Goal: Task Accomplishment & Management: Manage account settings

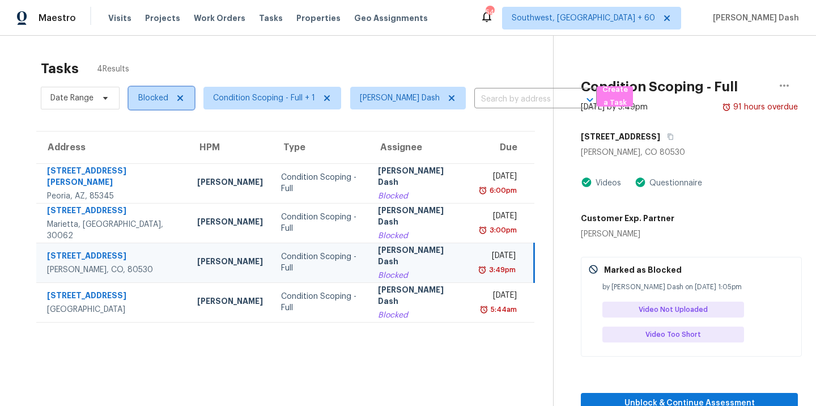
click at [136, 99] on span "Blocked" at bounding box center [162, 98] width 66 height 23
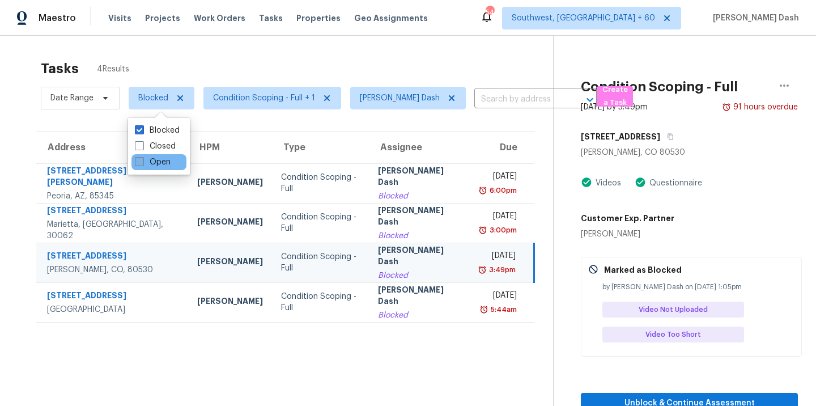
click at [168, 162] on label "Open" at bounding box center [153, 161] width 36 height 11
click at [142, 162] on input "Open" at bounding box center [138, 159] width 7 height 7
checkbox input "true"
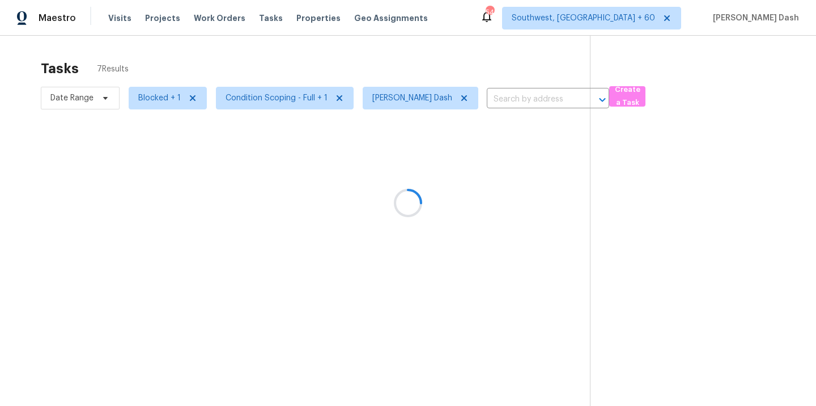
click at [254, 63] on div at bounding box center [408, 203] width 816 height 406
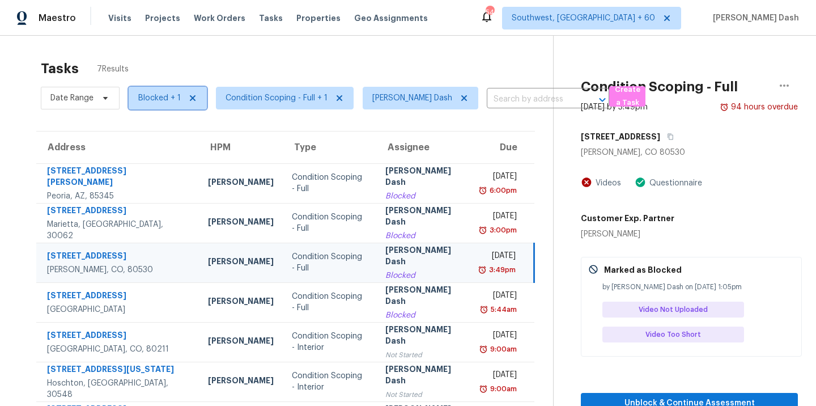
click at [185, 102] on span at bounding box center [191, 98] width 12 height 9
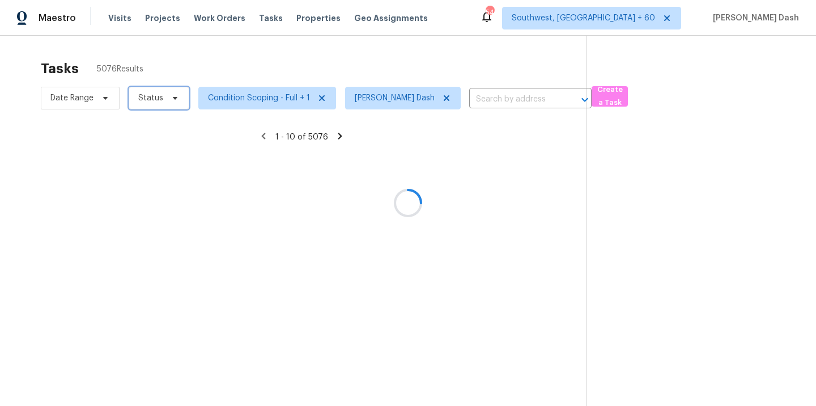
click at [156, 102] on span "Status" at bounding box center [150, 97] width 25 height 11
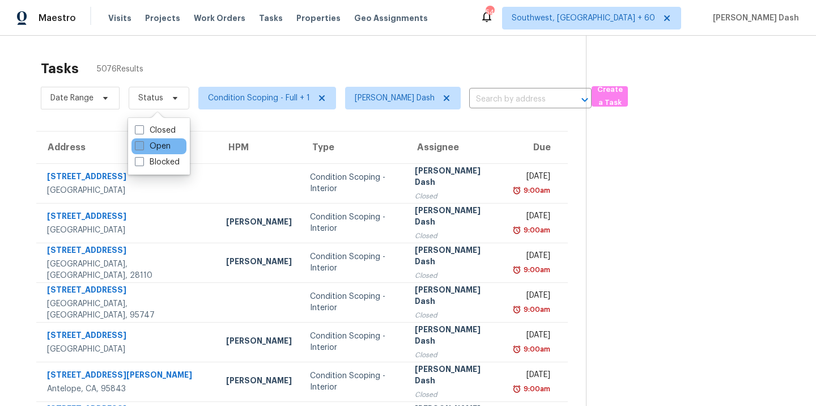
click at [165, 142] on label "Open" at bounding box center [153, 146] width 36 height 11
click at [142, 142] on input "Open" at bounding box center [138, 144] width 7 height 7
checkbox input "true"
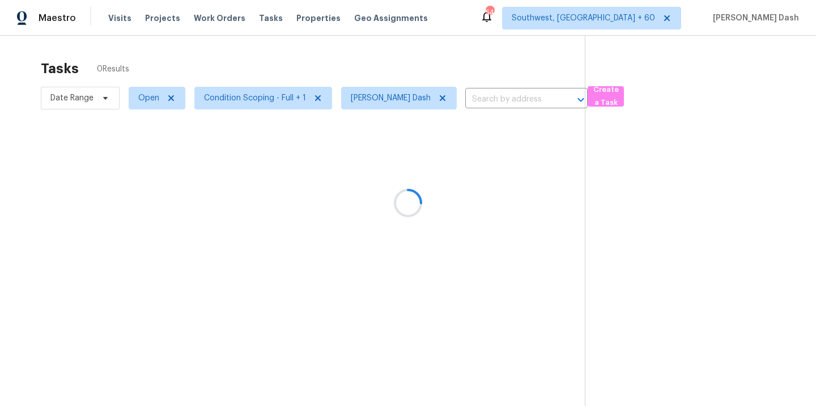
click at [188, 75] on div at bounding box center [408, 203] width 816 height 406
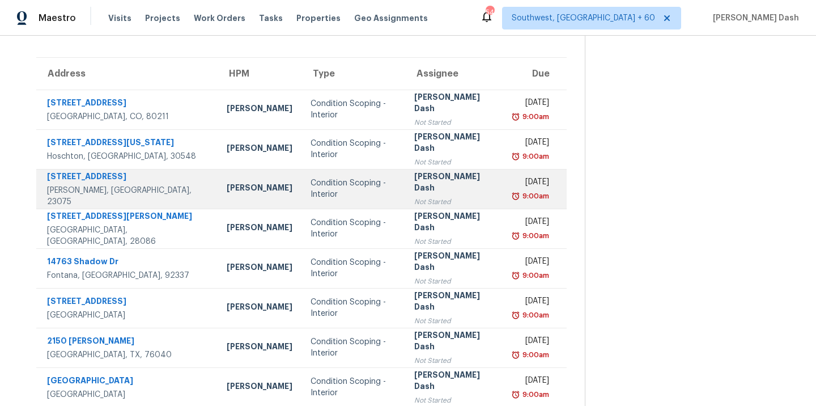
scroll to position [163, 0]
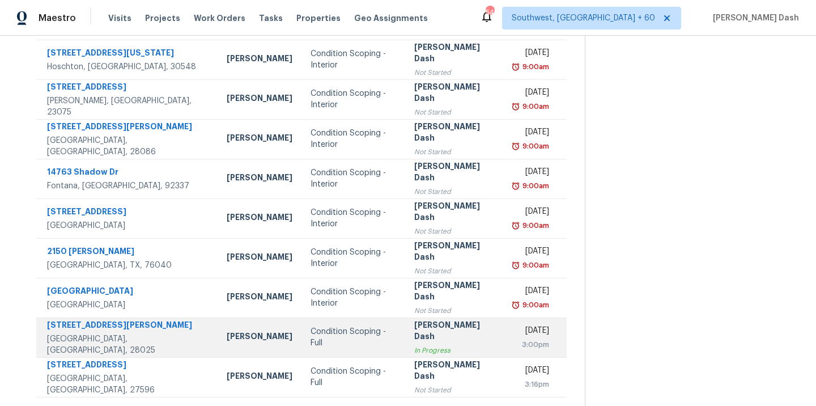
click at [344, 346] on td "Condition Scoping - Full" at bounding box center [353, 337] width 104 height 40
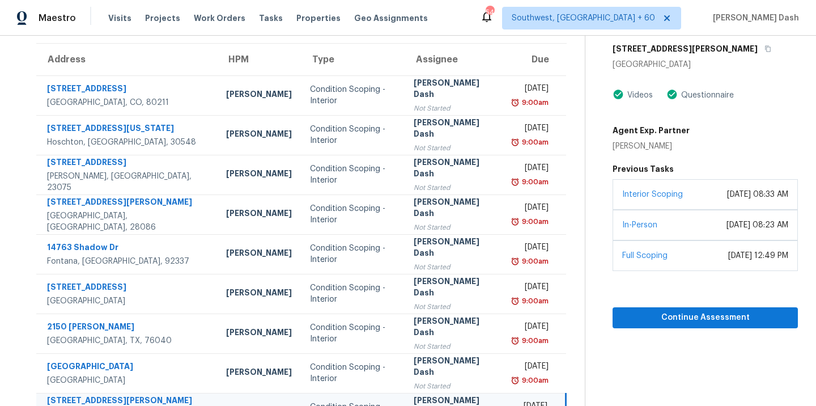
scroll to position [43, 0]
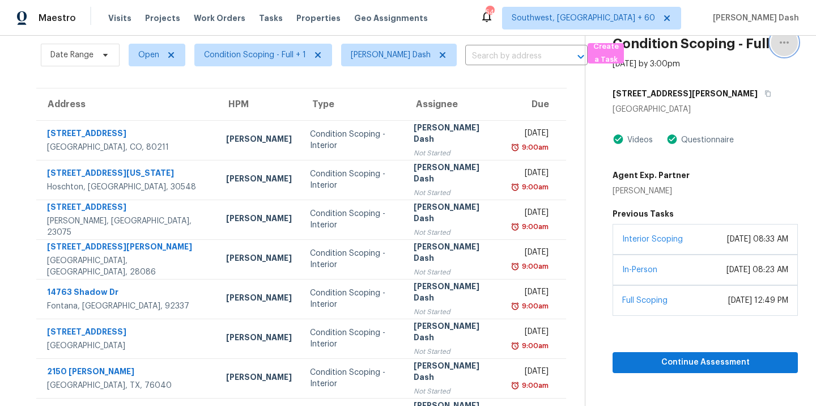
click at [783, 44] on icon "button" at bounding box center [785, 43] width 14 height 14
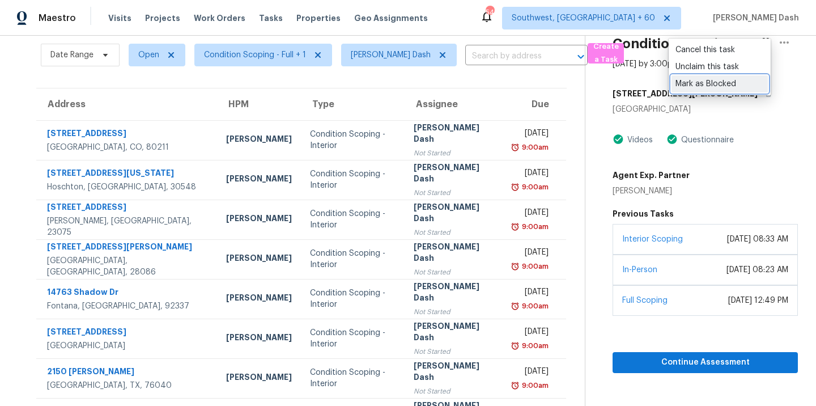
click at [716, 88] on div "Mark as Blocked" at bounding box center [720, 83] width 88 height 11
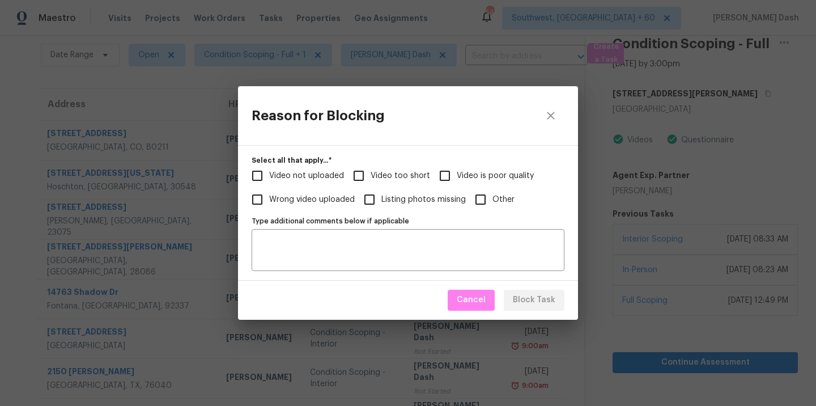
click at [309, 200] on span "Wrong video uploaded" at bounding box center [312, 200] width 86 height 12
click at [269, 200] on input "Wrong video uploaded" at bounding box center [257, 200] width 24 height 24
checkbox input "true"
click at [535, 296] on span "Block Task" at bounding box center [534, 300] width 43 height 14
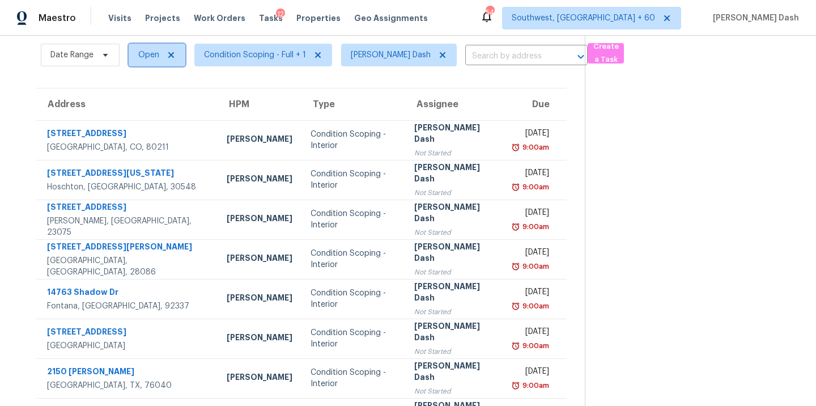
drag, startPoint x: 152, startPoint y: 58, endPoint x: 152, endPoint y: 65, distance: 6.8
click at [152, 58] on span "Open" at bounding box center [148, 54] width 21 height 11
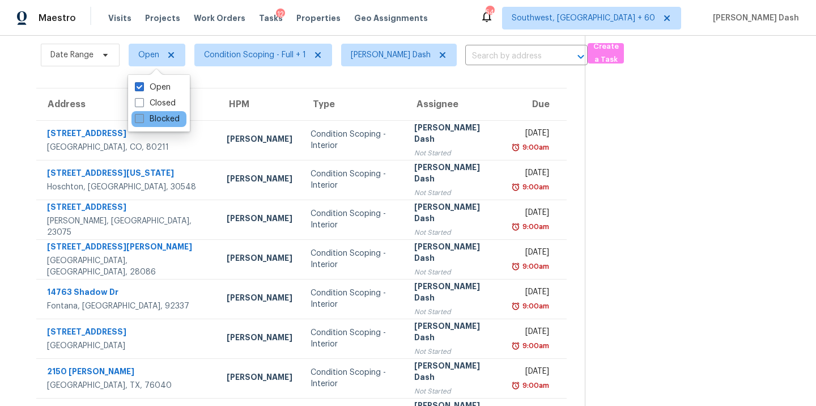
click at [152, 121] on label "Blocked" at bounding box center [157, 118] width 45 height 11
click at [142, 121] on input "Blocked" at bounding box center [138, 116] width 7 height 7
checkbox input "true"
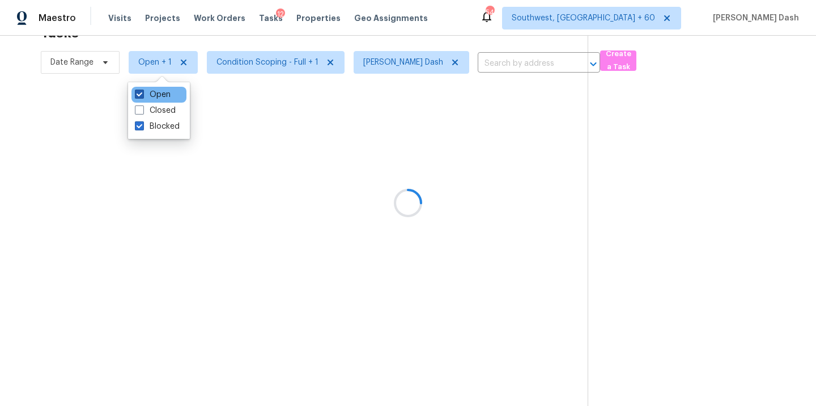
click at [155, 90] on label "Open" at bounding box center [153, 94] width 36 height 11
click at [142, 90] on input "Open" at bounding box center [138, 92] width 7 height 7
checkbox input "false"
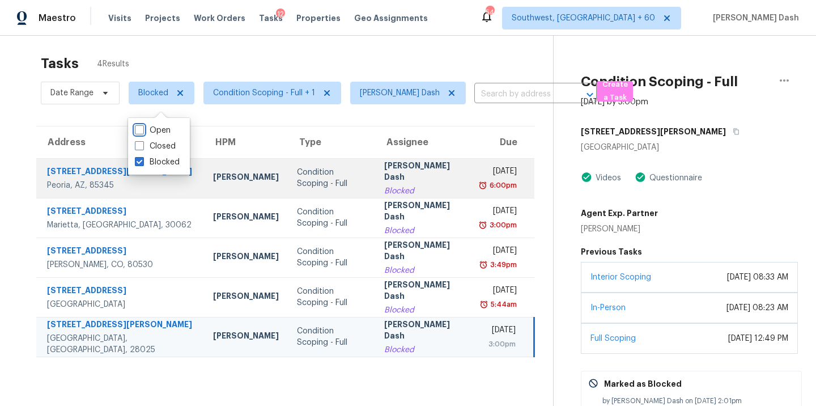
scroll to position [0, 0]
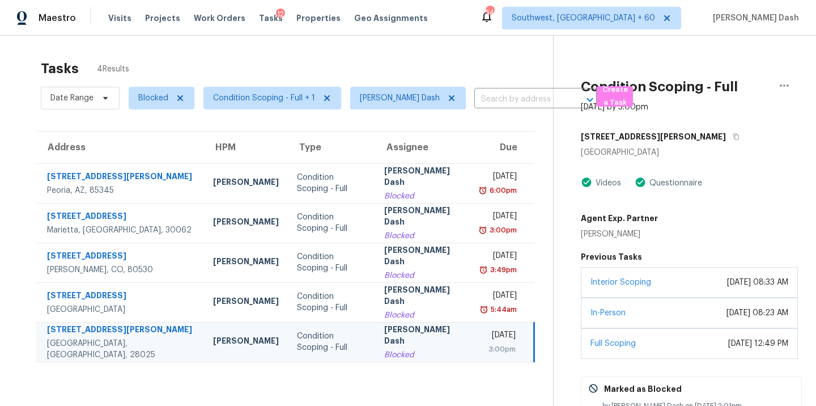
click at [281, 46] on div "Tasks 4 Results Date Range Blocked Condition Scoping - Full + 1 Soumya Ranjan D…" at bounding box center [408, 272] width 816 height 472
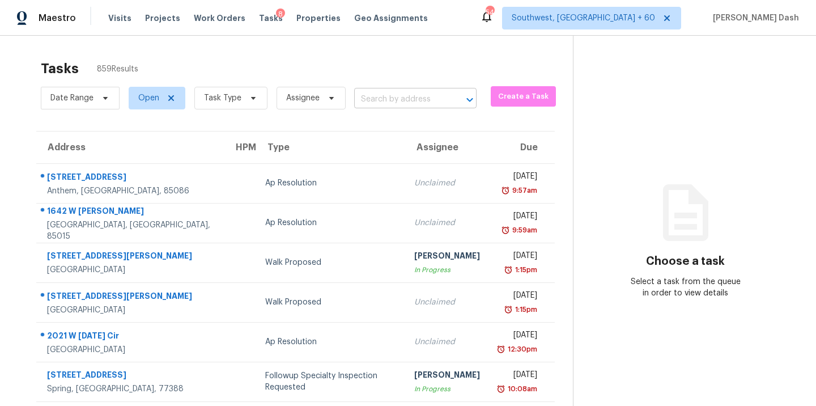
click at [406, 93] on input "text" at bounding box center [399, 100] width 91 height 18
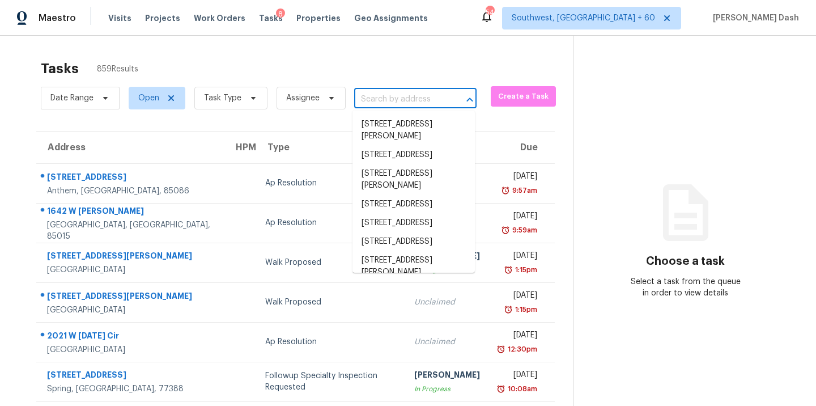
paste input "909 Michigan Cir Hoschton, GA, 30548"
type input "909 Michigan Cir Hoschton, GA, 30548"
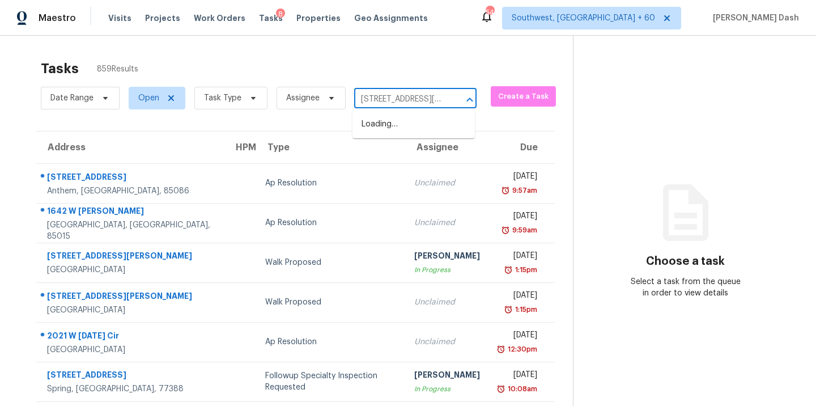
scroll to position [0, 63]
click at [402, 135] on li "[STREET_ADDRESS][US_STATE]" at bounding box center [413, 130] width 122 height 31
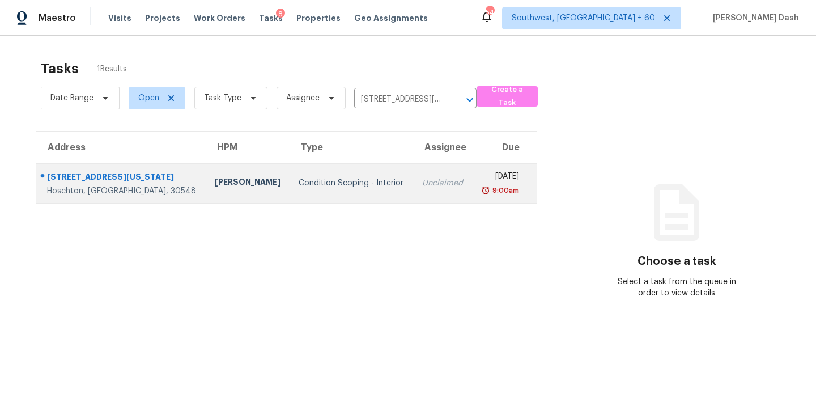
click at [422, 185] on div "Unclaimed" at bounding box center [442, 182] width 41 height 11
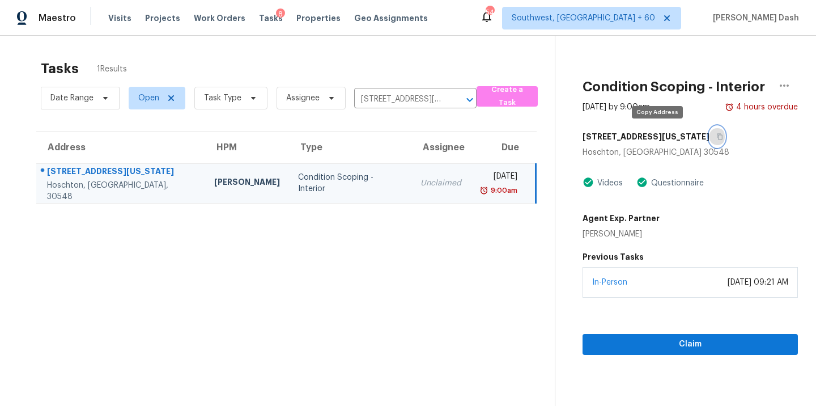
click at [716, 138] on icon "button" at bounding box center [719, 136] width 7 height 7
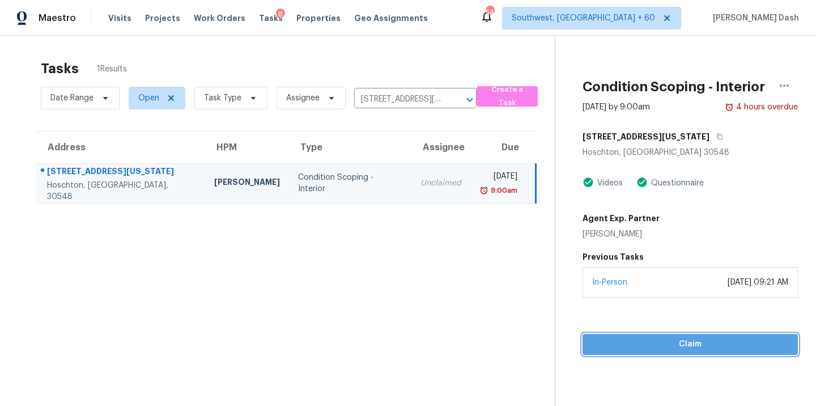
click at [676, 341] on span "Claim" at bounding box center [690, 344] width 197 height 14
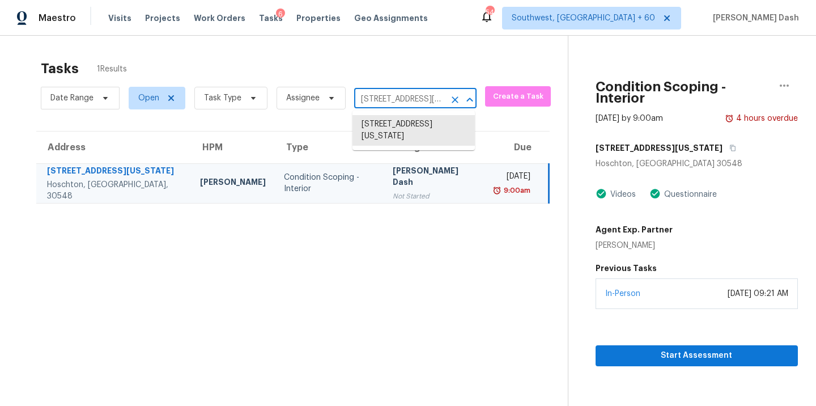
click at [398, 105] on input "909 Michigan Cir, Hoschton, GA 30548" at bounding box center [399, 100] width 91 height 18
paste input "703 Trinidad Dr Grand Prairie TX 75052"
type input "703 Trinidad Dr Grand Prairie TX 75052"
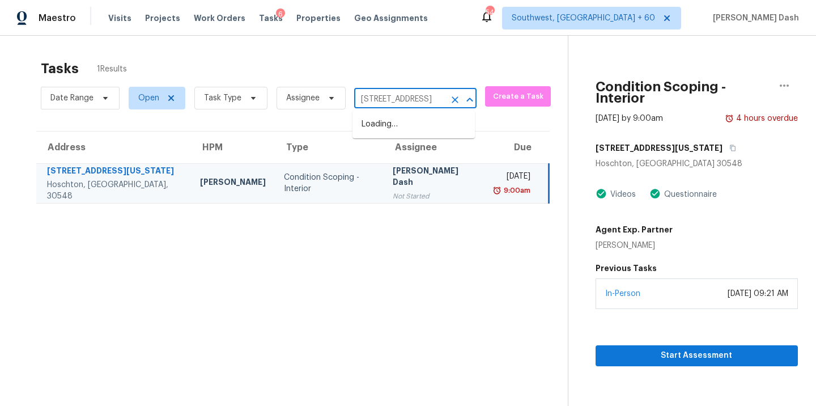
scroll to position [0, 61]
click at [393, 129] on li "703 Trinidad Dr, Grand Prairie, TX 75052" at bounding box center [413, 124] width 122 height 19
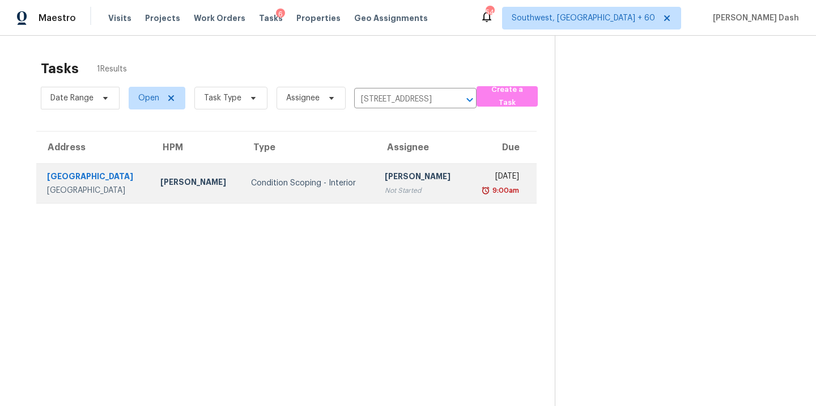
click at [380, 198] on td "Pavithran Omsekar Not Started" at bounding box center [421, 183] width 91 height 40
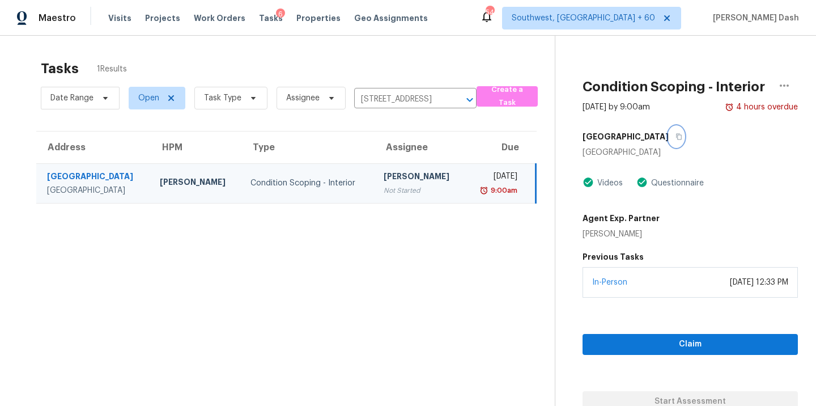
click at [669, 139] on button "button" at bounding box center [676, 136] width 15 height 20
click at [669, 338] on span "Claim" at bounding box center [690, 344] width 197 height 14
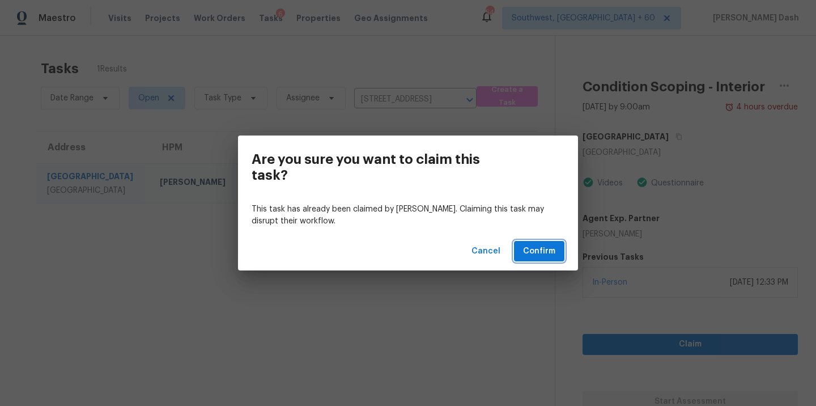
click at [532, 252] on span "Confirm" at bounding box center [539, 251] width 32 height 14
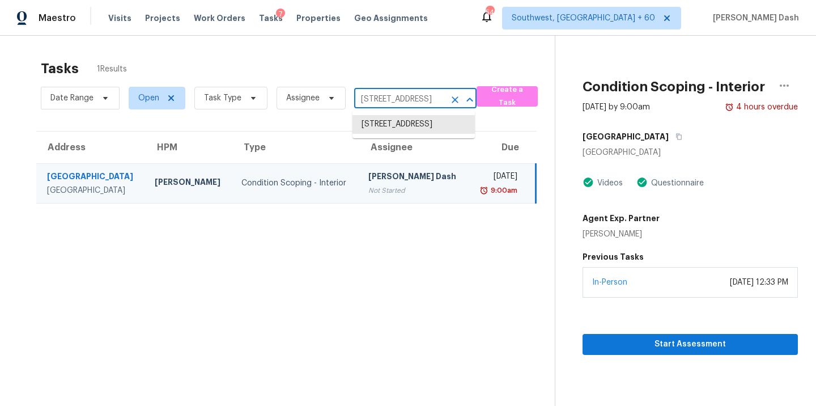
click at [371, 99] on input "703 Trinidad Dr, Grand Prairie, TX 75052" at bounding box center [399, 100] width 91 height 18
paste input "501 Chapmansboro Rd Ashland City TN 37015"
type input "501 Chapmansboro Rd Ashland City TN 37015"
click at [381, 128] on li "501 Chapmansboro Rd, Ashland City, TN 37015" at bounding box center [413, 124] width 122 height 19
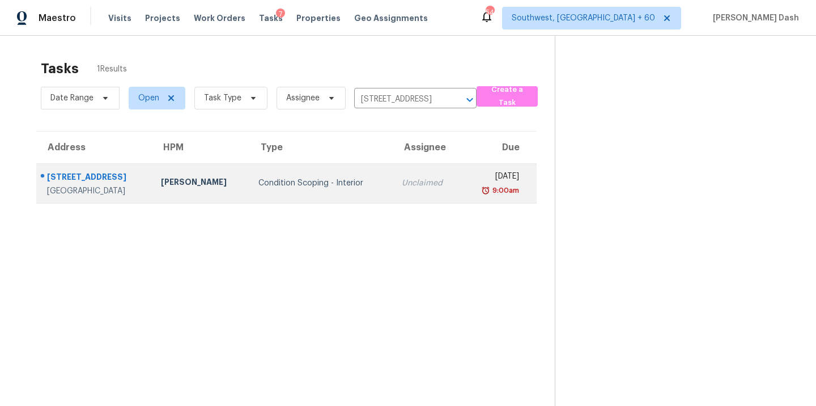
click at [311, 188] on div "Condition Scoping - Interior" at bounding box center [320, 182] width 125 height 11
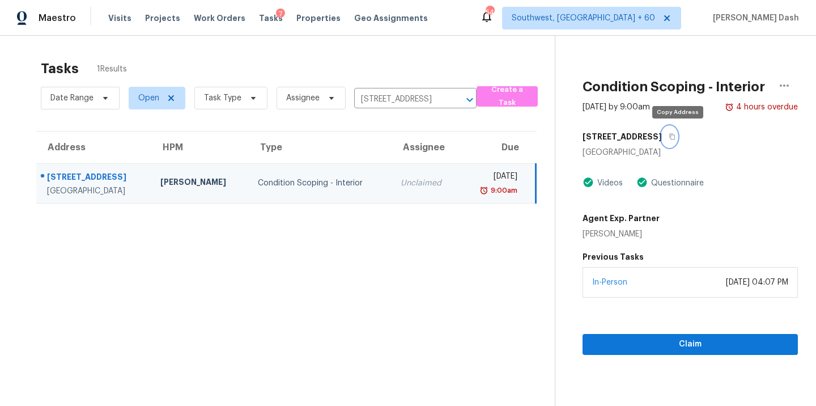
click at [676, 135] on icon "button" at bounding box center [672, 136] width 7 height 7
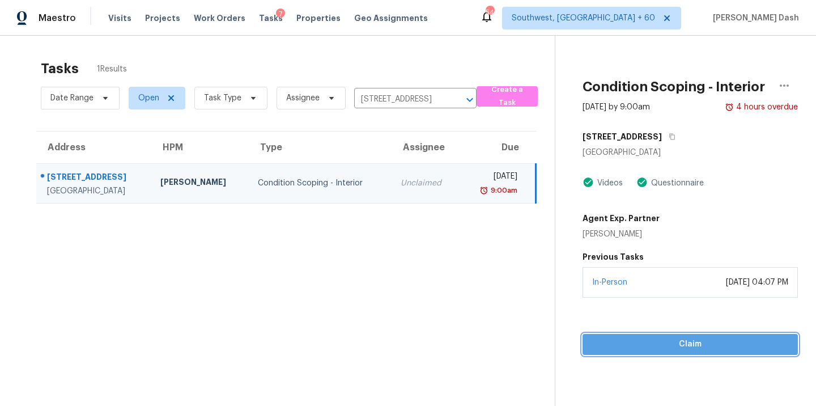
click at [666, 345] on span "Claim" at bounding box center [690, 344] width 197 height 14
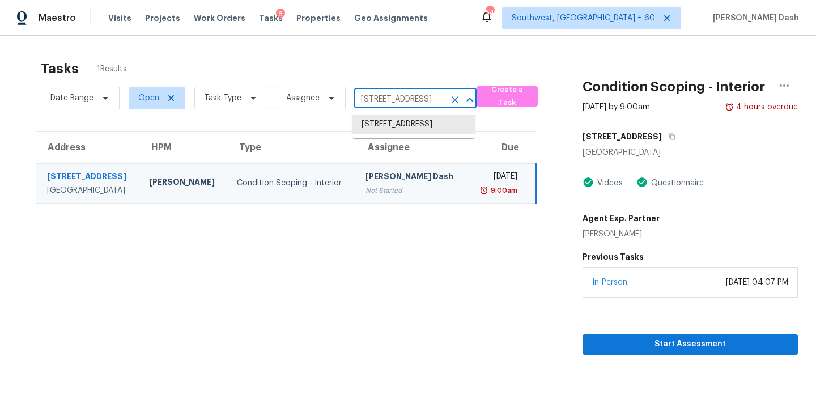
click at [386, 94] on input "501 Chapmansboro Rd, Ashland City, TN 37015" at bounding box center [399, 100] width 91 height 18
paste input "3911 Lipan St Denver, CO, 80211"
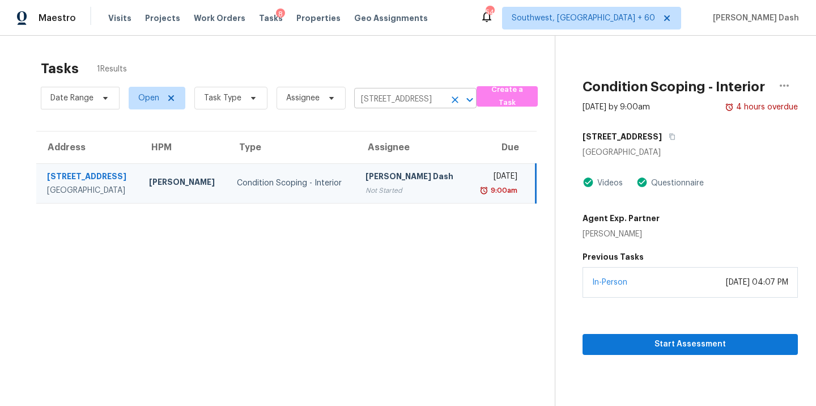
click at [393, 100] on input "501 Chapmansboro Rd, Ashland City, TN 37015" at bounding box center [399, 100] width 91 height 18
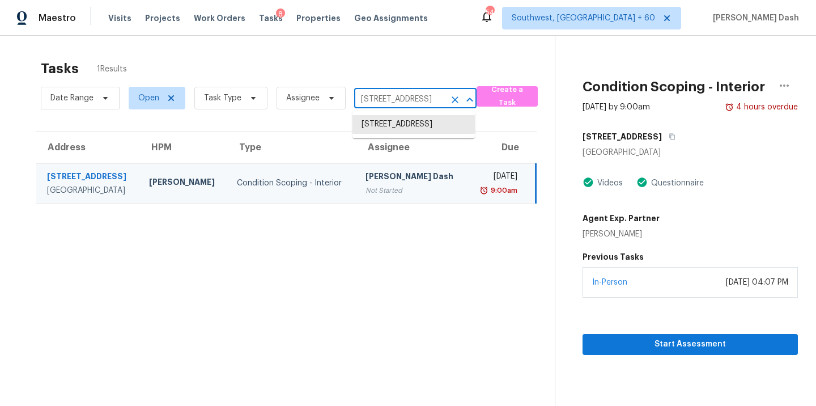
paste input "3911 Lipan St Denver, CO, 80211"
type input "3911 Lipan St Denver, CO, 80211"
click at [392, 122] on li "3911 Lipan St, Denver, CO 80211" at bounding box center [413, 124] width 122 height 19
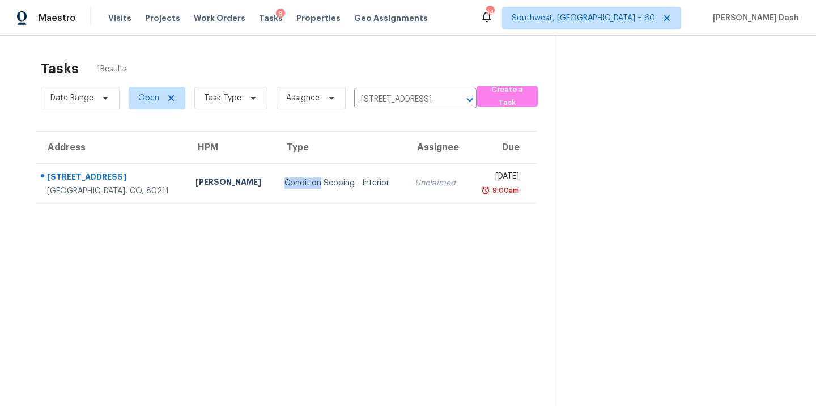
click at [333, 175] on td "Condition Scoping - Interior" at bounding box center [340, 183] width 130 height 40
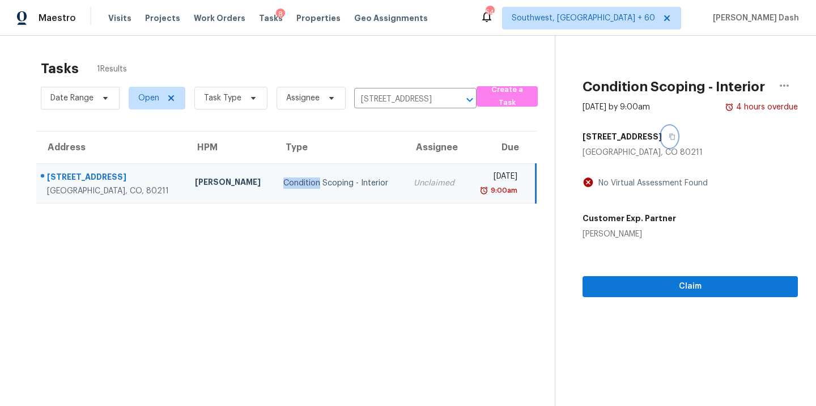
click at [669, 135] on icon "button" at bounding box center [672, 137] width 6 height 6
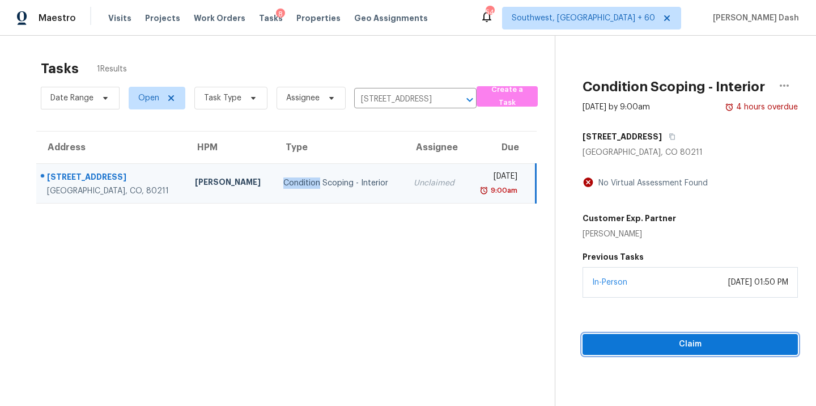
click at [648, 343] on span "Claim" at bounding box center [690, 344] width 197 height 14
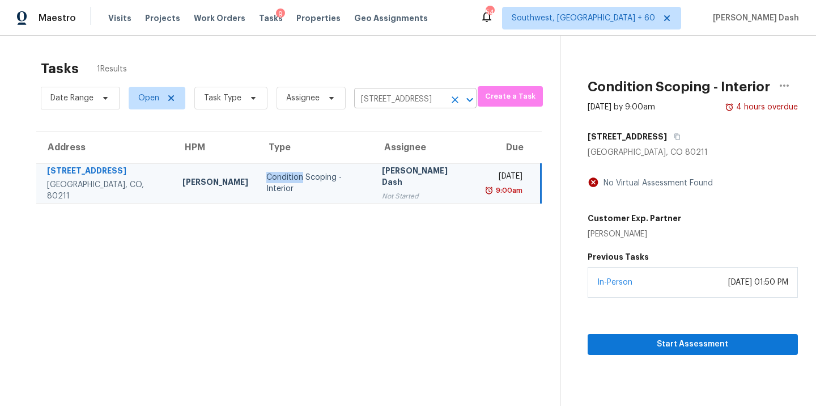
click at [389, 95] on input "3911 Lipan St, Denver, CO 80211" at bounding box center [399, 100] width 91 height 18
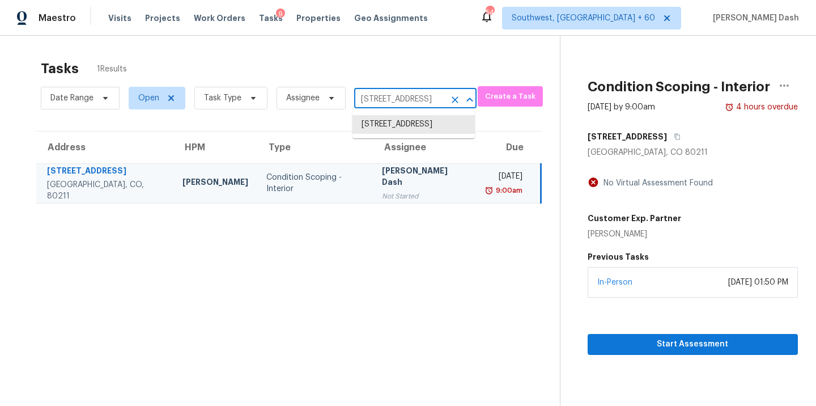
paste input "18 N Linden Ave Henrico, VA, 23075"
type input "318 N Linden Ave Henrico, VA, 23075"
click at [384, 126] on li "318 N Linden Ave, Henrico, VA 23075" at bounding box center [413, 124] width 122 height 19
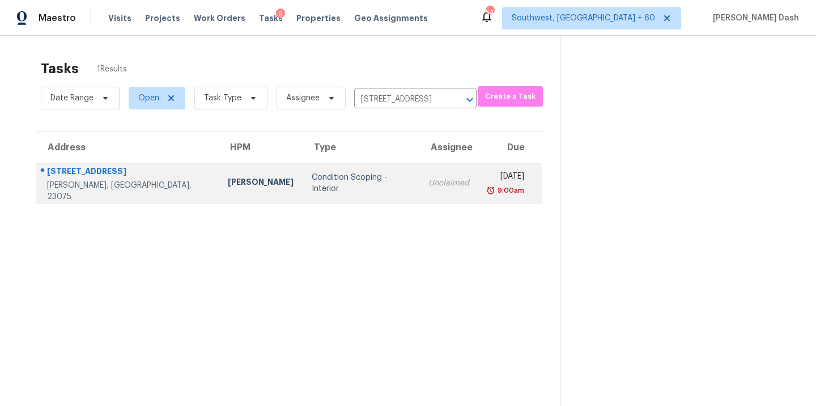
click at [328, 170] on td "Condition Scoping - Interior" at bounding box center [361, 183] width 117 height 40
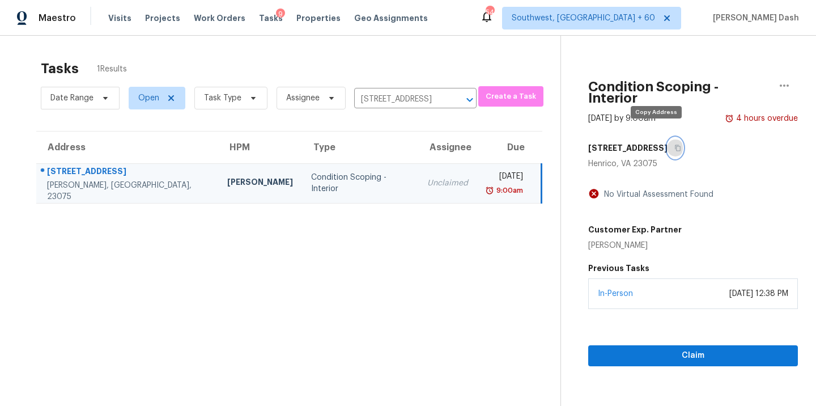
click at [668, 138] on button "button" at bounding box center [675, 148] width 15 height 20
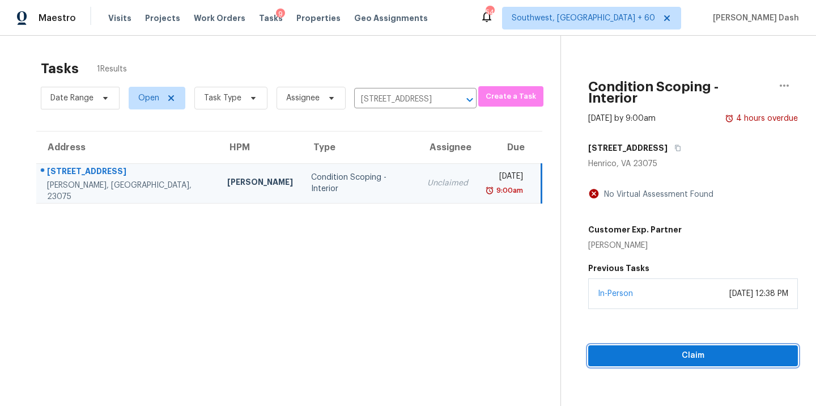
click at [662, 349] on span "Claim" at bounding box center [693, 356] width 192 height 14
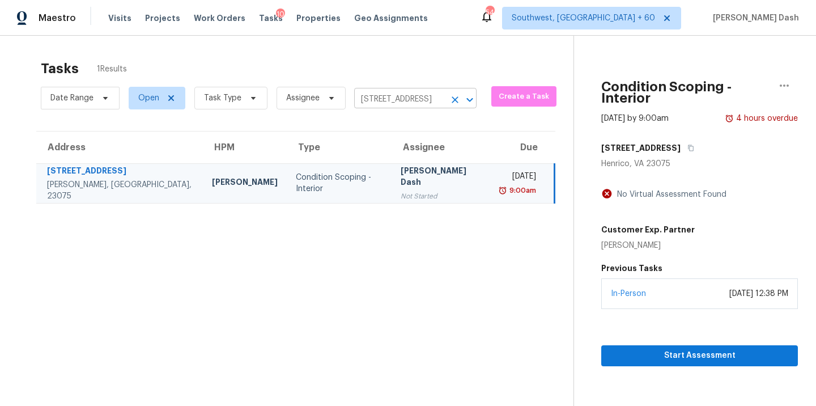
click at [414, 105] on input "318 N Linden Ave, Henrico, VA 23075" at bounding box center [399, 100] width 91 height 18
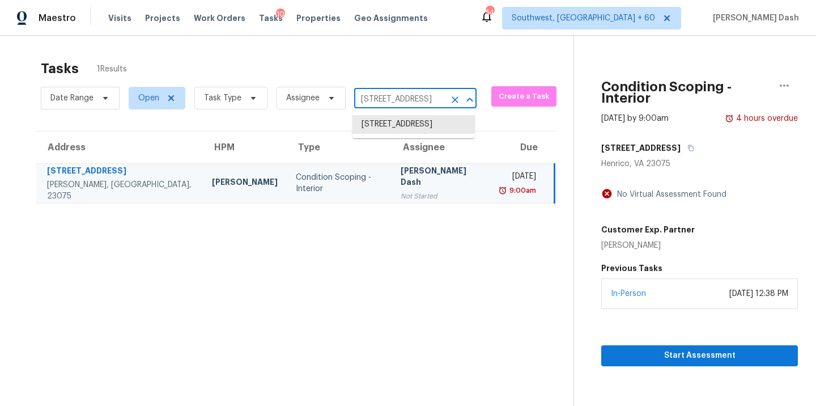
paste input "2150 Eva Ln Euless TX 76040"
type input "2150 Eva Ln Euless TX 76040"
click at [400, 126] on li "2150 Eva Ln, Euless, TX 76040" at bounding box center [413, 130] width 122 height 31
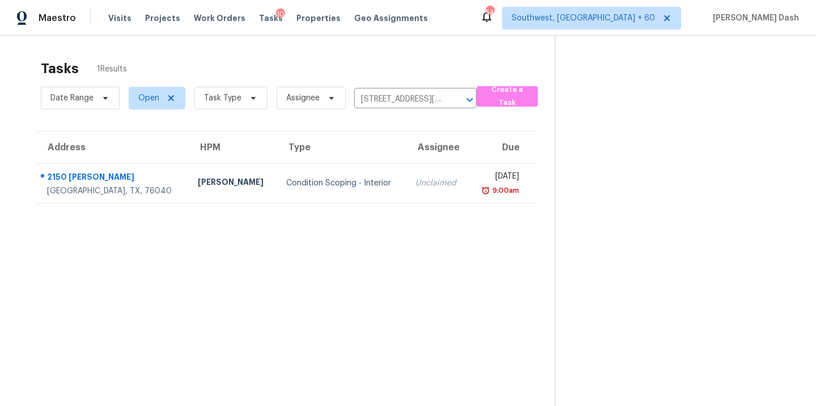
click at [281, 171] on td "Condition Scoping - Interior" at bounding box center [342, 183] width 130 height 40
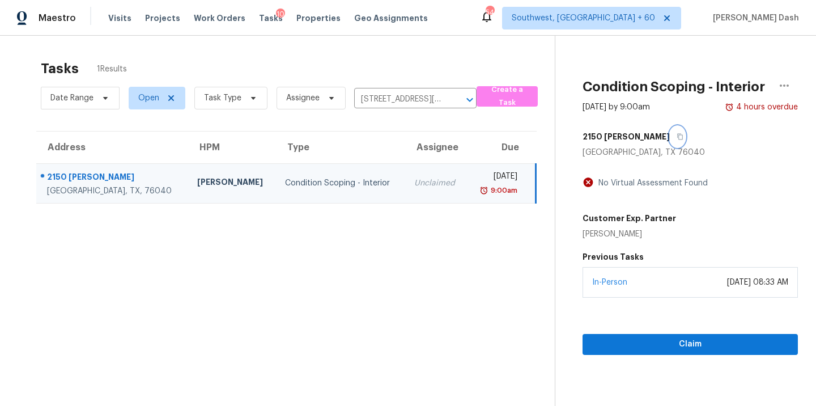
drag, startPoint x: 637, startPoint y: 131, endPoint x: 637, endPoint y: 151, distance: 19.3
click at [670, 132] on button "button" at bounding box center [677, 136] width 15 height 20
click at [634, 349] on span "Claim" at bounding box center [690, 344] width 197 height 14
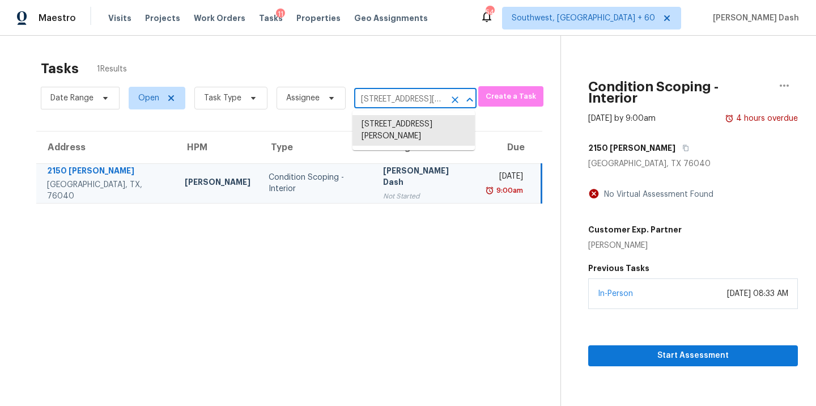
click at [414, 95] on input "2150 Eva Ln, Euless, TX 76040" at bounding box center [399, 100] width 91 height 18
paste input "14763 Shadow Dr Fontana, CA, 92337"
type input "14763 Shadow Dr Fontana, CA, 92337"
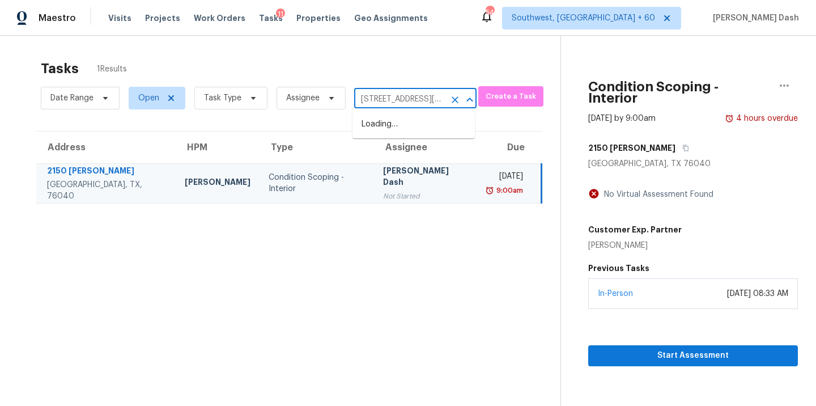
scroll to position [0, 55]
click at [380, 128] on li "14763 Shadow Dr, Fontana, CA 92337" at bounding box center [413, 124] width 122 height 19
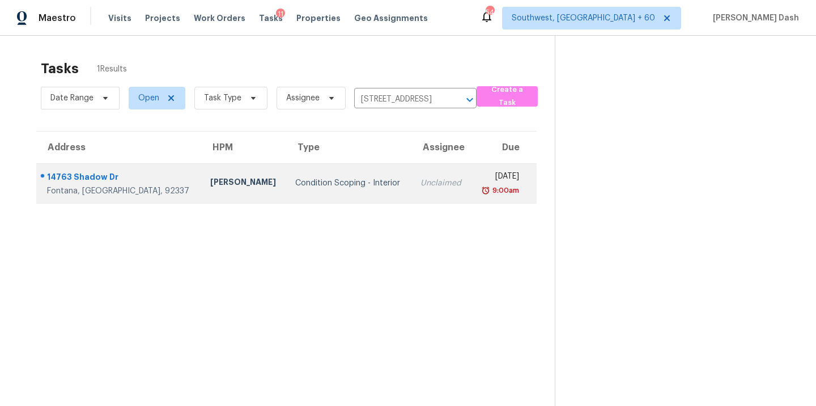
click at [304, 185] on div "Condition Scoping - Interior" at bounding box center [348, 182] width 107 height 11
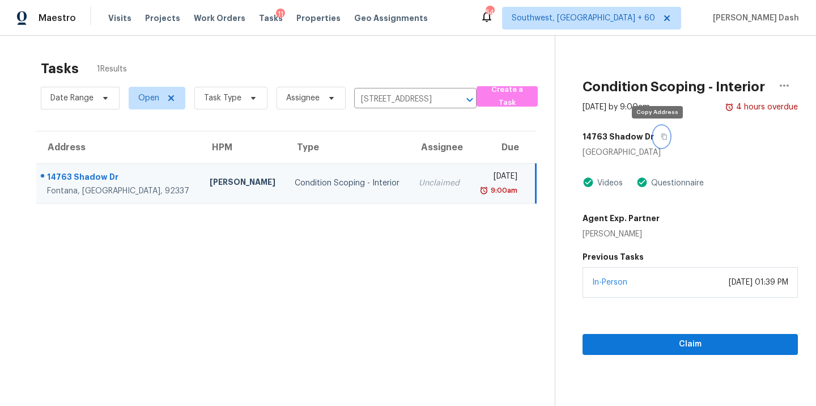
click at [661, 134] on icon "button" at bounding box center [664, 137] width 6 height 6
click at [666, 356] on section "Condition Scoping - Interior Aug 19th 2025 by 9:00am 4 hours overdue 14763 Shad…" at bounding box center [676, 239] width 243 height 406
click at [669, 347] on span "Claim" at bounding box center [690, 344] width 197 height 14
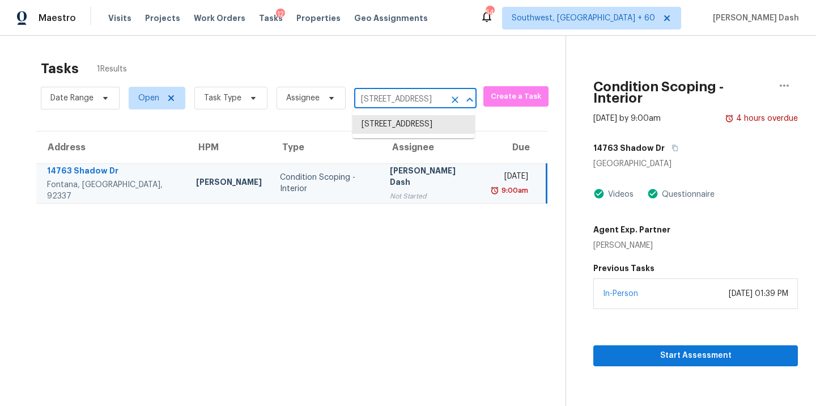
click at [376, 105] on input "14763 Shadow Dr, Fontana, CA 92337" at bounding box center [399, 100] width 91 height 18
paste input "17 Sir Lancelot Ln Kings Mountain, NC, 28086"
type input "117 Sir Lancelot Ln Kings Mountain, NC, 28086"
click at [379, 129] on li "117 Sir Lancelot Ln, Kings Mountain, NC 28086" at bounding box center [413, 130] width 122 height 31
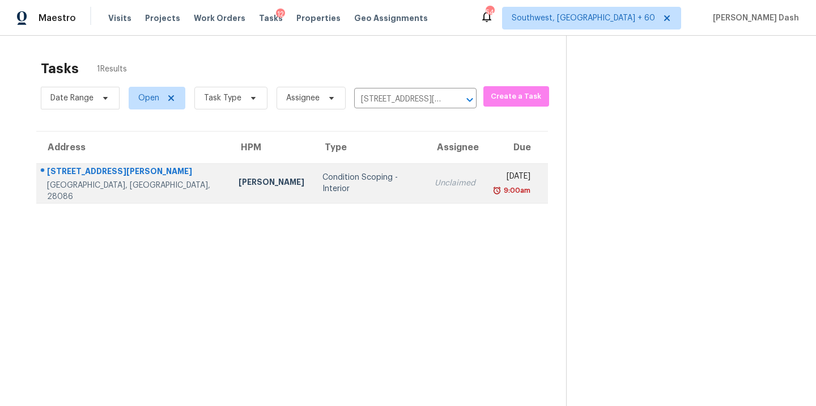
click at [322, 177] on div "Condition Scoping - Interior" at bounding box center [369, 183] width 94 height 23
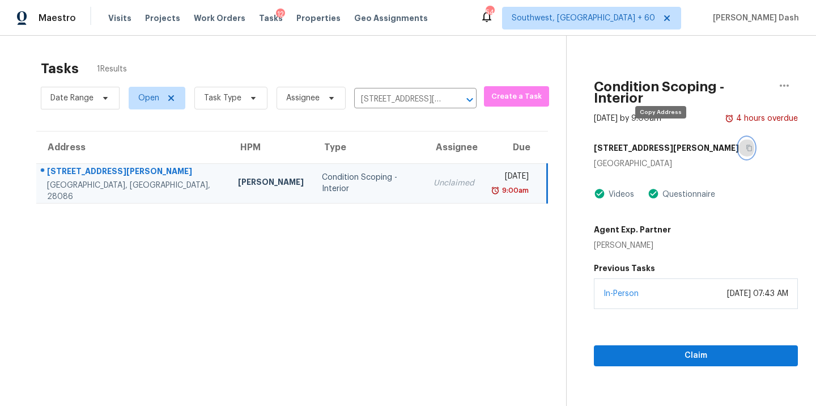
click at [739, 138] on button "button" at bounding box center [746, 148] width 15 height 20
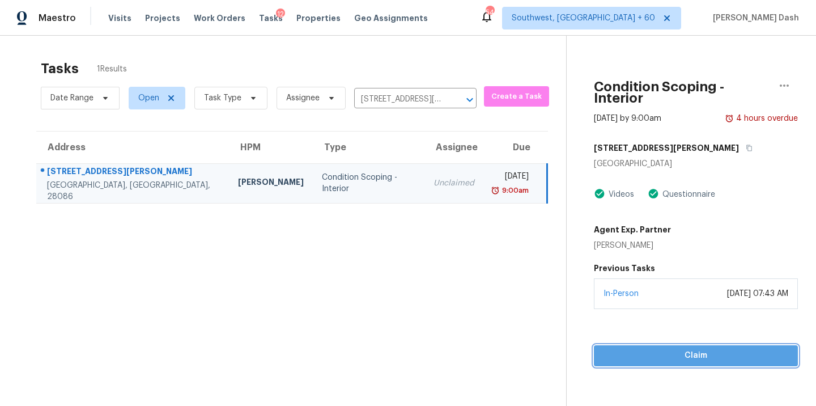
click at [669, 345] on button "Claim" at bounding box center [696, 355] width 204 height 21
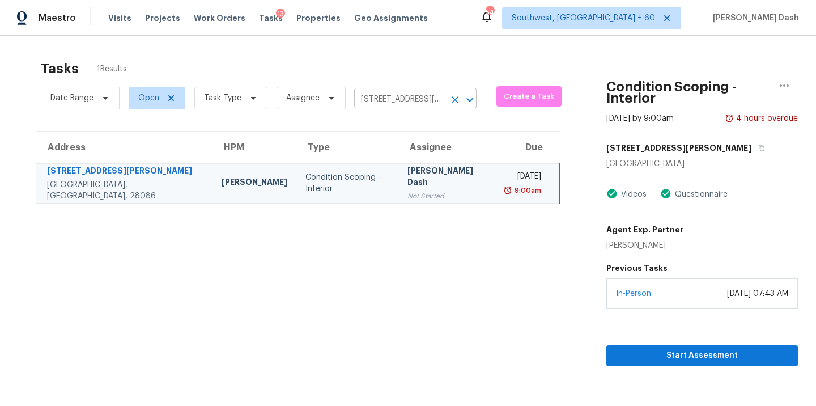
click at [408, 92] on input "117 Sir Lancelot Ln, Kings Mountain, NC 28086" at bounding box center [399, 100] width 91 height 18
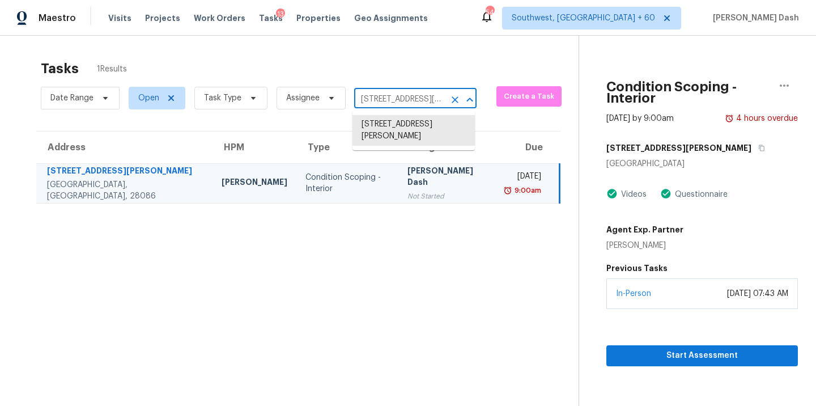
paste input "815 Oak Embers Dr SE, Concord, NC 28025"
type input "815 Oak Embers Dr SE, Concord, NC 28025"
click at [374, 129] on li "815 Oak Embers Dr SE, Concord, NC 28025" at bounding box center [413, 124] width 122 height 19
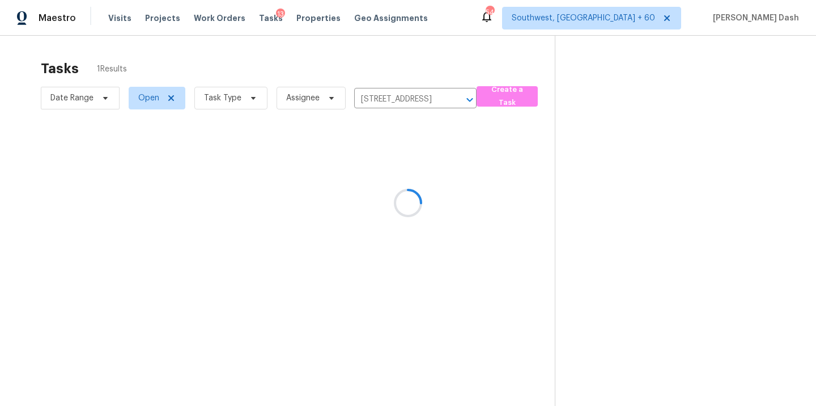
click at [148, 101] on div at bounding box center [408, 203] width 816 height 406
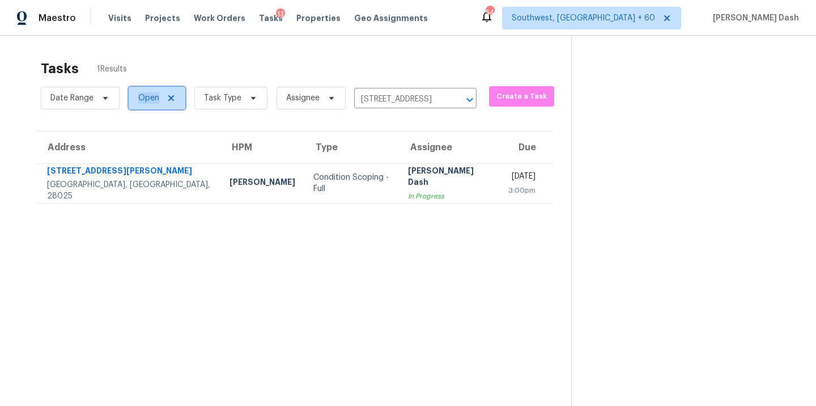
click at [148, 101] on span "Open" at bounding box center [148, 97] width 21 height 11
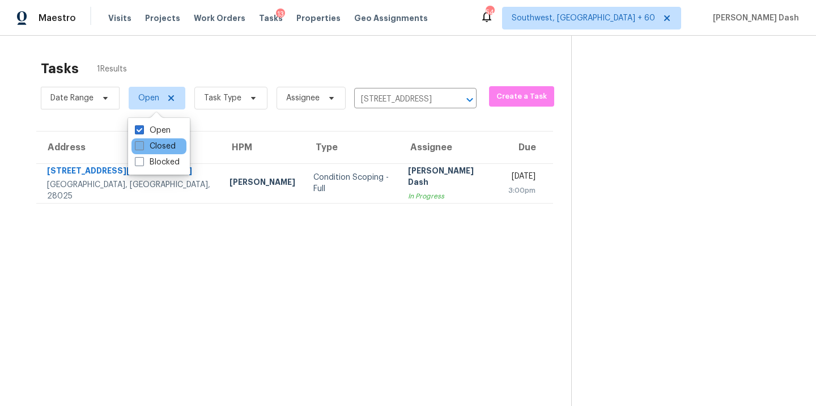
click at [155, 145] on label "Closed" at bounding box center [155, 146] width 41 height 11
click at [142, 145] on input "Closed" at bounding box center [138, 144] width 7 height 7
checkbox input "true"
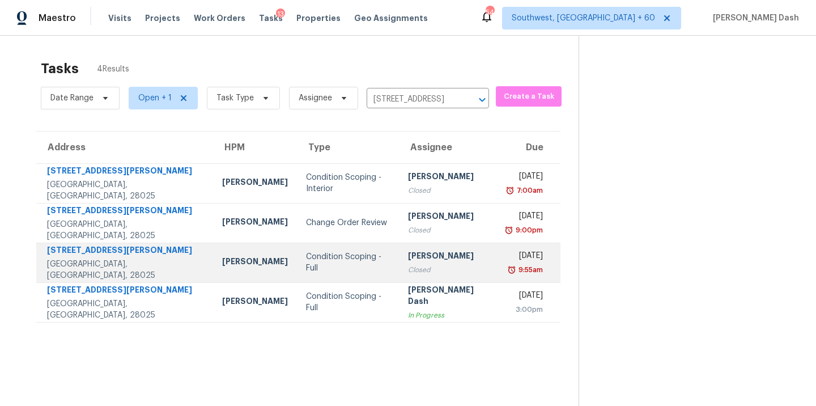
click at [306, 267] on div "Condition Scoping - Full" at bounding box center [348, 262] width 84 height 23
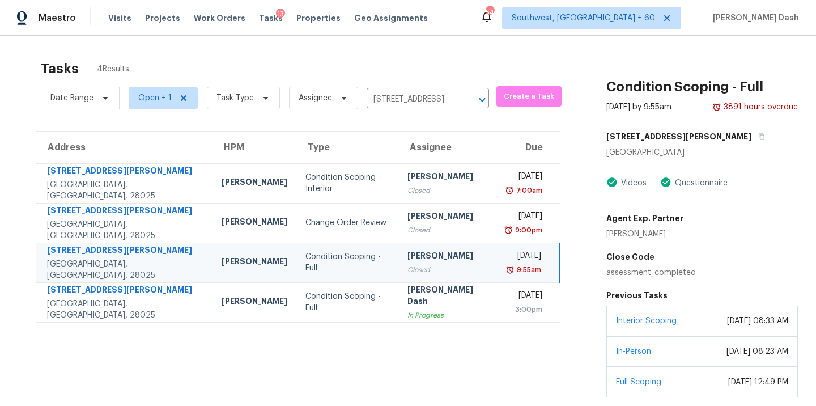
scroll to position [48, 0]
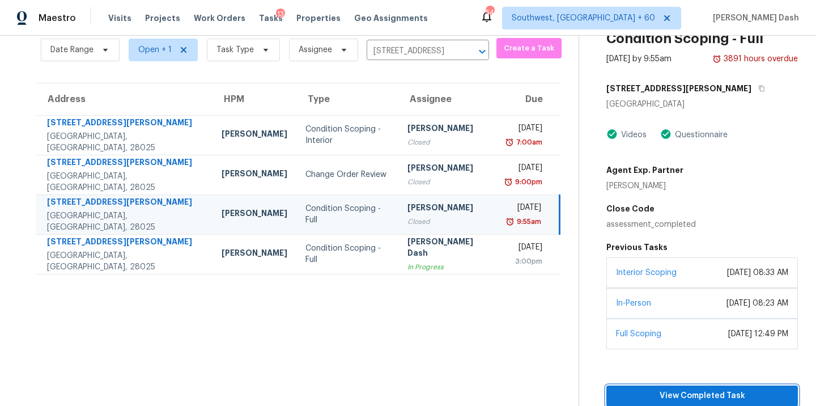
click at [688, 393] on span "View Completed Task" at bounding box center [701, 396] width 173 height 14
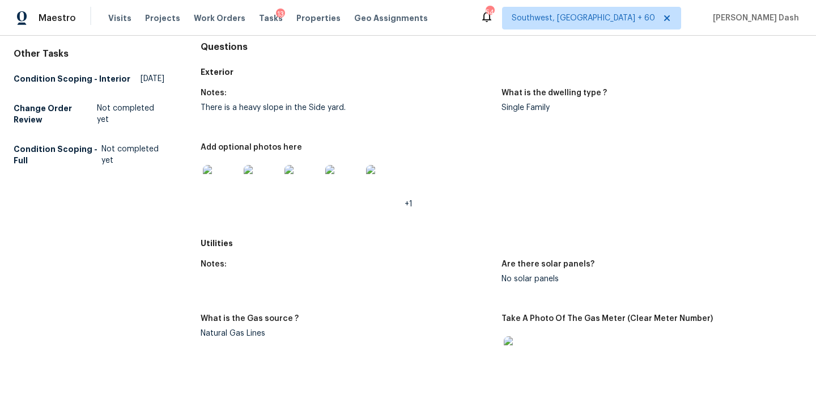
scroll to position [32, 0]
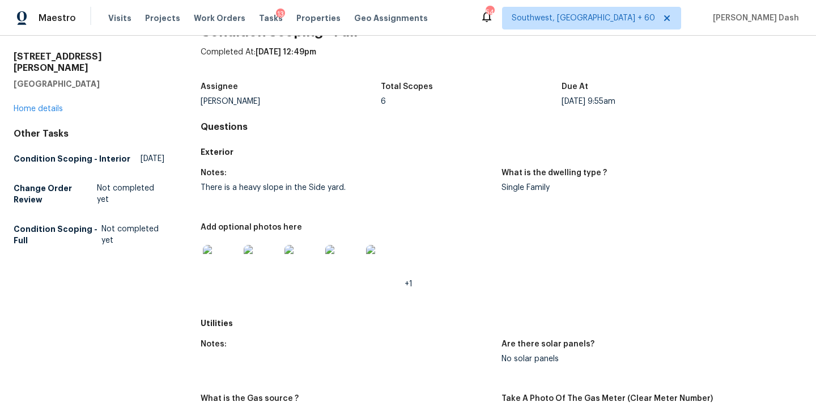
click at [218, 256] on img at bounding box center [221, 263] width 36 height 36
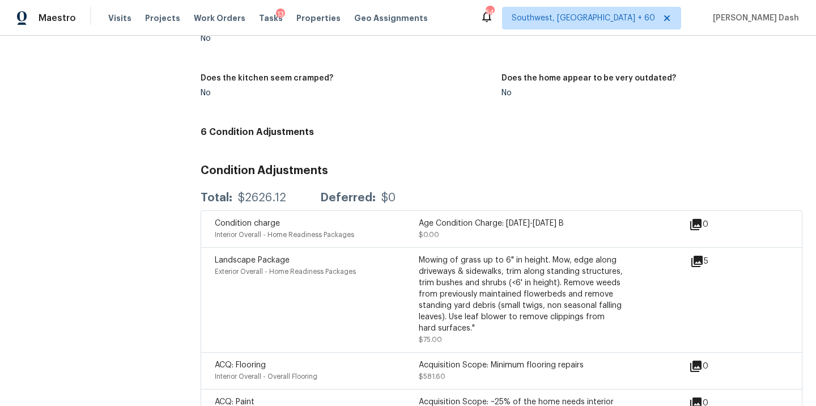
scroll to position [1746, 0]
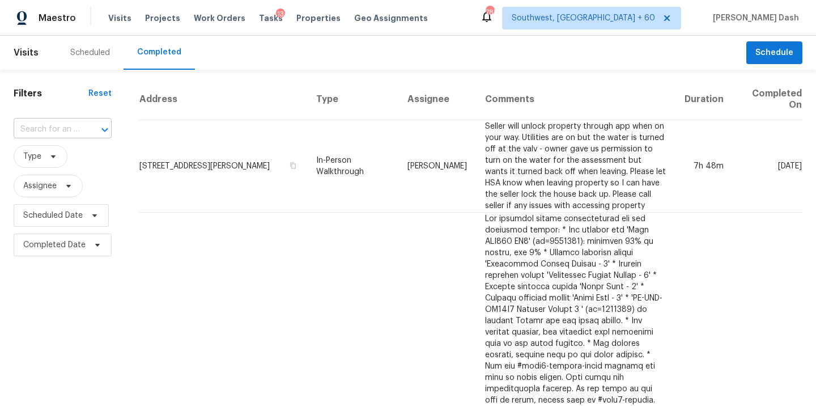
click at [78, 131] on input "text" at bounding box center [47, 130] width 66 height 18
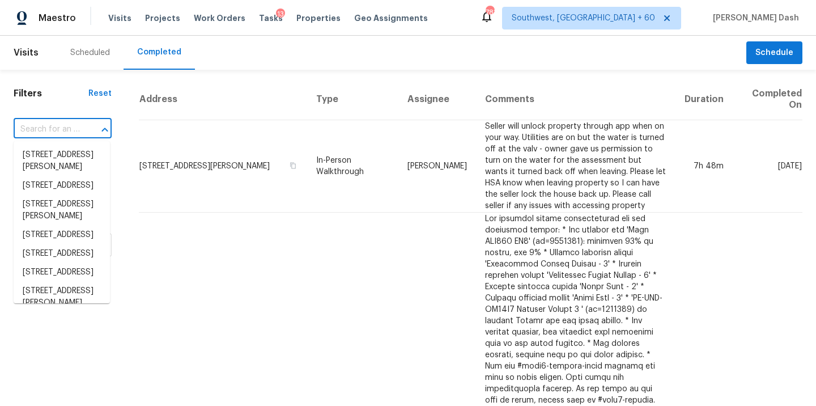
paste input "815 Oak Embers Dr SE, Concord, NC 28025"
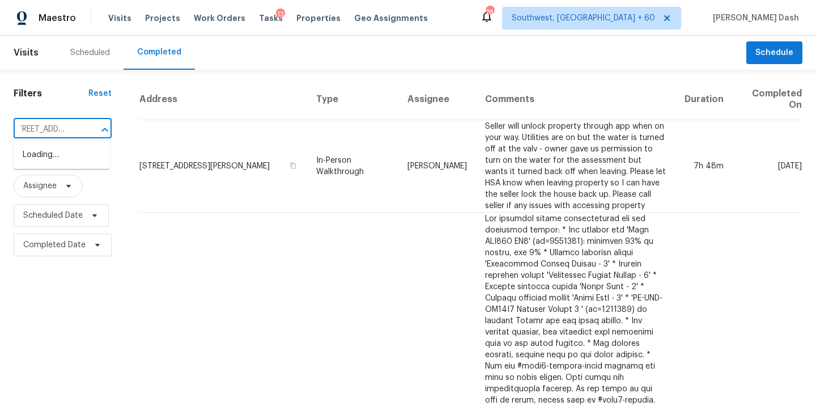
type input "815 Oak Embers Dr SE, Concord, NC 28025"
click at [57, 163] on li "815 Oak Embers Dr SE, Concord, NC 28025" at bounding box center [62, 155] width 96 height 19
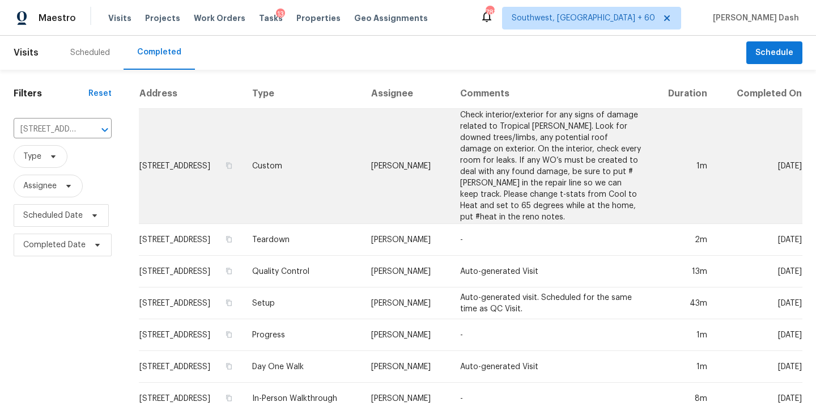
click at [362, 151] on td "Custom" at bounding box center [302, 166] width 119 height 115
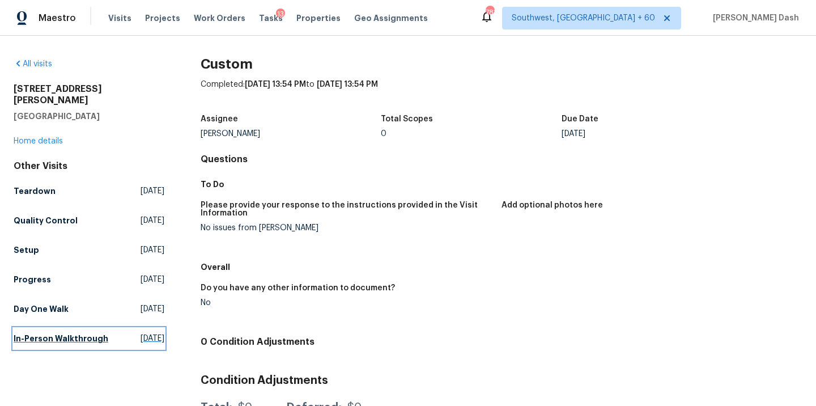
click at [39, 333] on h5 "In-Person Walkthrough" at bounding box center [61, 338] width 95 height 11
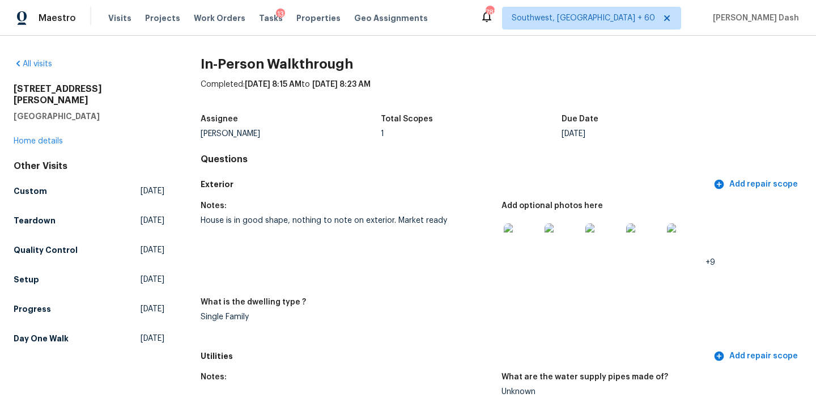
scroll to position [28, 0]
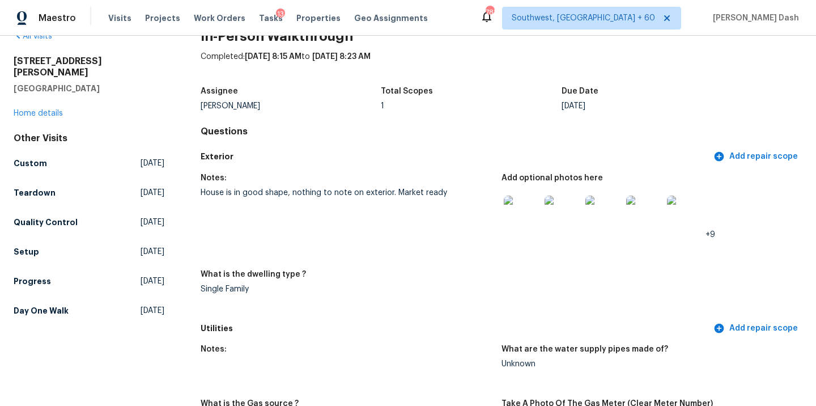
click at [528, 215] on img at bounding box center [522, 214] width 36 height 36
drag, startPoint x: 265, startPoint y: 57, endPoint x: 277, endPoint y: 57, distance: 12.5
click at [277, 57] on span "5/2/2022, 8:15 AM" at bounding box center [273, 57] width 57 height 8
click at [298, 92] on div "Assignee" at bounding box center [291, 94] width 181 height 15
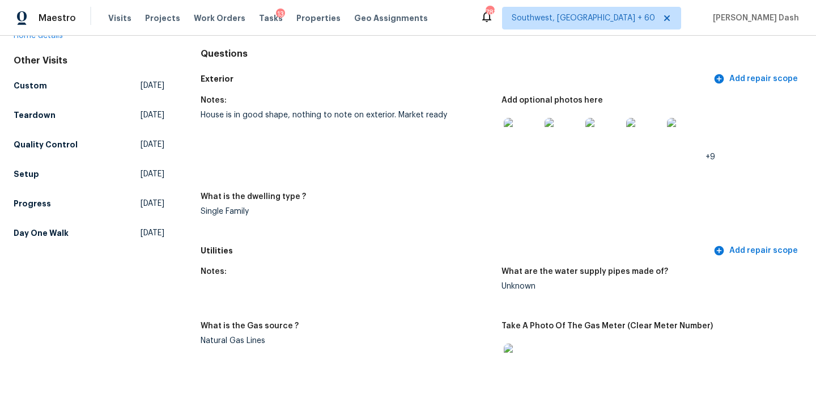
scroll to position [0, 0]
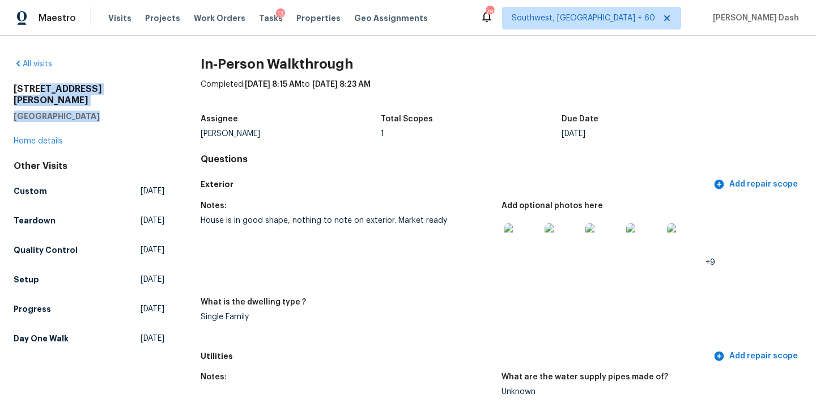
drag, startPoint x: 99, startPoint y: 103, endPoint x: 39, endPoint y: 90, distance: 60.9
click at [39, 90] on div "815 Oak Embers Dr SE Concord, NC 28025" at bounding box center [89, 102] width 151 height 39
click at [83, 111] on h5 "[GEOGRAPHIC_DATA]" at bounding box center [89, 116] width 151 height 11
drag, startPoint x: 104, startPoint y: 101, endPoint x: 6, endPoint y: 87, distance: 99.1
click at [6, 87] on div "All visits 815 Oak Embers Dr SE Concord, NC 28025 Home details Other Visits Cus…" at bounding box center [408, 221] width 816 height 370
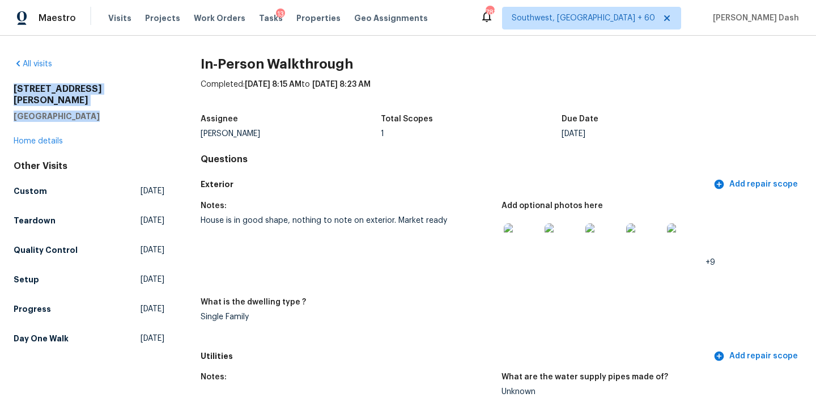
copy div "815 Oak Embers Dr SE Concord, NC 28025"
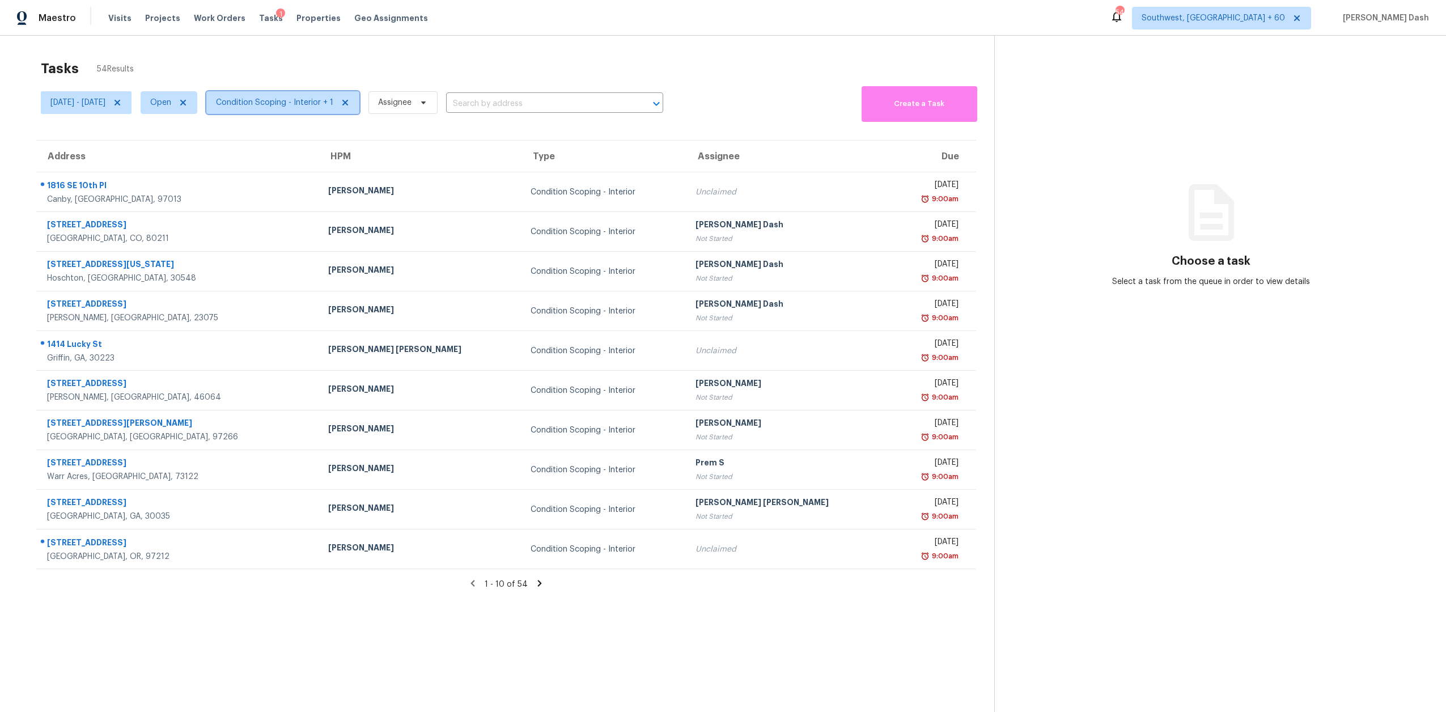
click at [279, 107] on span "Condition Scoping - Interior + 1" at bounding box center [274, 102] width 117 height 11
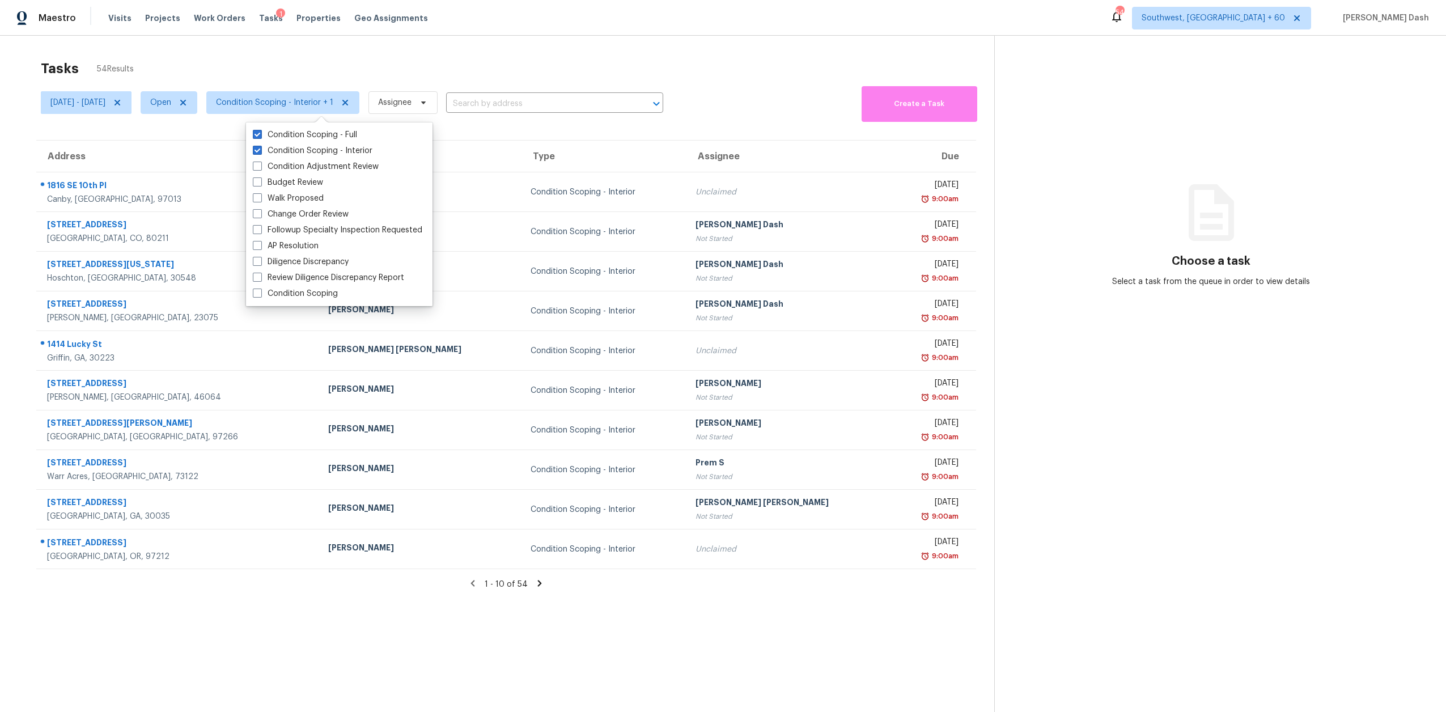
click at [317, 72] on div "Tasks 54 Results" at bounding box center [517, 68] width 953 height 29
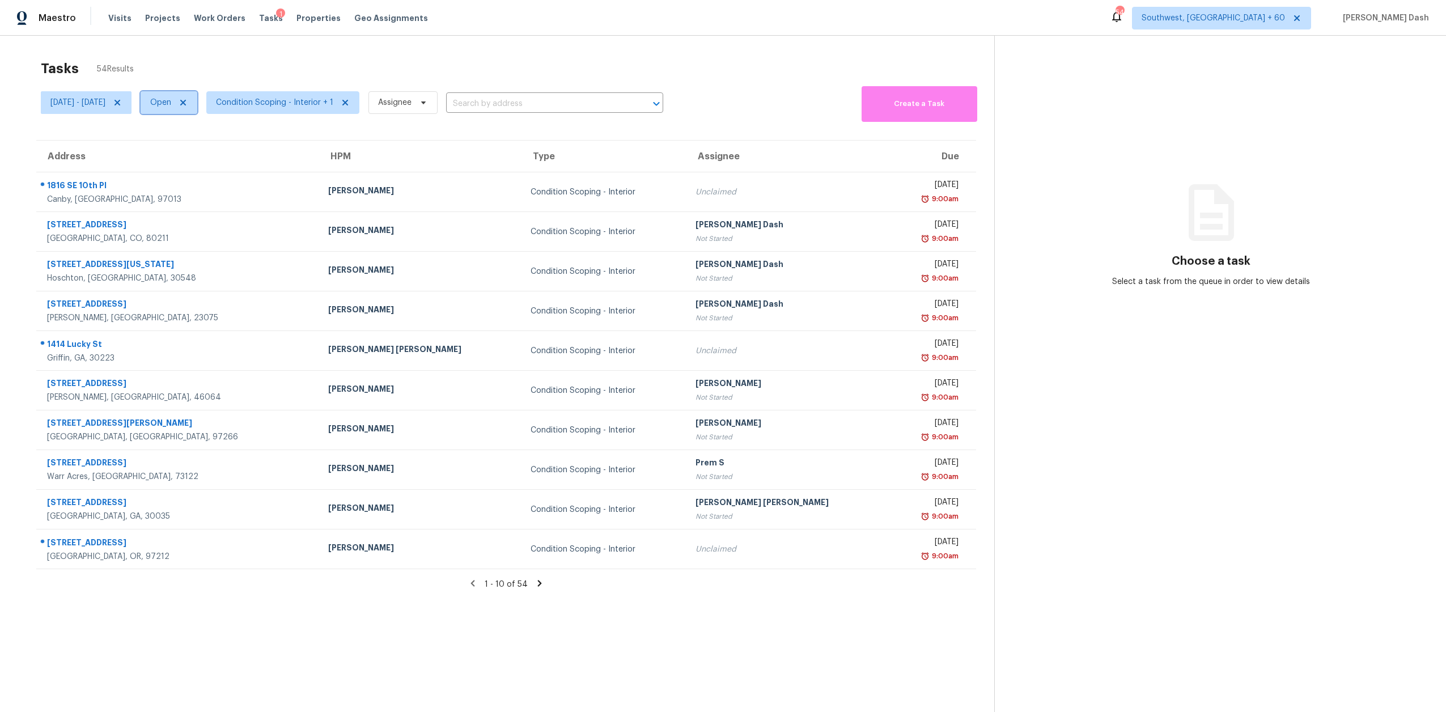
click at [188, 100] on span at bounding box center [181, 102] width 12 height 9
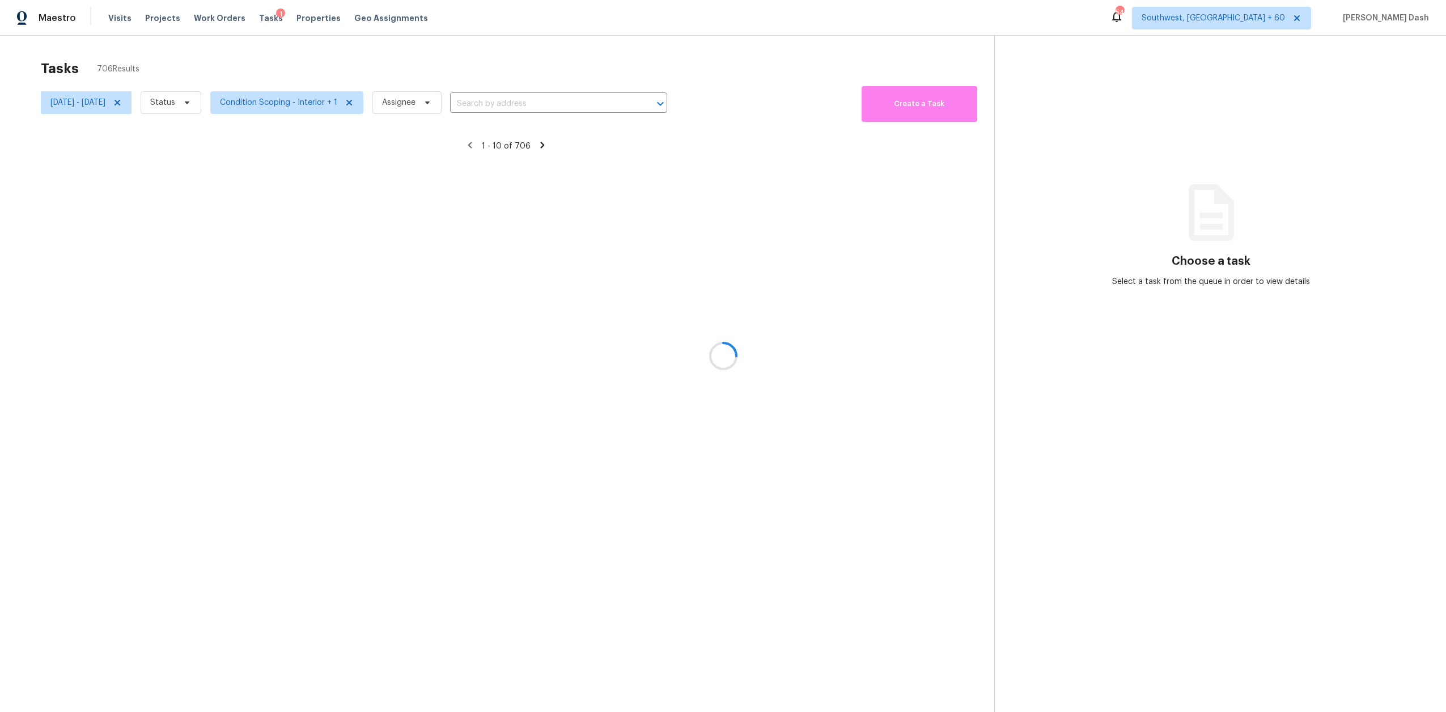
click at [209, 105] on div at bounding box center [723, 356] width 1446 height 712
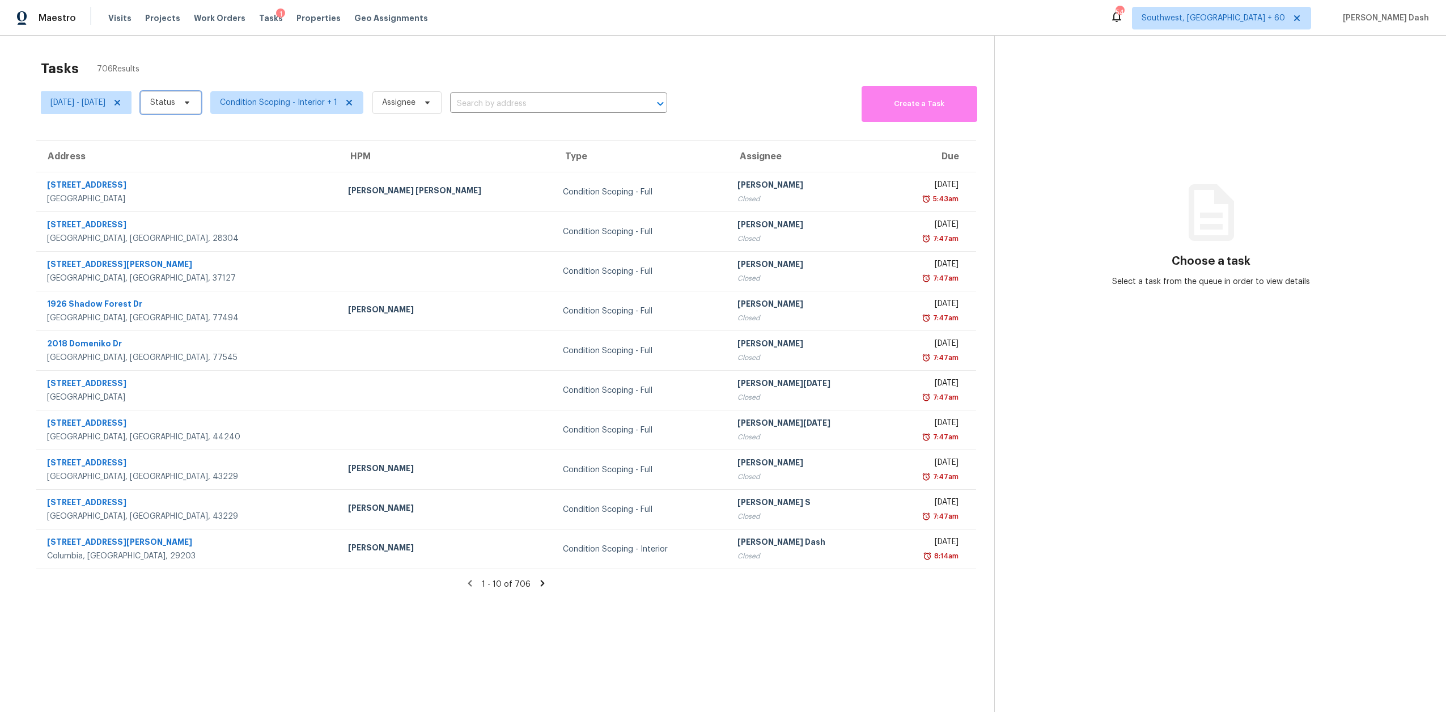
click at [175, 105] on span "Status" at bounding box center [162, 102] width 25 height 11
click at [213, 150] on label "Open" at bounding box center [206, 150] width 36 height 11
click at [195, 150] on input "Open" at bounding box center [191, 148] width 7 height 7
checkbox input "true"
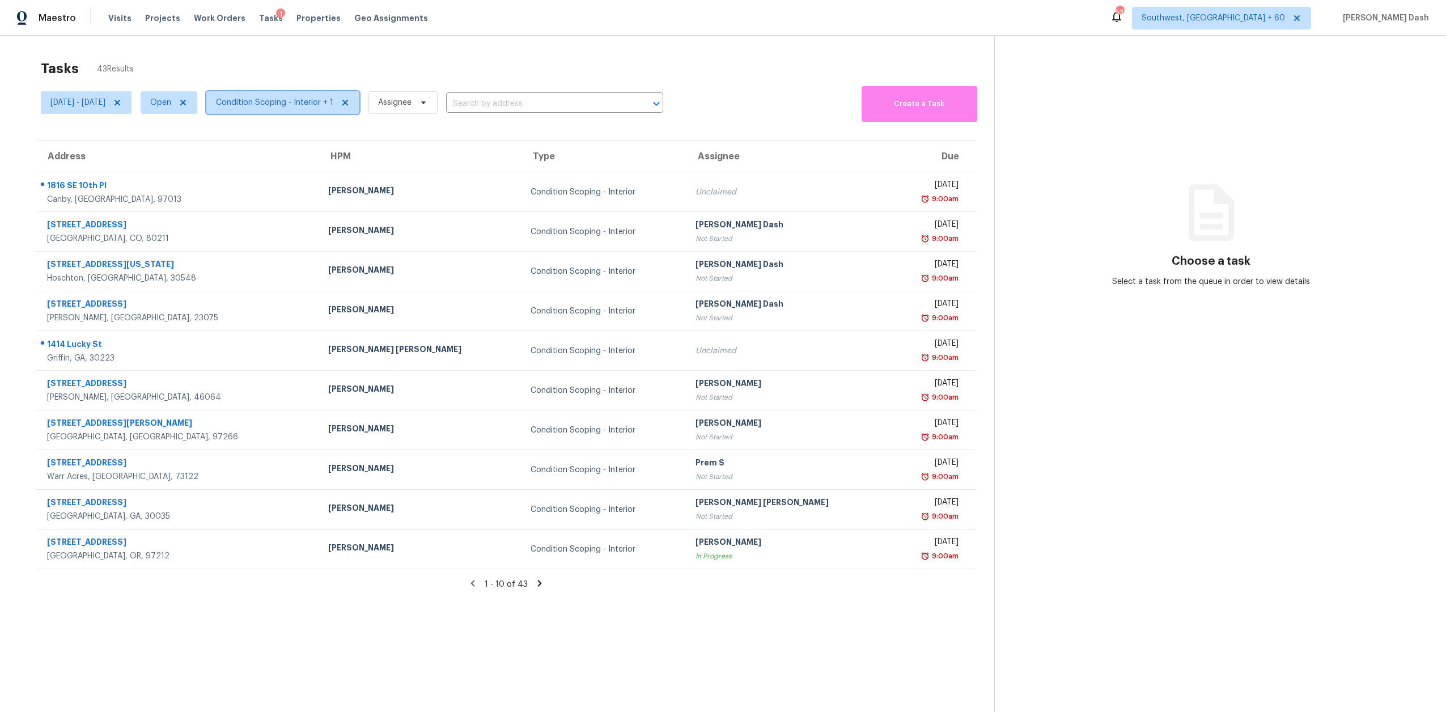
click at [290, 99] on span "Condition Scoping - Interior + 1" at bounding box center [274, 102] width 117 height 11
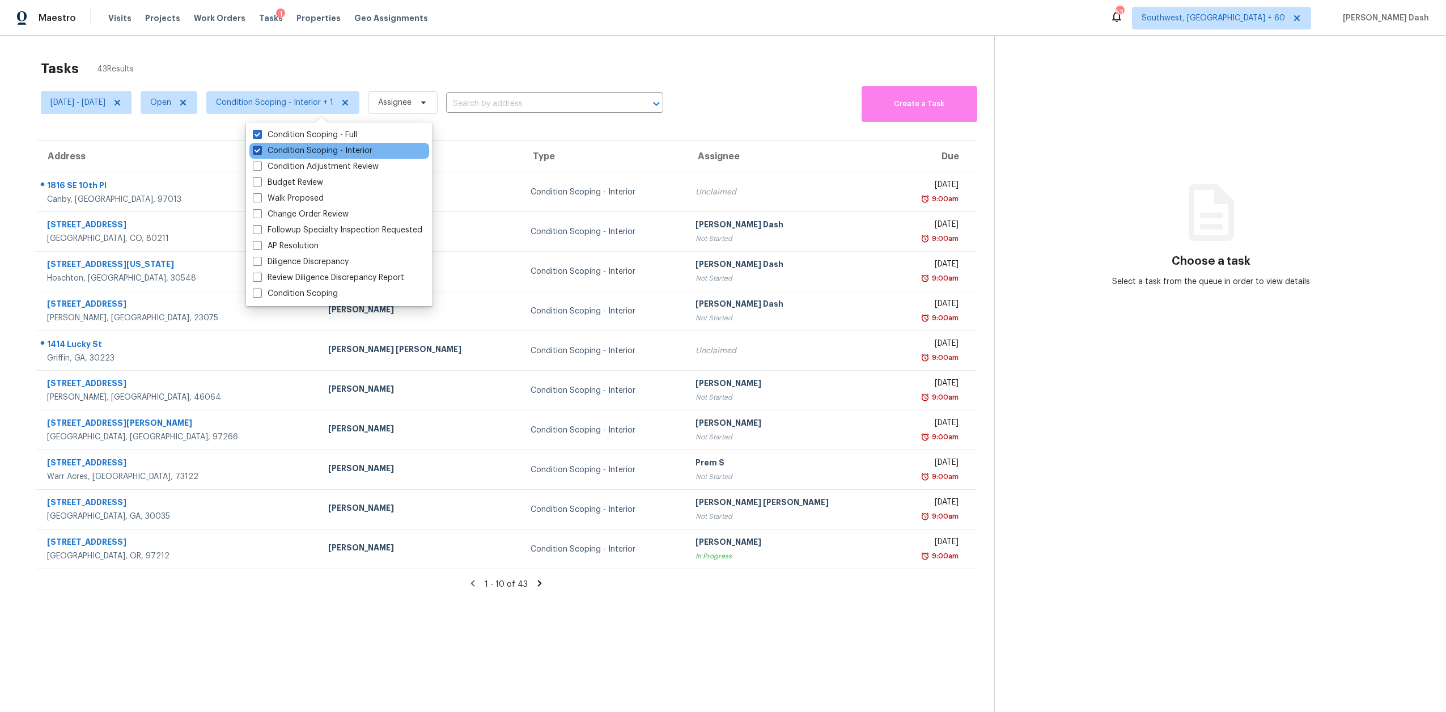
click at [308, 147] on label "Condition Scoping - Interior" at bounding box center [313, 150] width 120 height 11
click at [260, 147] on input "Condition Scoping - Interior" at bounding box center [256, 148] width 7 height 7
checkbox input "false"
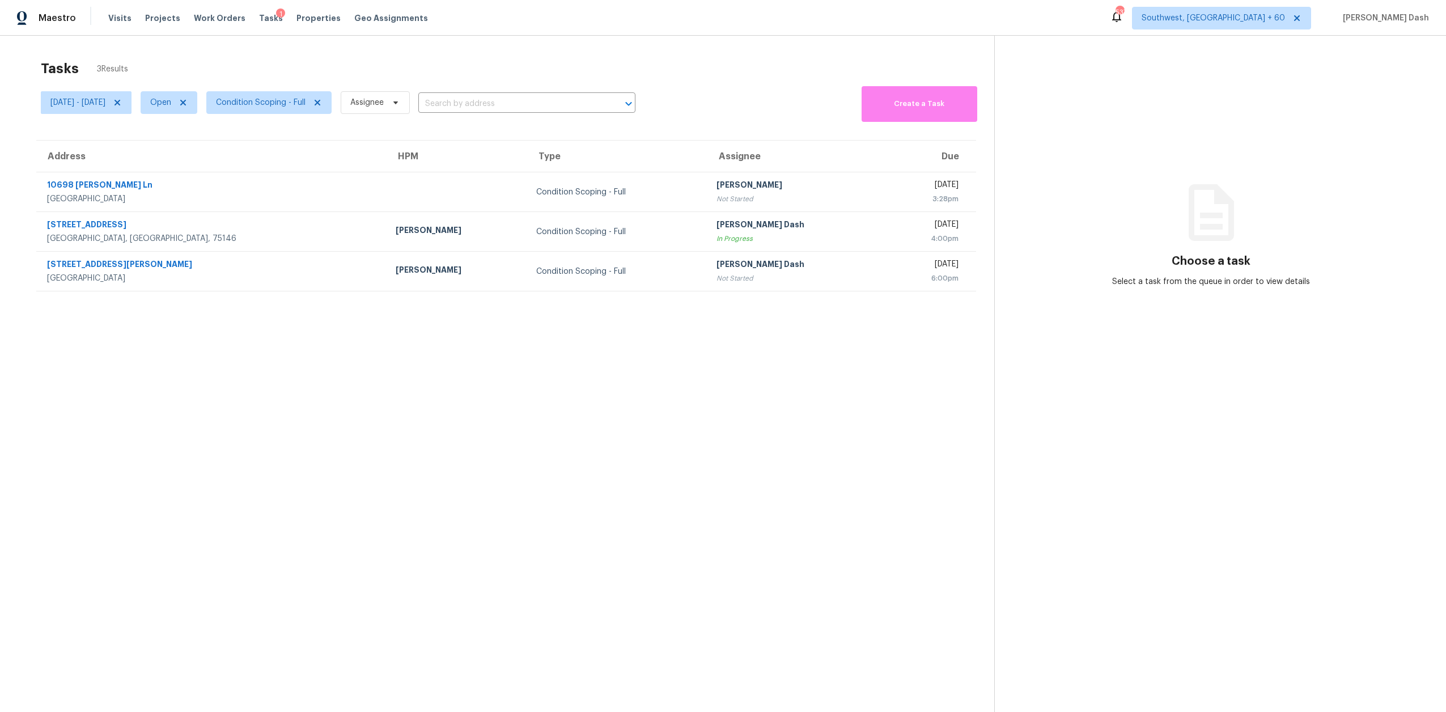
click at [297, 57] on div "Tasks 3 Results" at bounding box center [517, 68] width 953 height 29
click at [281, 97] on span "Condition Scoping - Full" at bounding box center [261, 102] width 90 height 11
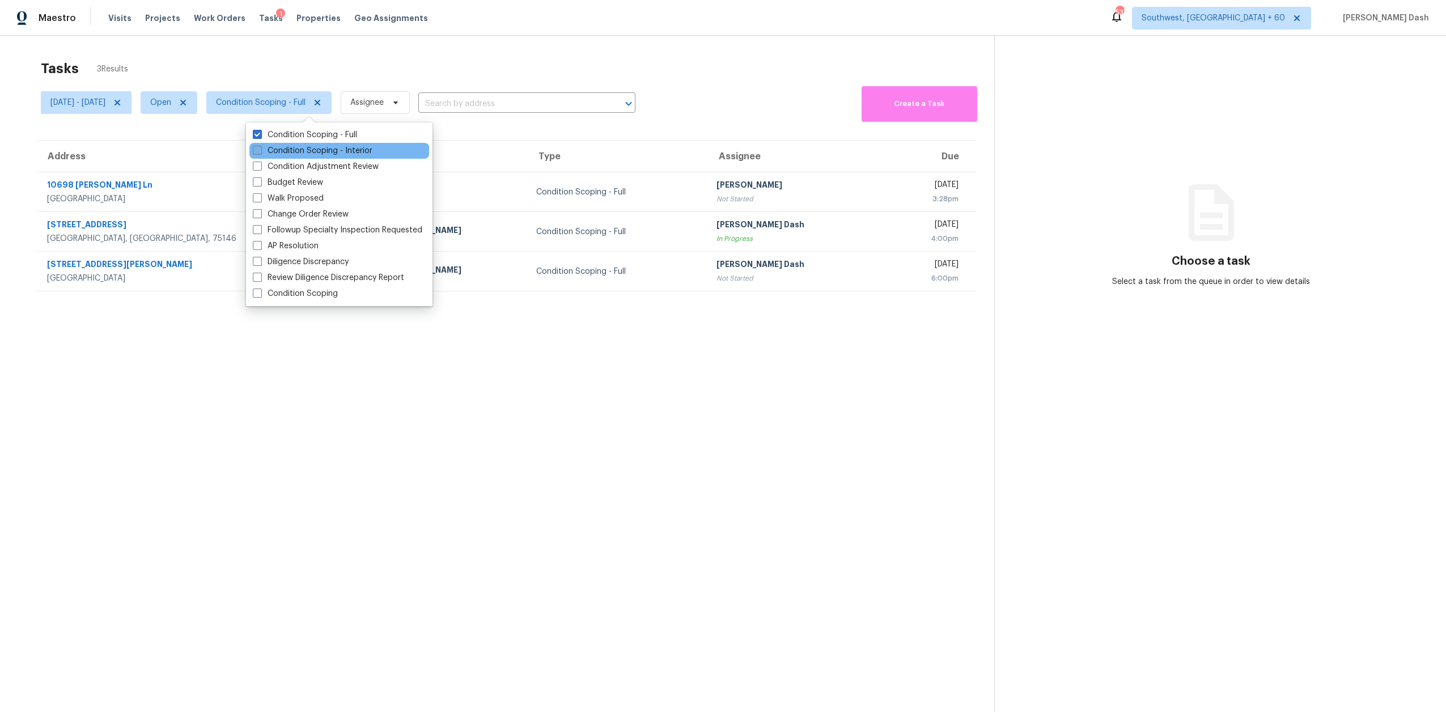
click at [291, 148] on label "Condition Scoping - Interior" at bounding box center [313, 150] width 120 height 11
click at [260, 148] on input "Condition Scoping - Interior" at bounding box center [256, 148] width 7 height 7
checkbox input "true"
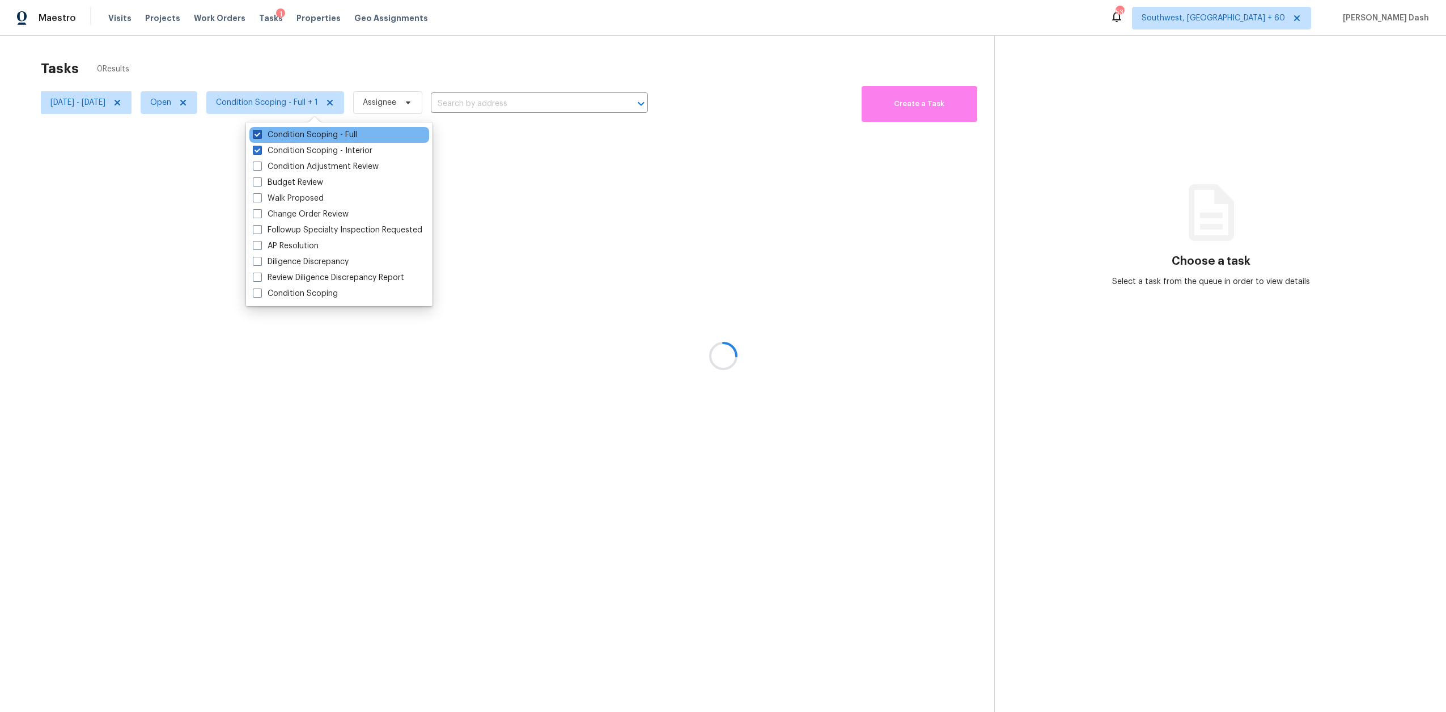
click at [296, 132] on label "Condition Scoping - Full" at bounding box center [305, 134] width 104 height 11
click at [260, 132] on input "Condition Scoping - Full" at bounding box center [256, 132] width 7 height 7
checkbox input "false"
click at [296, 153] on label "Condition Scoping - Interior" at bounding box center [313, 150] width 120 height 11
click at [260, 152] on input "Condition Scoping - Interior" at bounding box center [256, 148] width 7 height 7
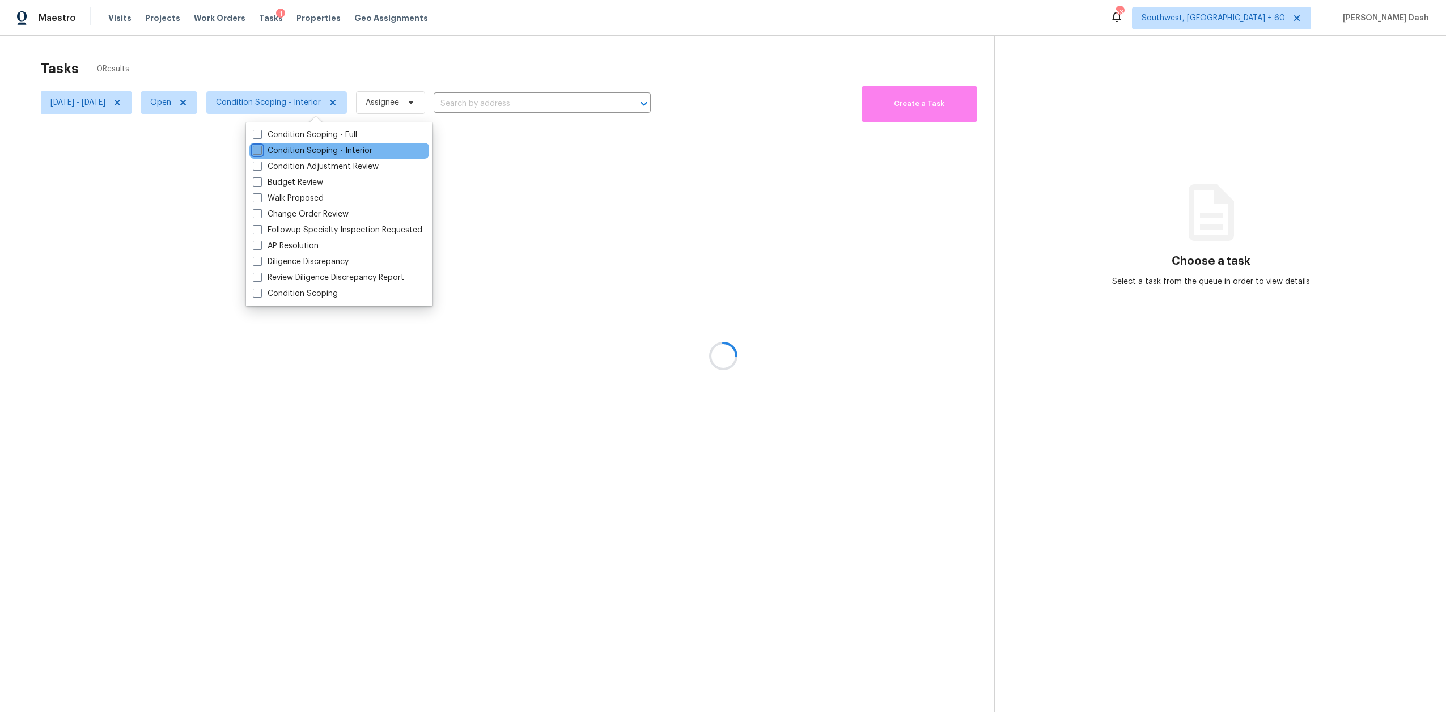
checkbox input "false"
click at [304, 131] on label "Condition Scoping - Full" at bounding box center [305, 134] width 104 height 11
click at [260, 131] on input "Condition Scoping - Full" at bounding box center [256, 132] width 7 height 7
checkbox input "true"
click at [300, 45] on div at bounding box center [723, 356] width 1446 height 712
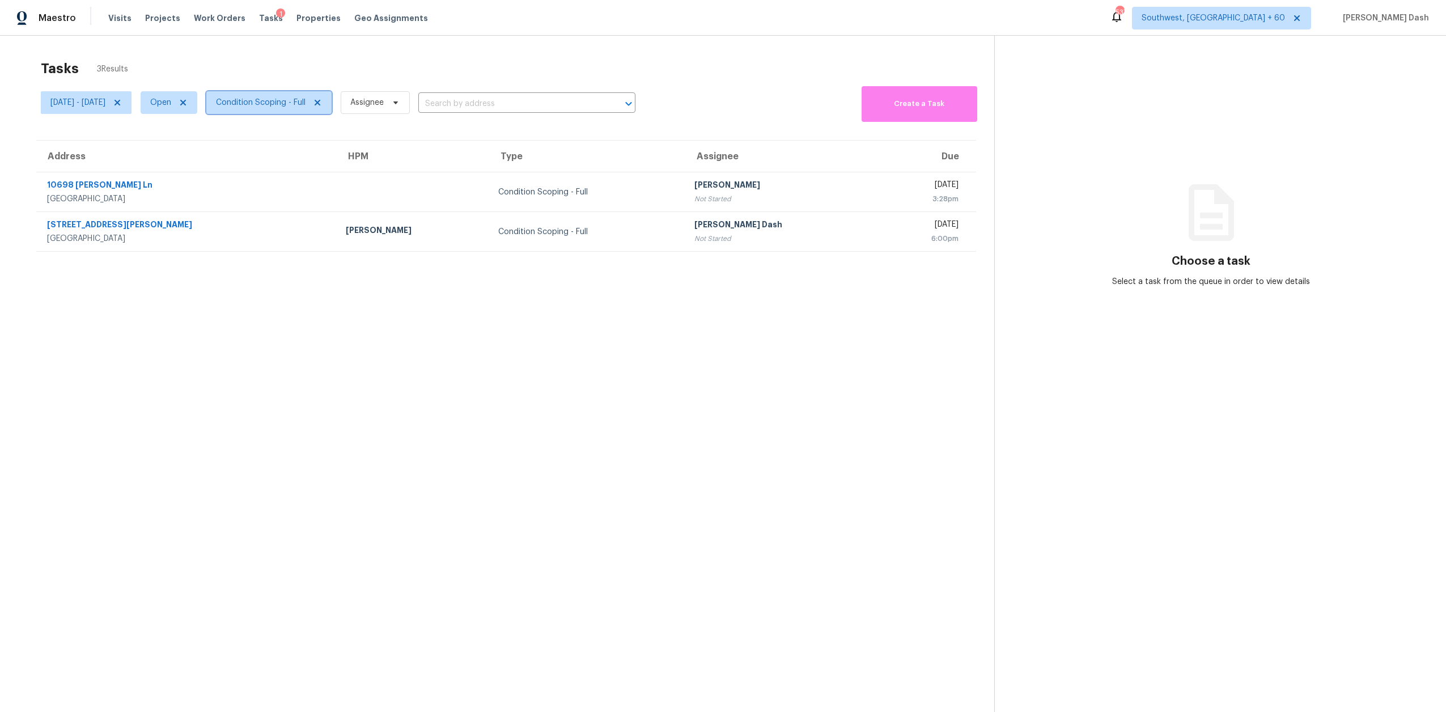
click at [305, 105] on span "Condition Scoping - Full" at bounding box center [261, 102] width 90 height 11
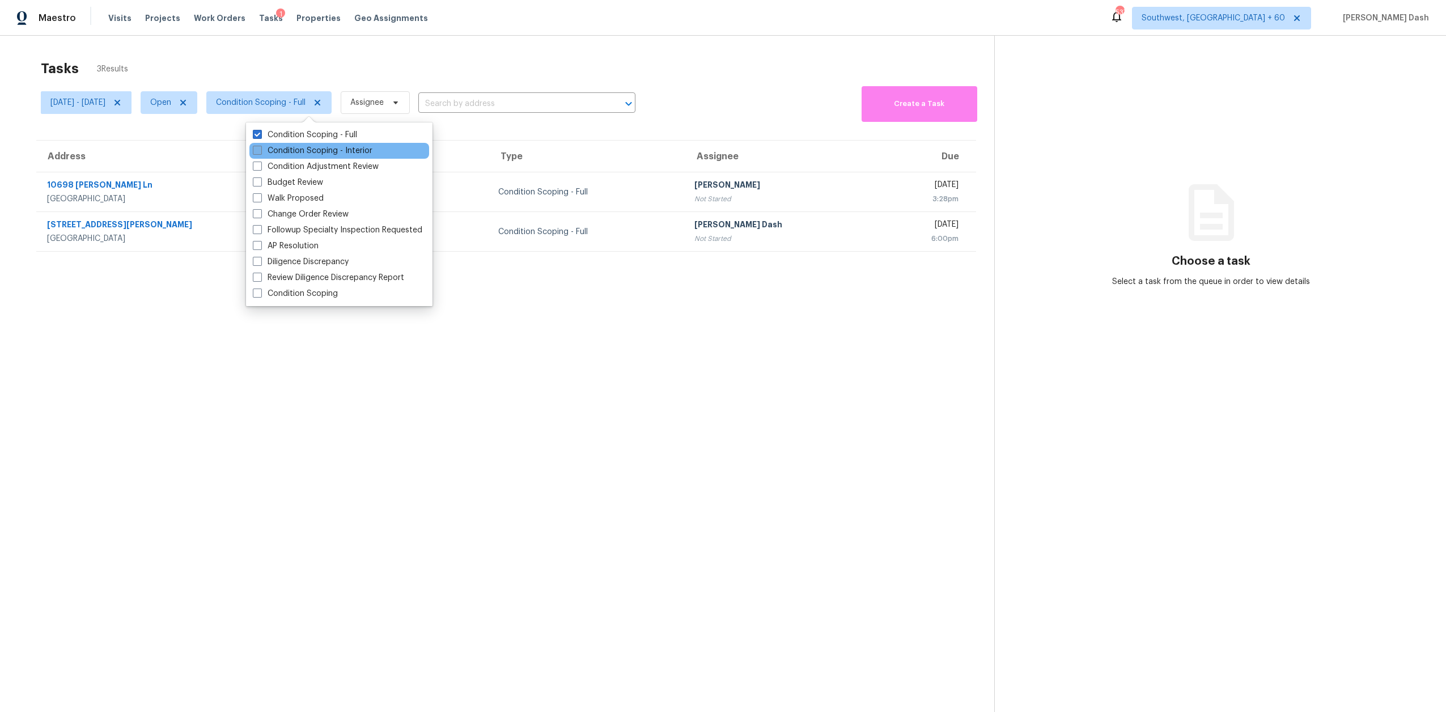
click at [303, 149] on label "Condition Scoping - Interior" at bounding box center [313, 150] width 120 height 11
click at [260, 149] on input "Condition Scoping - Interior" at bounding box center [256, 148] width 7 height 7
checkbox input "true"
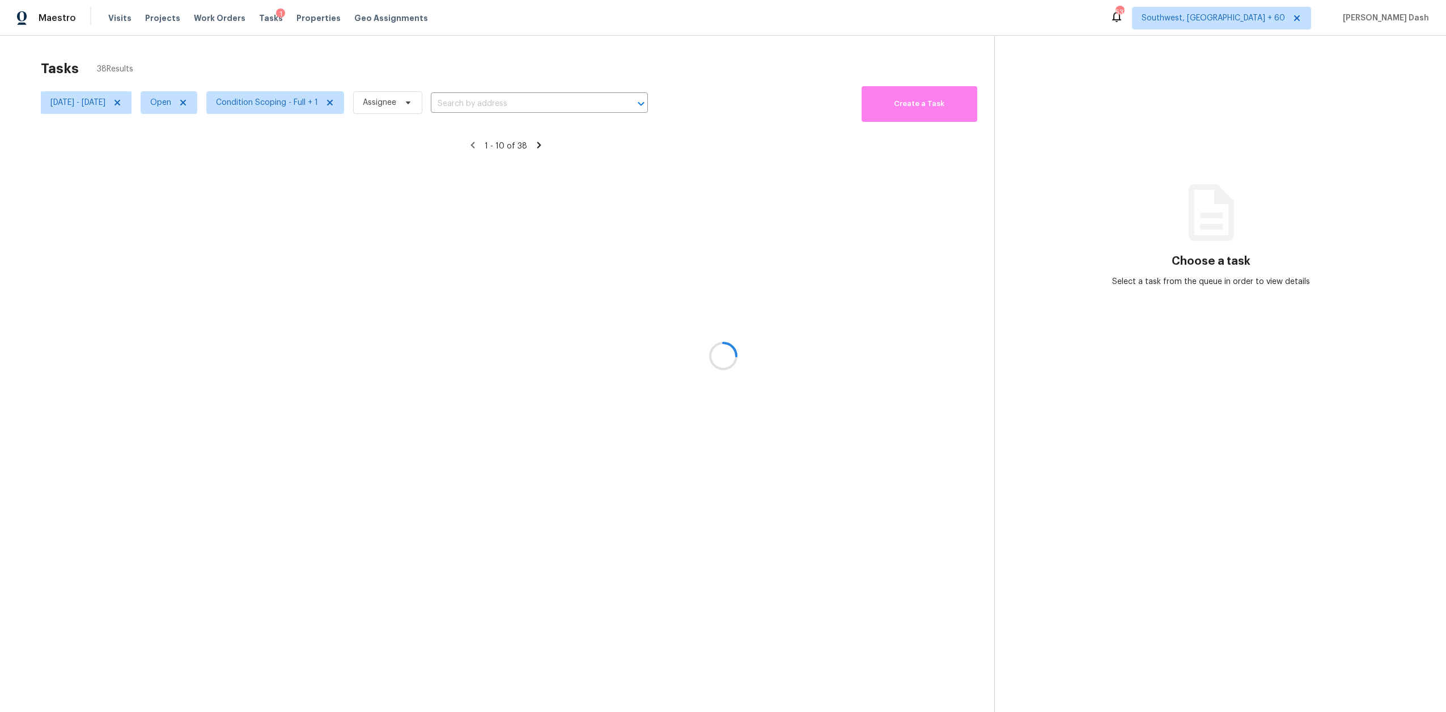
click at [300, 70] on div at bounding box center [723, 356] width 1446 height 712
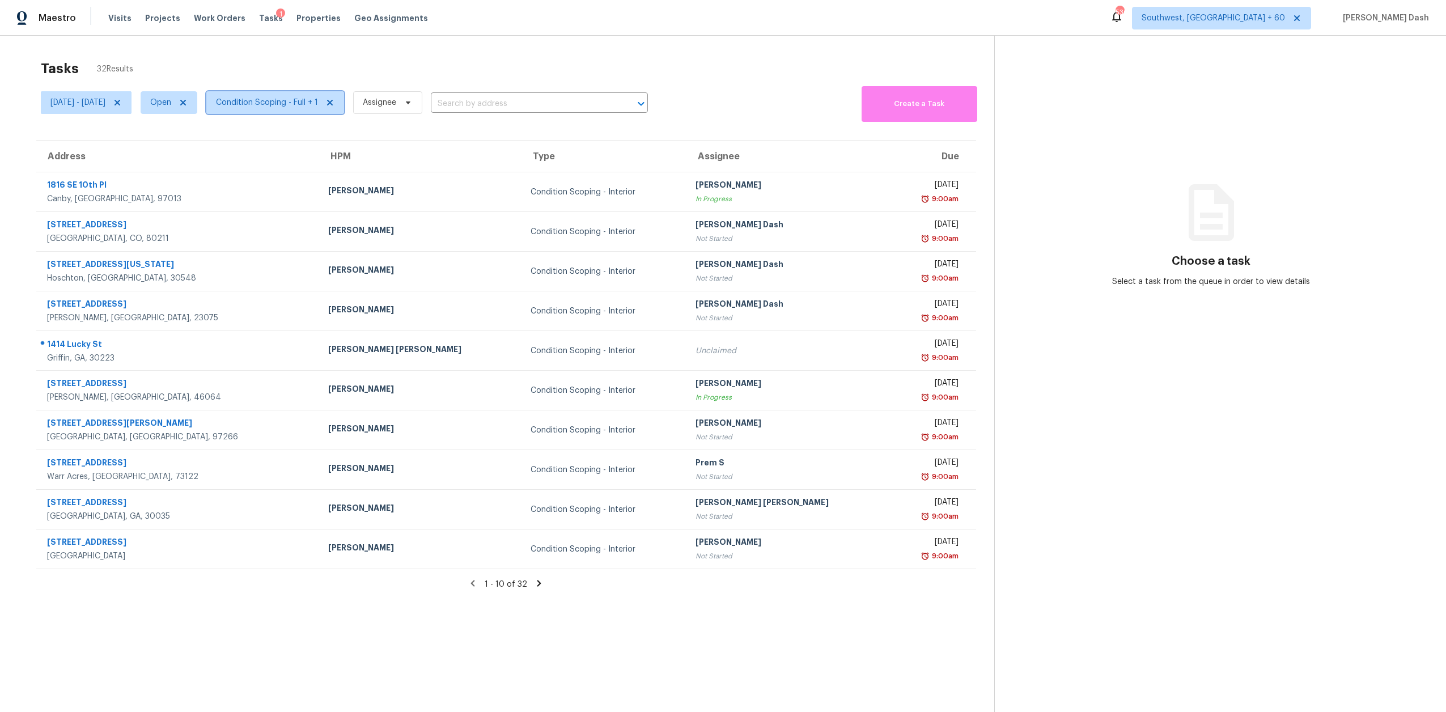
click at [317, 109] on span "Condition Scoping - Full + 1" at bounding box center [275, 102] width 138 height 23
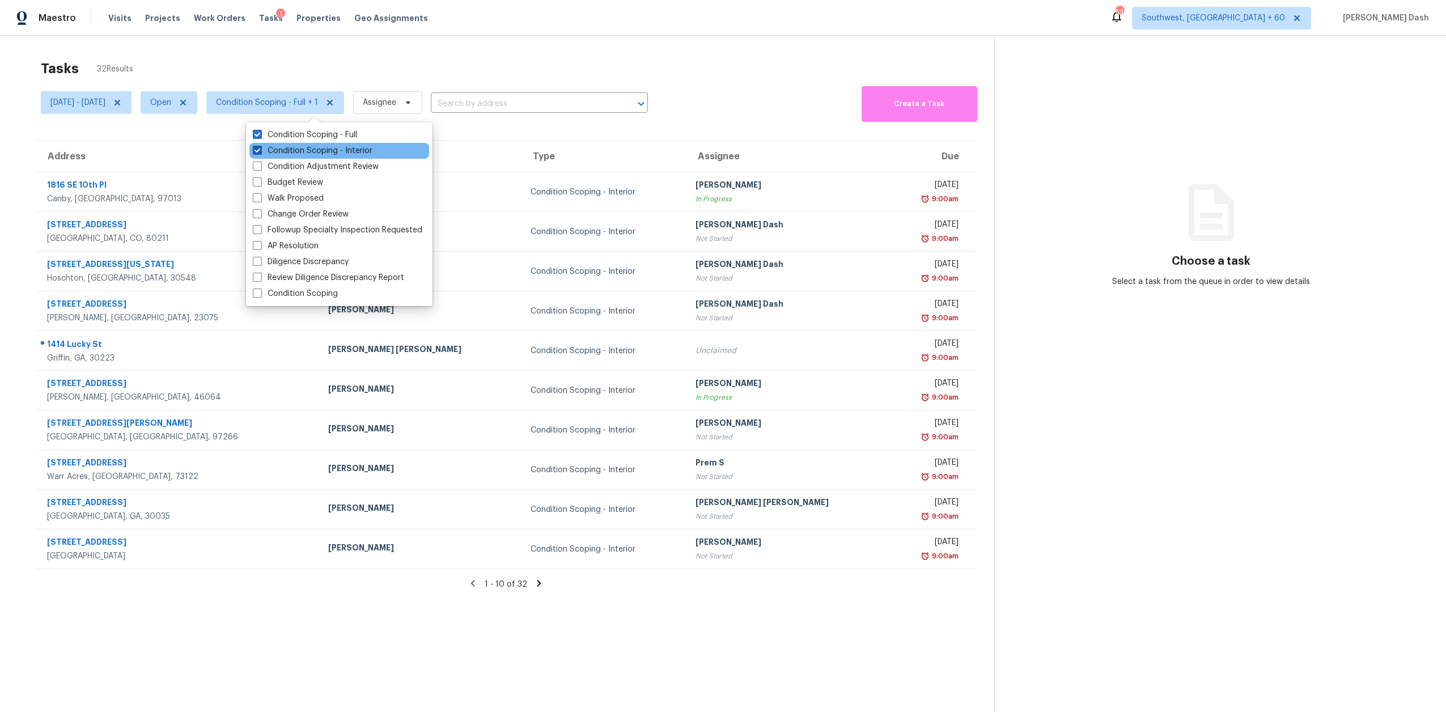
click at [315, 152] on label "Condition Scoping - Interior" at bounding box center [313, 150] width 120 height 11
click at [260, 152] on input "Condition Scoping - Interior" at bounding box center [256, 148] width 7 height 7
checkbox input "false"
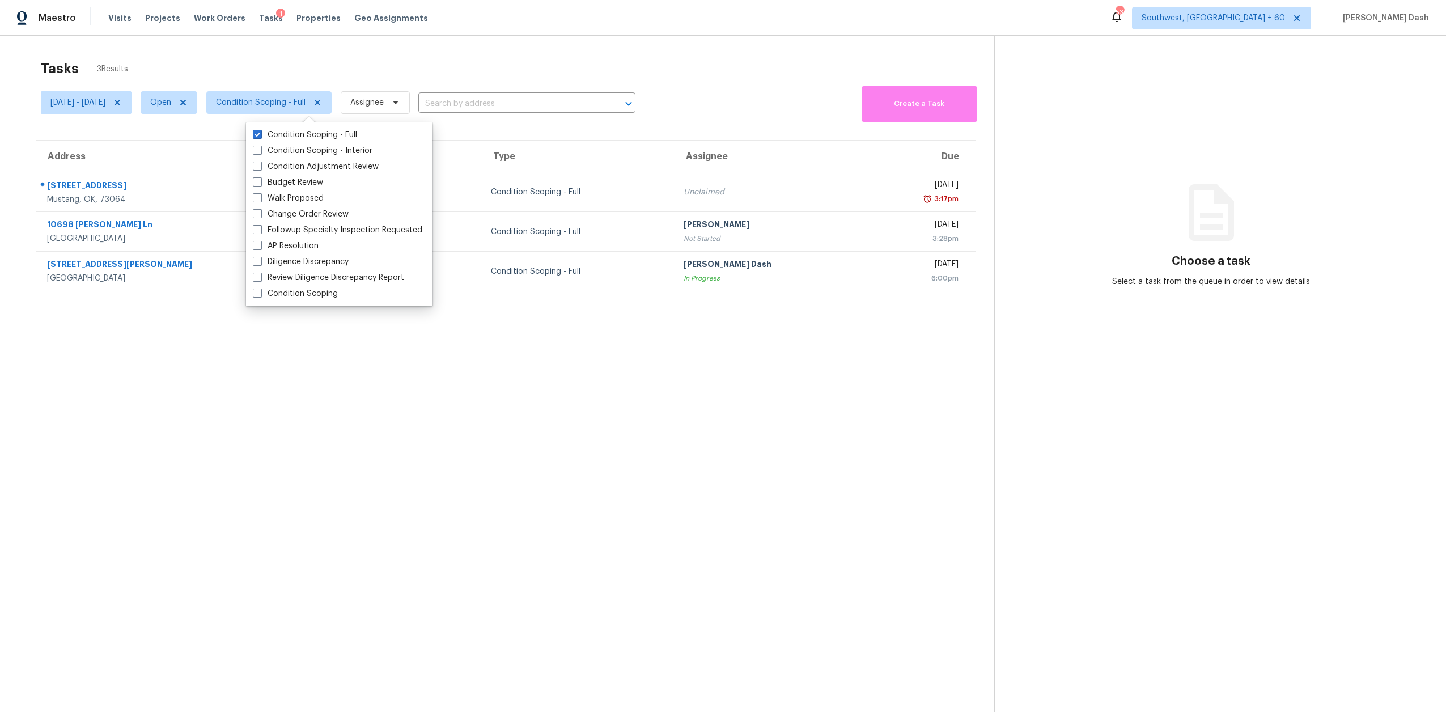
click at [381, 58] on div "Tasks 3 Results" at bounding box center [517, 68] width 953 height 29
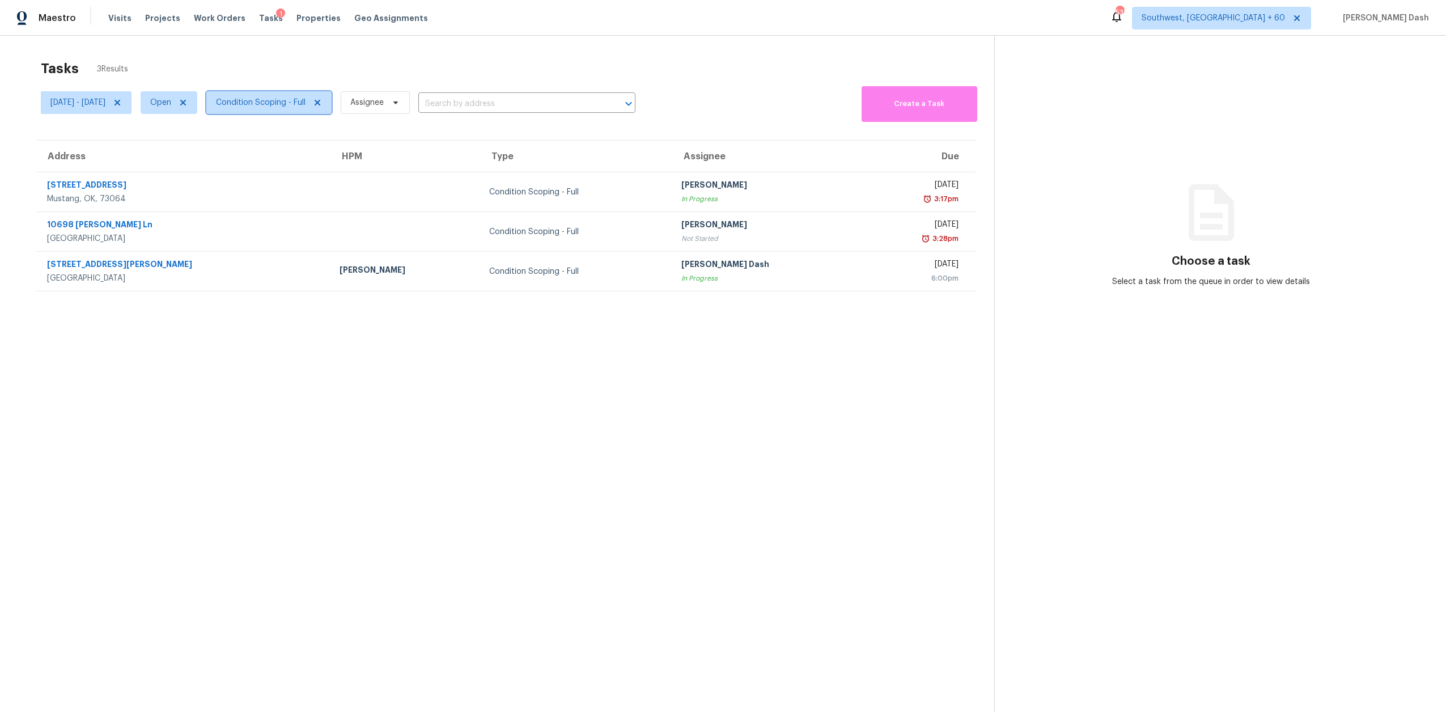
click at [299, 108] on span "Condition Scoping - Full" at bounding box center [268, 102] width 125 height 23
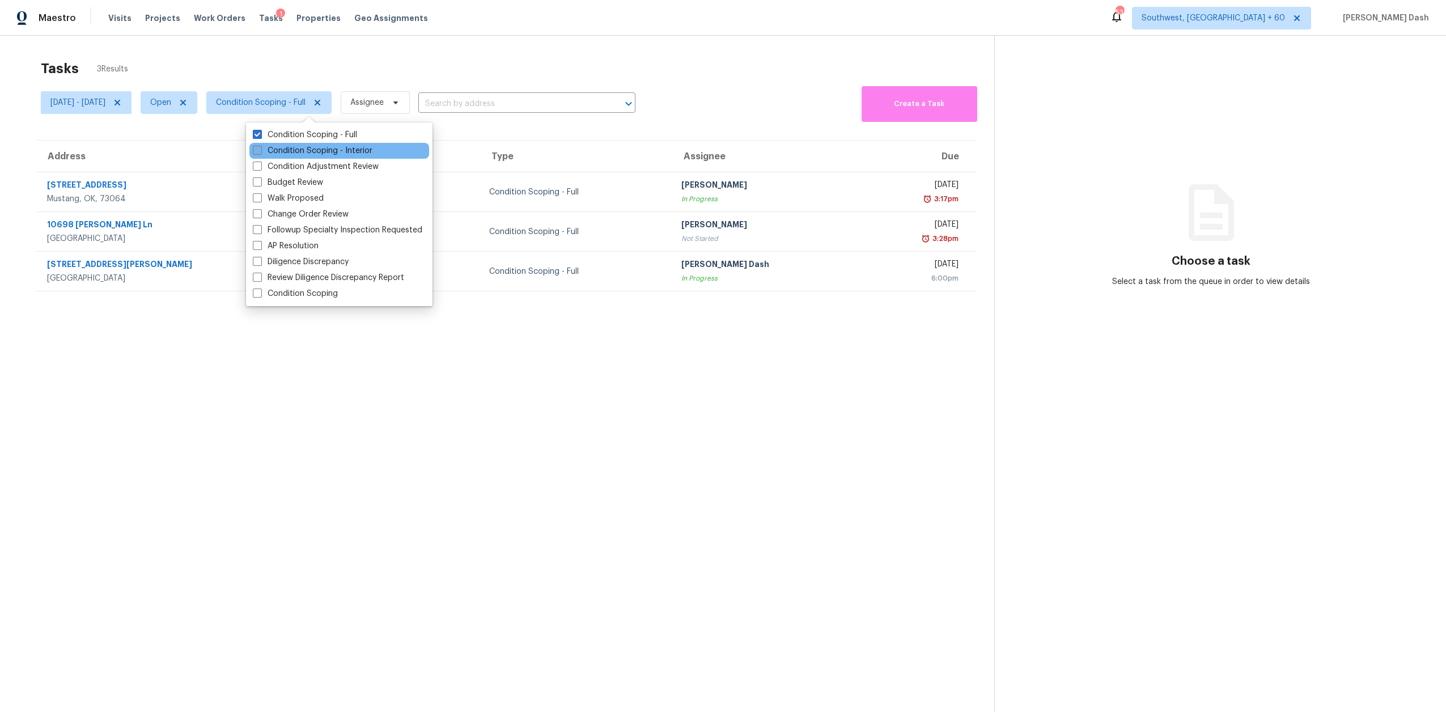
click at [305, 154] on label "Condition Scoping - Interior" at bounding box center [313, 150] width 120 height 11
click at [260, 152] on input "Condition Scoping - Interior" at bounding box center [256, 148] width 7 height 7
checkbox input "true"
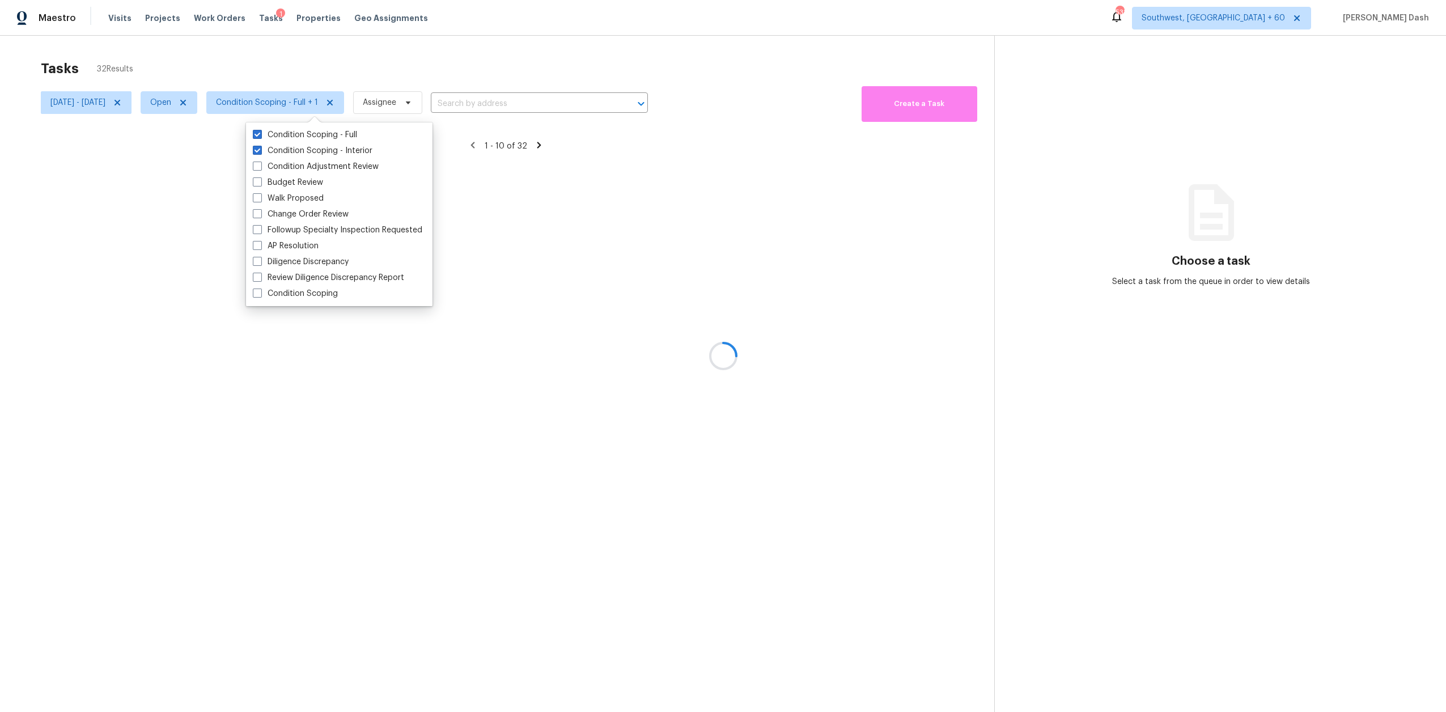
click at [354, 53] on div at bounding box center [723, 356] width 1446 height 712
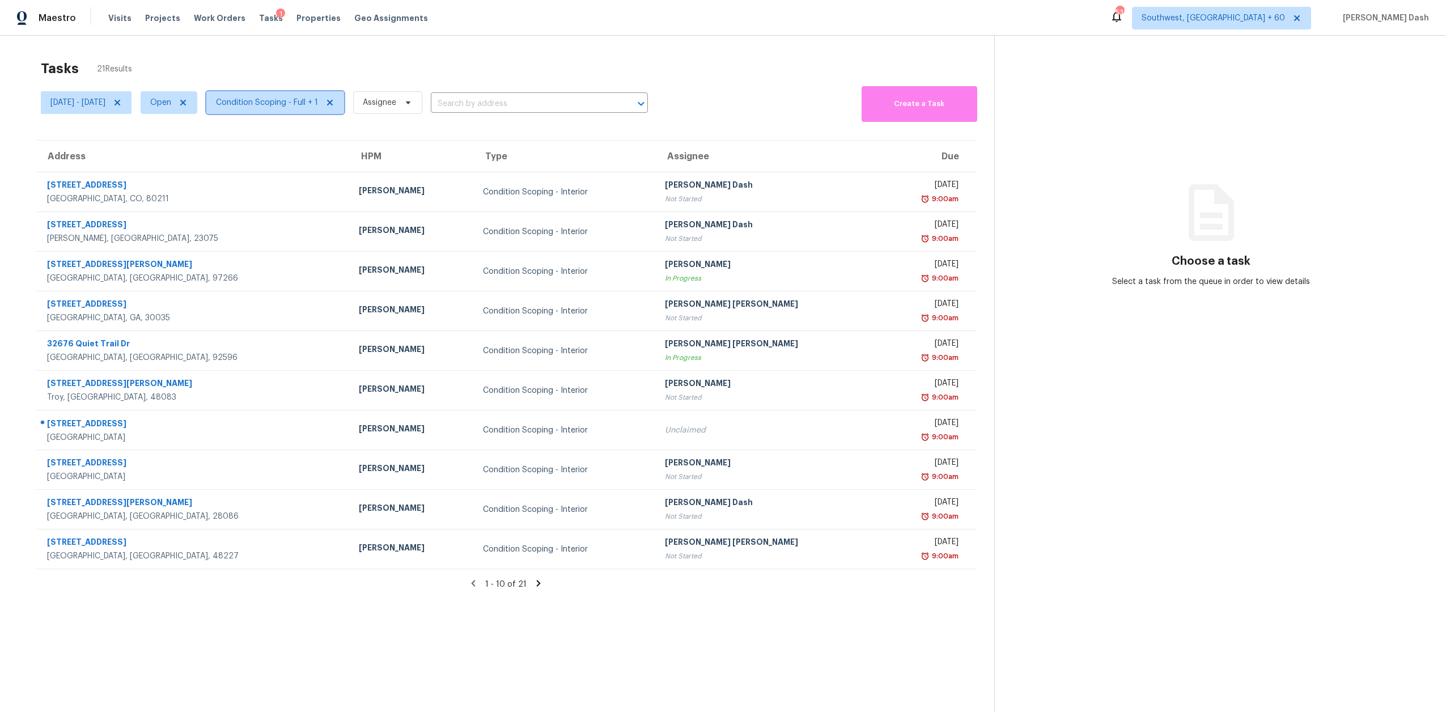
click at [304, 104] on span "Condition Scoping - Full + 1" at bounding box center [267, 102] width 102 height 11
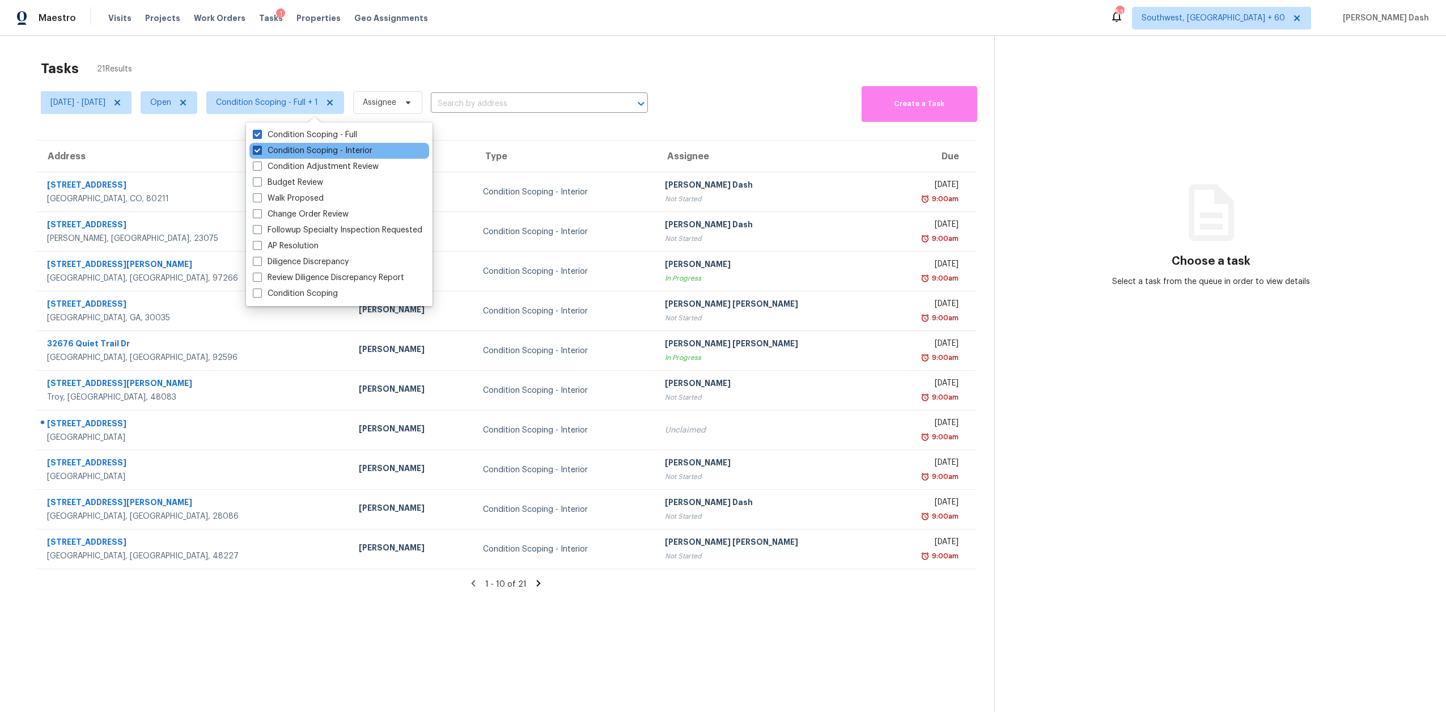
click at [328, 147] on label "Condition Scoping - Interior" at bounding box center [313, 150] width 120 height 11
click at [260, 147] on input "Condition Scoping - Interior" at bounding box center [256, 148] width 7 height 7
checkbox input "false"
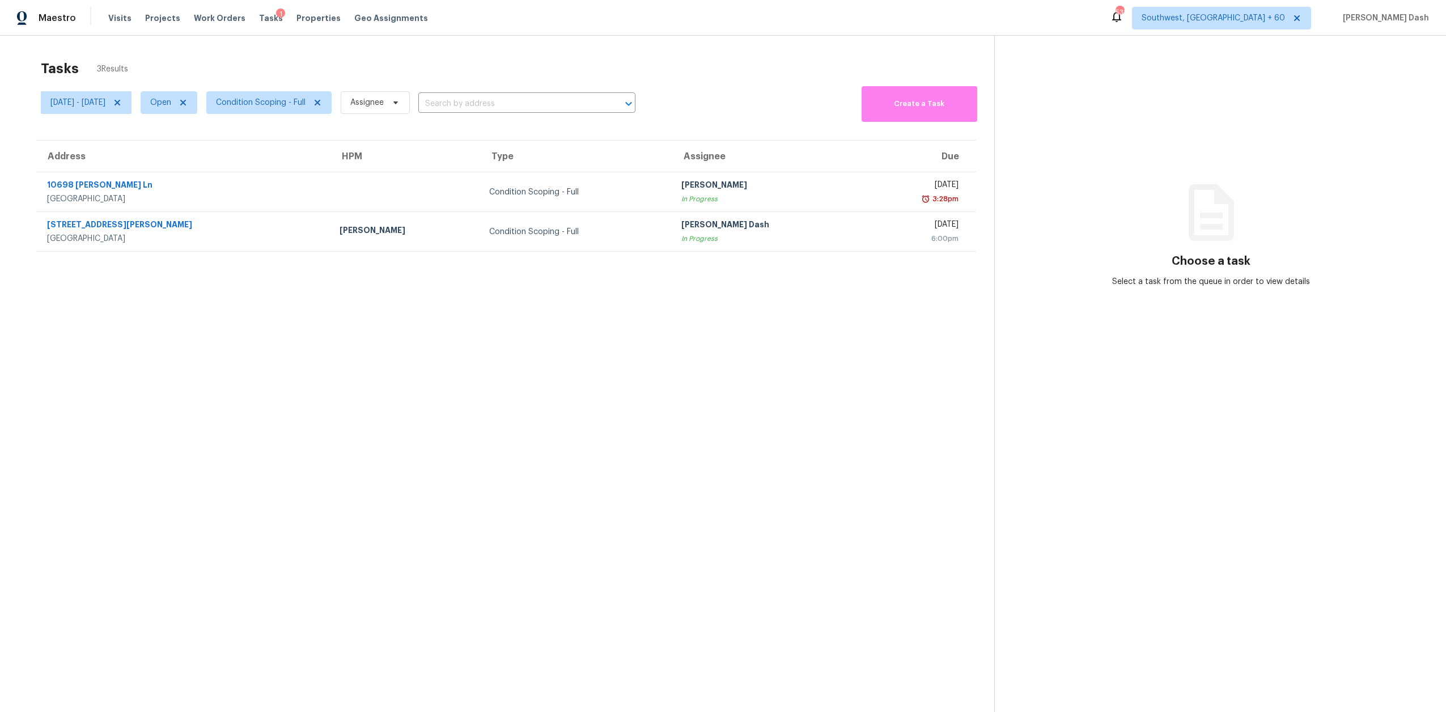
click at [431, 56] on div "Tasks 3 Results" at bounding box center [517, 68] width 953 height 29
click at [305, 97] on span "Condition Scoping - Full" at bounding box center [261, 102] width 90 height 11
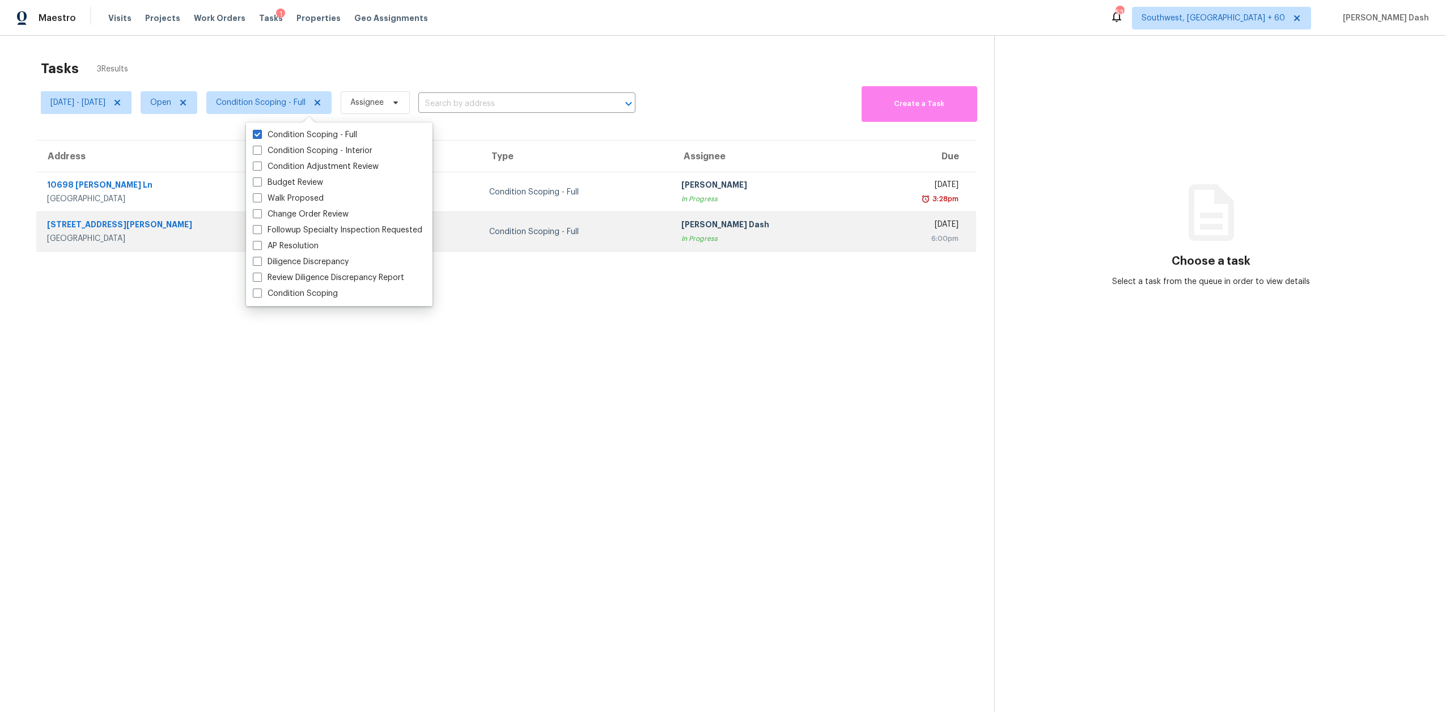
click at [554, 228] on div "Condition Scoping - Full" at bounding box center [576, 231] width 174 height 11
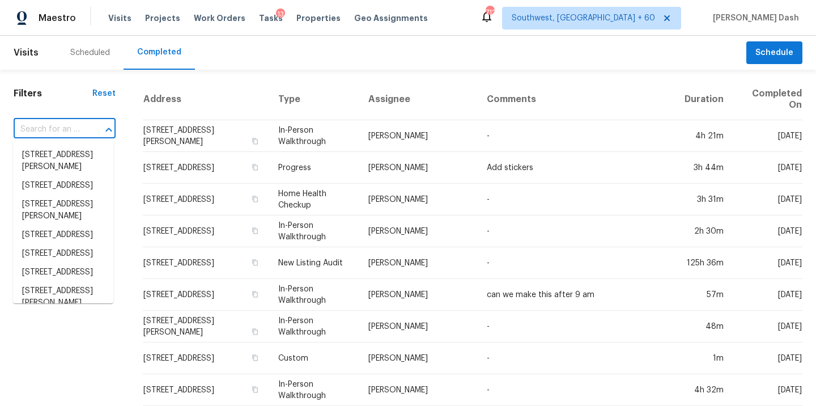
click at [74, 121] on input "text" at bounding box center [49, 130] width 70 height 18
paste input "[STREET_ADDRESS][US_STATE]"
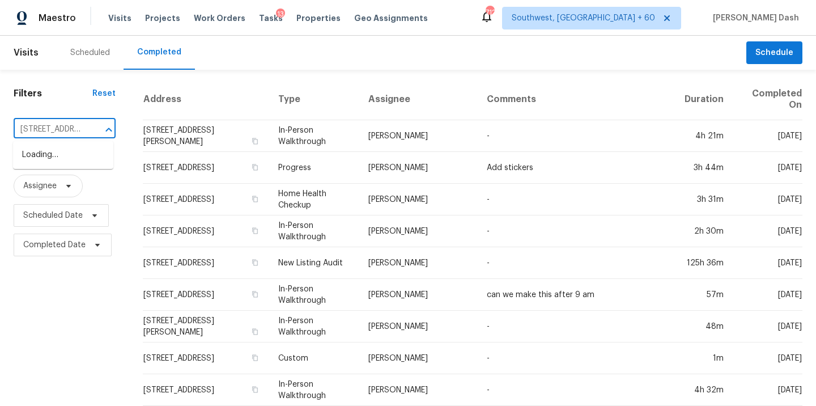
scroll to position [0, 84]
type input "[STREET_ADDRESS][US_STATE]"
click at [69, 125] on input "text" at bounding box center [49, 130] width 70 height 18
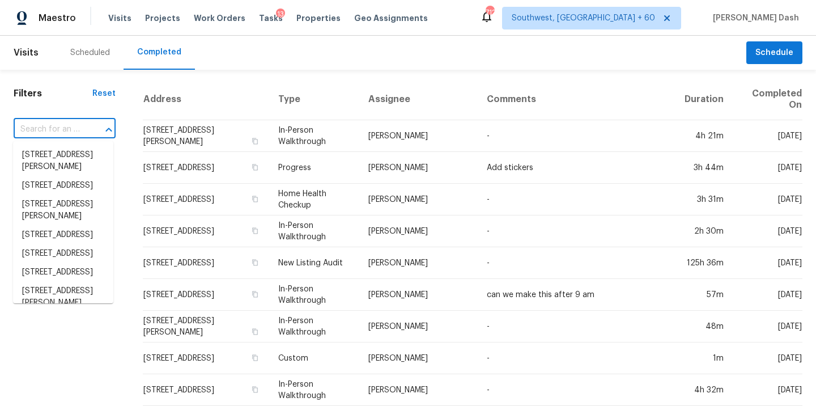
paste input "[STREET_ADDRESS][US_STATE]"
type input "[STREET_ADDRESS][US_STATE]"
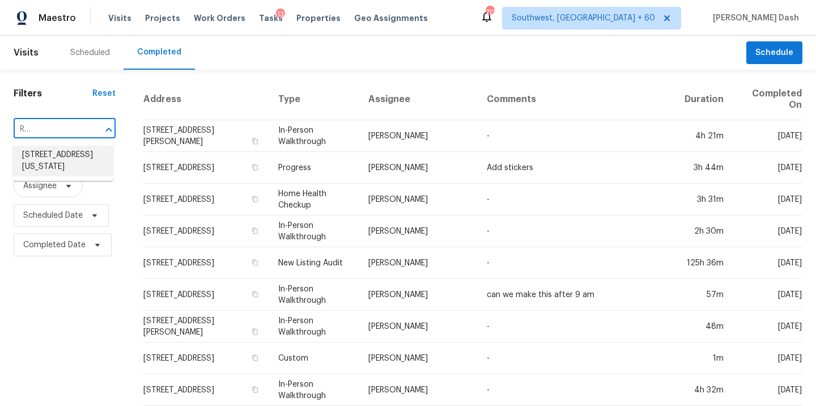
click at [72, 160] on li "[STREET_ADDRESS][US_STATE]" at bounding box center [63, 161] width 100 height 31
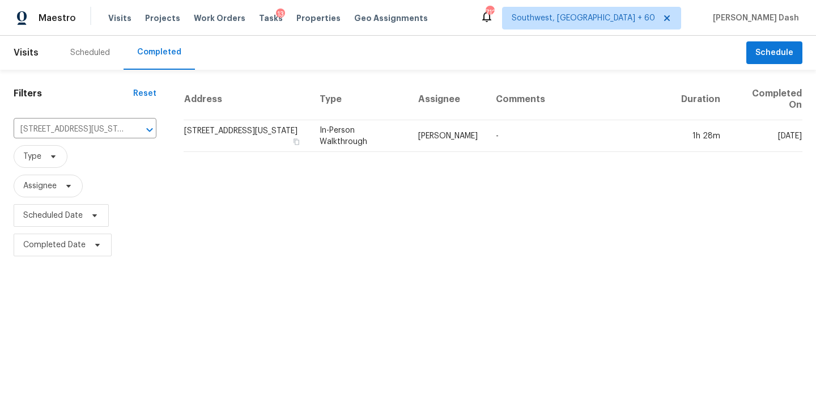
click at [457, 145] on td "[PERSON_NAME]" at bounding box center [448, 136] width 78 height 32
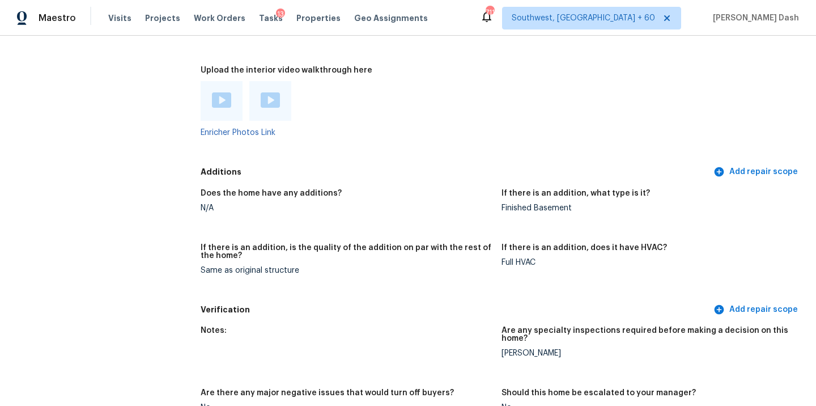
scroll to position [2613, 0]
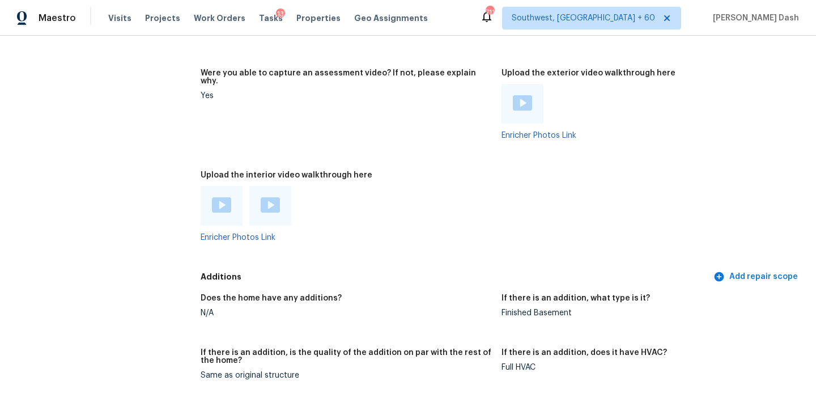
click at [202, 186] on div at bounding box center [222, 206] width 42 height 40
click at [219, 197] on img at bounding box center [221, 204] width 19 height 15
click at [270, 197] on img at bounding box center [270, 204] width 19 height 15
click at [649, 356] on figure "If there is an addition, does it have HVAC? Full HVAC" at bounding box center [652, 373] width 301 height 49
click at [499, 171] on figure "Upload the interior video walkthrough here Enricher Photos Link" at bounding box center [351, 215] width 301 height 88
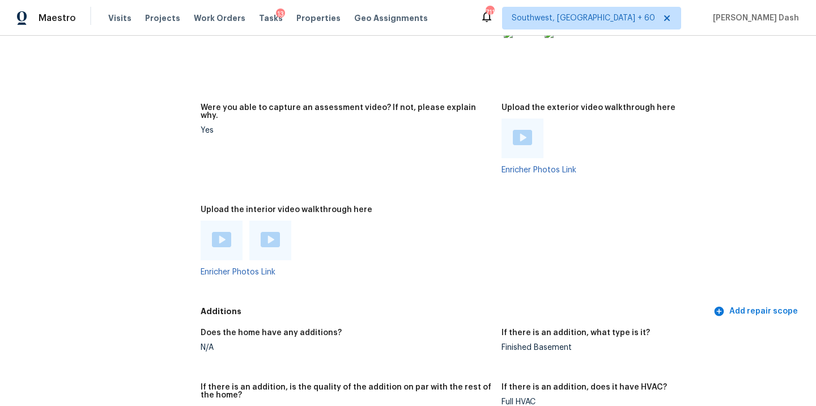
scroll to position [2627, 0]
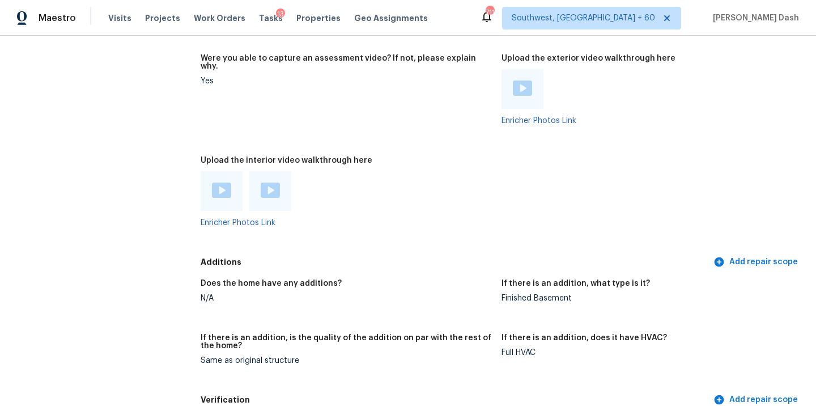
click at [215, 182] on img at bounding box center [221, 189] width 19 height 15
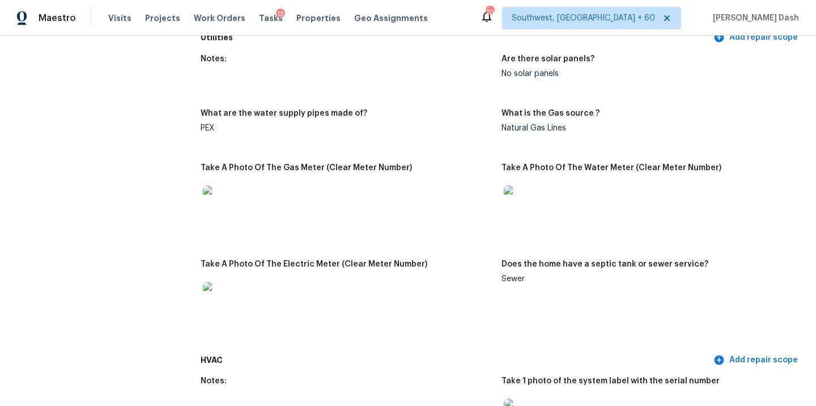
scroll to position [0, 0]
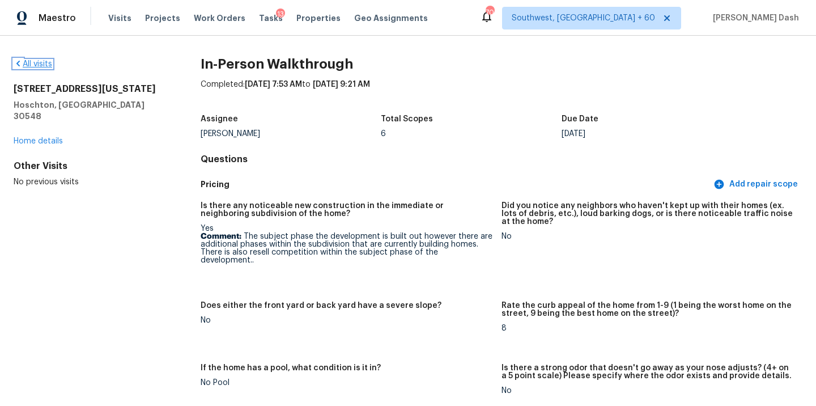
click at [37, 61] on link "All visits" at bounding box center [33, 64] width 39 height 8
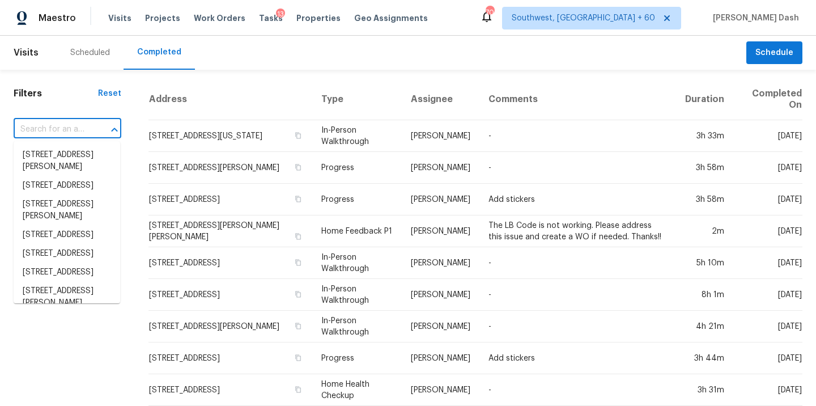
click at [61, 135] on input "text" at bounding box center [52, 130] width 76 height 18
paste input "703 Trinidad Dr, Grand Prairie, TX 75052"
type input "703 Trinidad Dr, Grand Prairie, TX 75052"
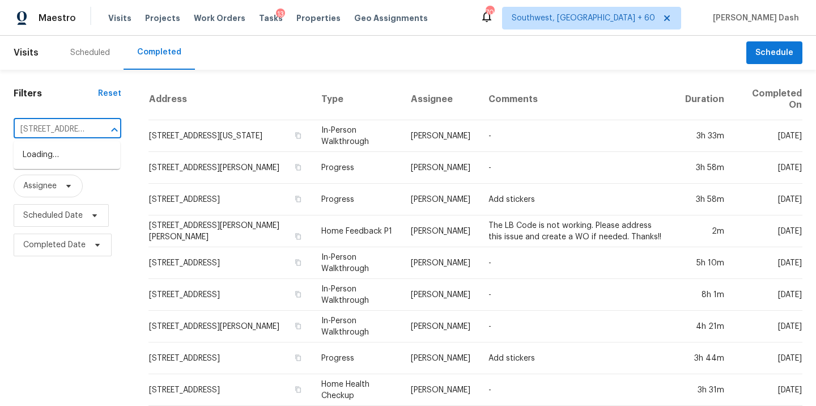
scroll to position [0, 80]
click at [75, 155] on li "703 Trinidad Dr, Grand Prairie, TX 75052" at bounding box center [67, 155] width 107 height 19
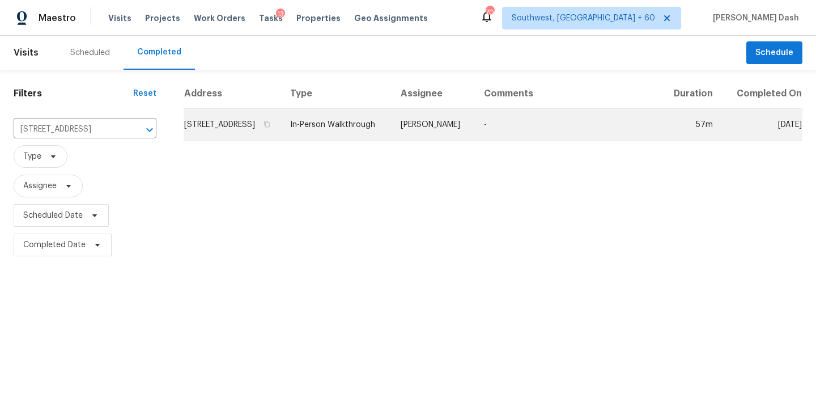
click at [442, 139] on td "Todd Jorgenson" at bounding box center [433, 125] width 83 height 32
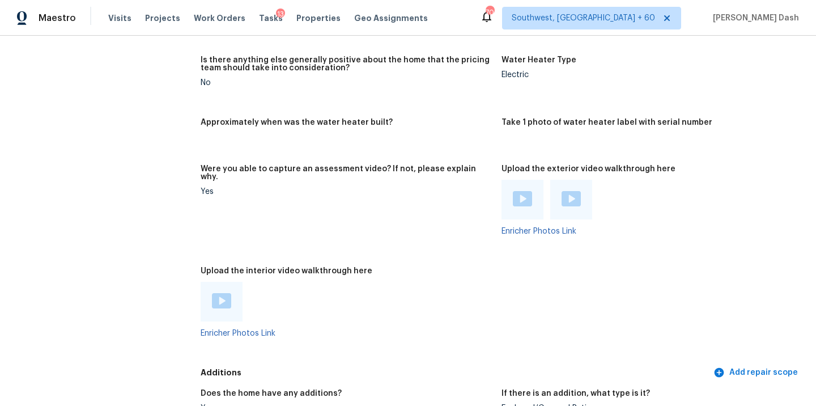
scroll to position [1888, 0]
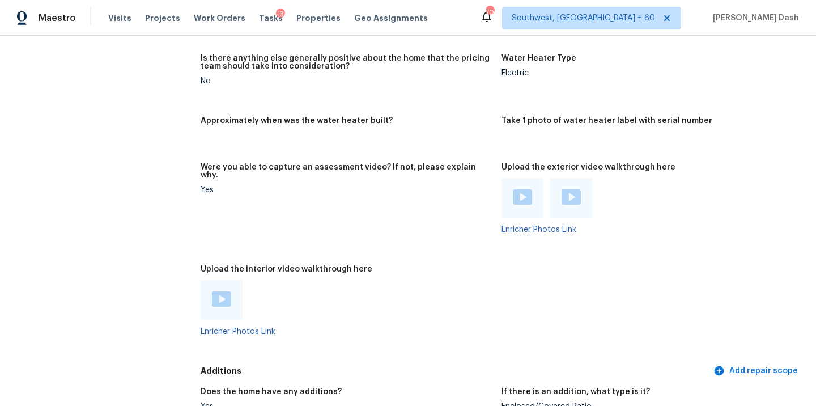
click at [217, 291] on img at bounding box center [221, 298] width 19 height 15
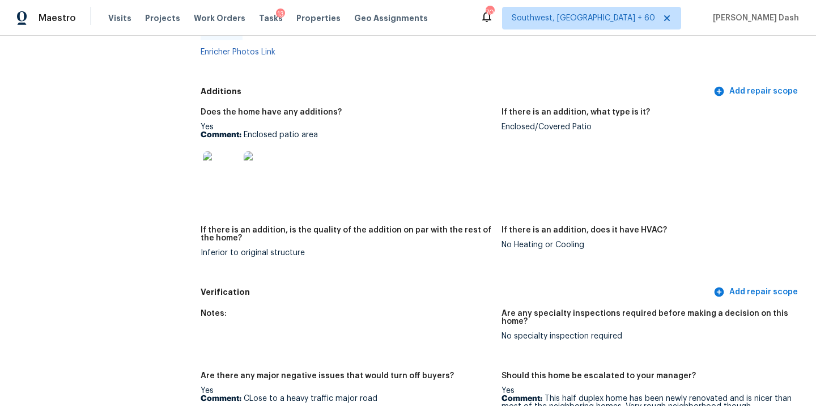
scroll to position [2169, 0]
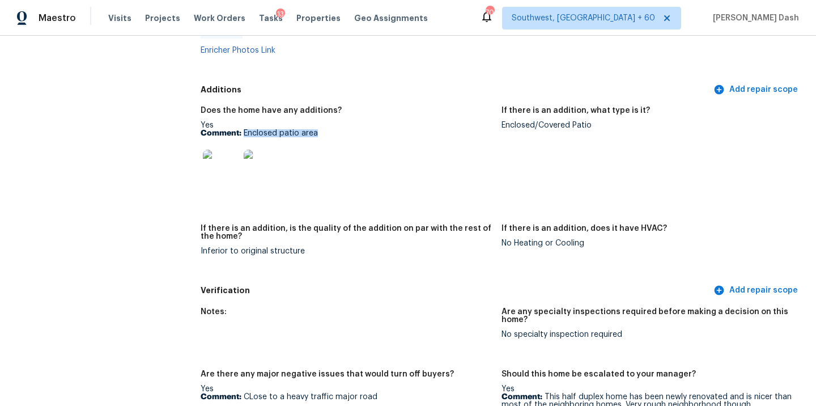
drag, startPoint x: 244, startPoint y: 116, endPoint x: 332, endPoint y: 114, distance: 88.4
click at [332, 129] on p "Comment: Enclosed patio area" at bounding box center [347, 133] width 292 height 8
copy p "Enclosed patio area"
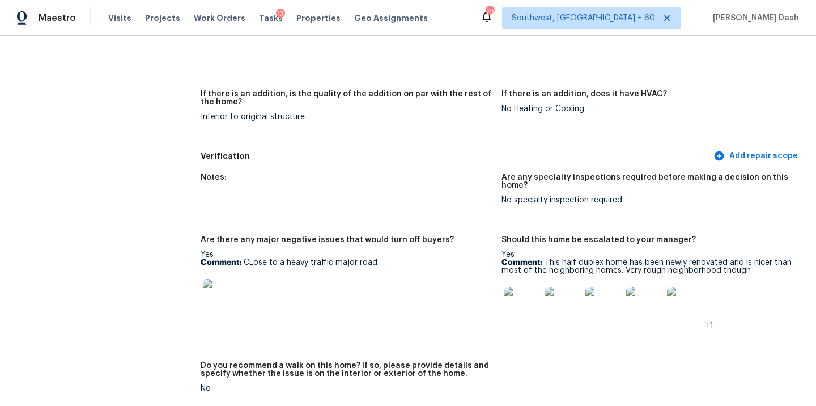
scroll to position [2307, 0]
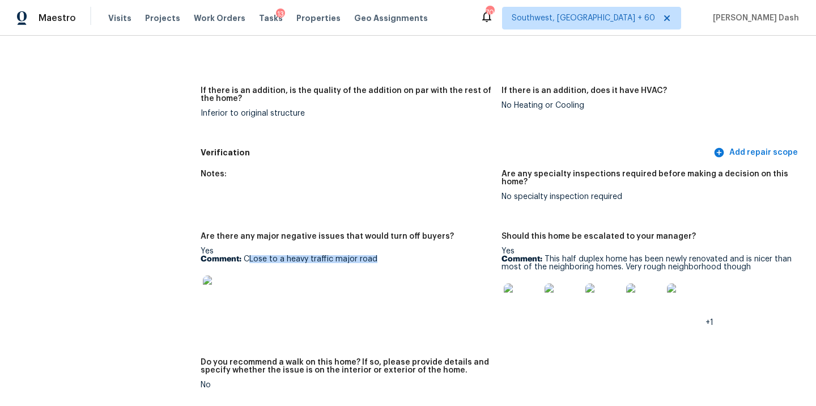
drag, startPoint x: 243, startPoint y: 245, endPoint x: 370, endPoint y: 244, distance: 127.5
click at [370, 255] on p "Comment: CLose to a heavy traffic major road" at bounding box center [347, 259] width 292 height 8
drag, startPoint x: 245, startPoint y: 241, endPoint x: 392, endPoint y: 241, distance: 146.8
click at [392, 255] on p "Comment: CLose to a heavy traffic major road" at bounding box center [347, 259] width 292 height 8
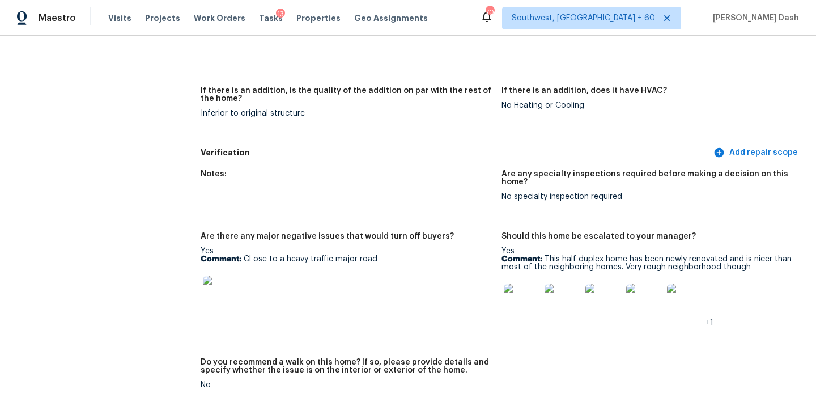
copy p "CLose to a heavy traffic major road"
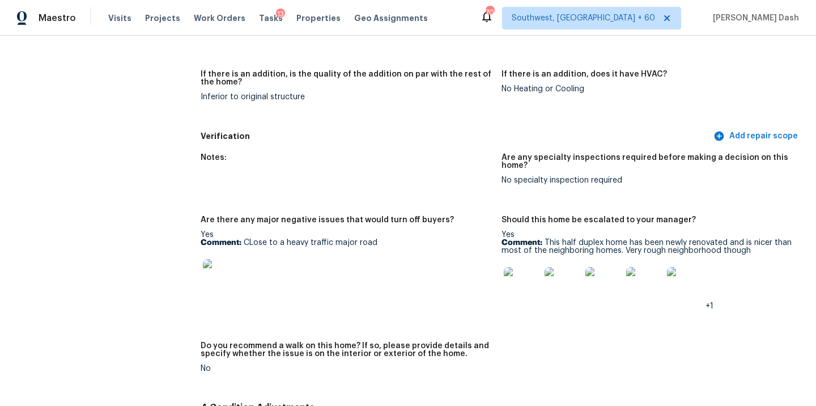
scroll to position [2329, 0]
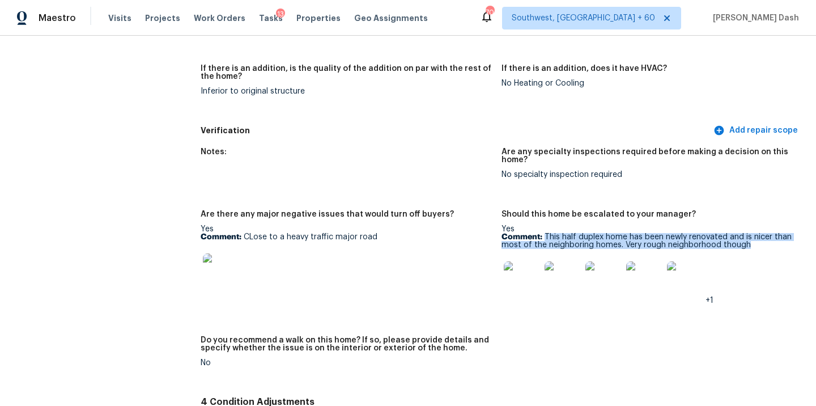
drag, startPoint x: 543, startPoint y: 219, endPoint x: 761, endPoint y: 230, distance: 217.3
click at [761, 233] on p "Comment: This half duplex home has been newly renovated and is nicer than most …" at bounding box center [648, 241] width 292 height 16
copy p "This half duplex home has been newly renovated and is nicer than most of the ne…"
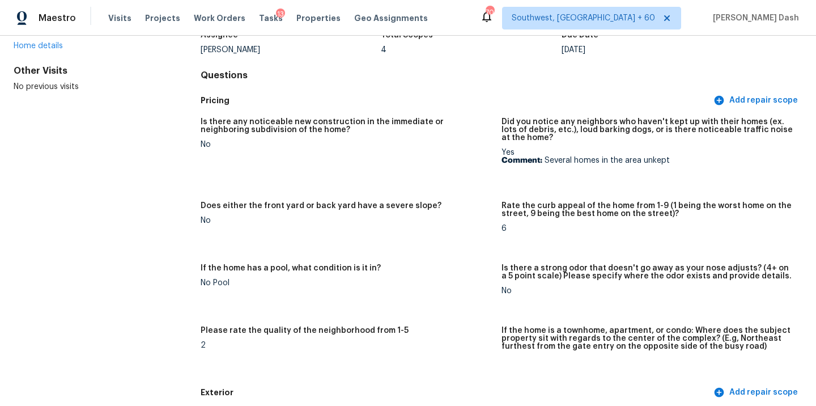
scroll to position [0, 0]
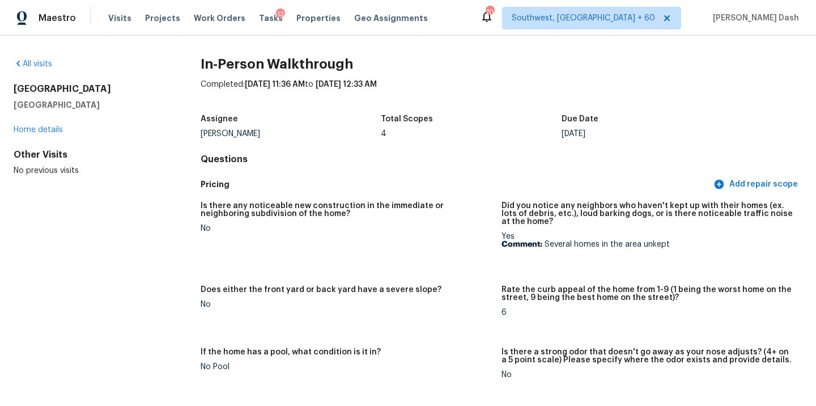
click at [27, 68] on div "All visits" at bounding box center [89, 63] width 151 height 11
click at [33, 62] on link "All visits" at bounding box center [33, 64] width 39 height 8
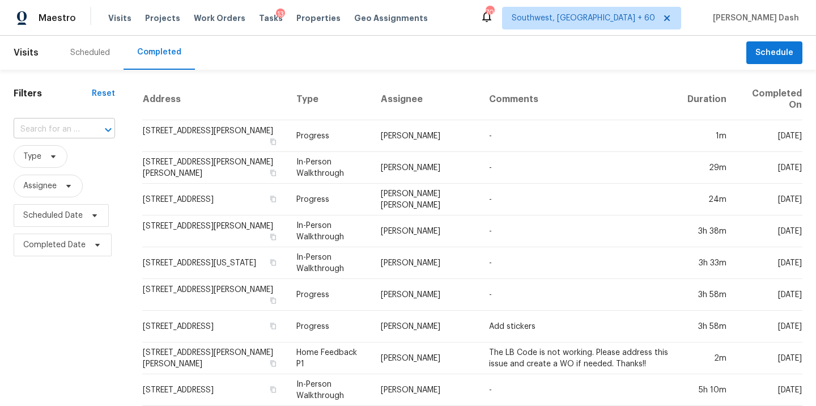
click at [56, 126] on input "text" at bounding box center [49, 130] width 70 height 18
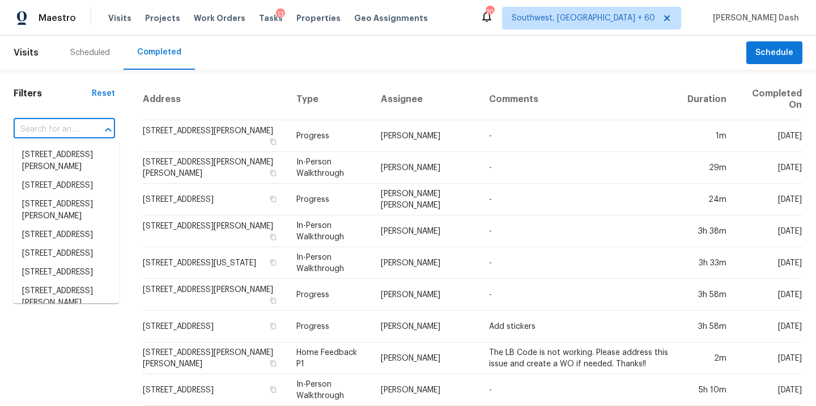
paste input "501 Chapmansboro Rd, Ashland City, TN 37015"
type input "501 Chapmansboro Rd, Ashland City, TN 37015"
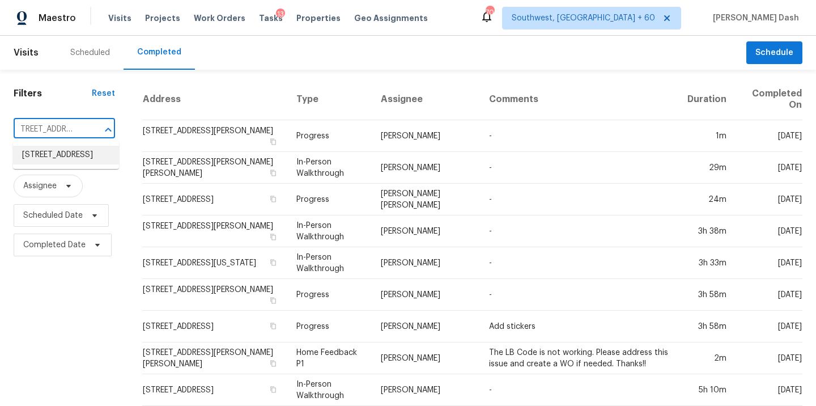
click at [78, 162] on li "501 Chapmansboro Rd, Ashland City, TN 37015" at bounding box center [66, 155] width 106 height 19
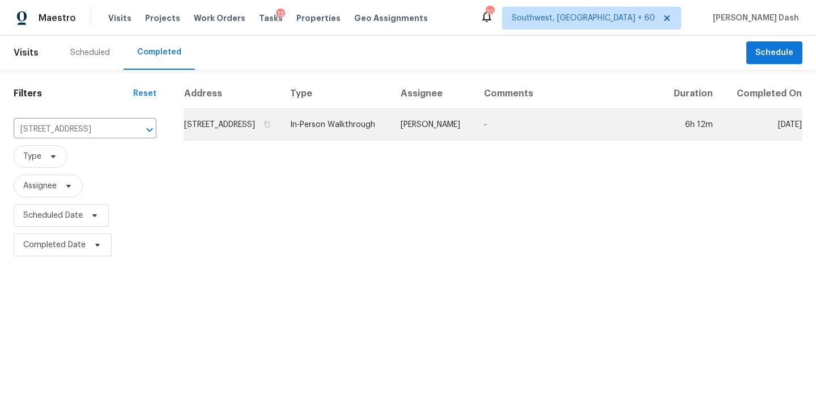
click at [382, 141] on td "In-Person Walkthrough" at bounding box center [336, 125] width 111 height 32
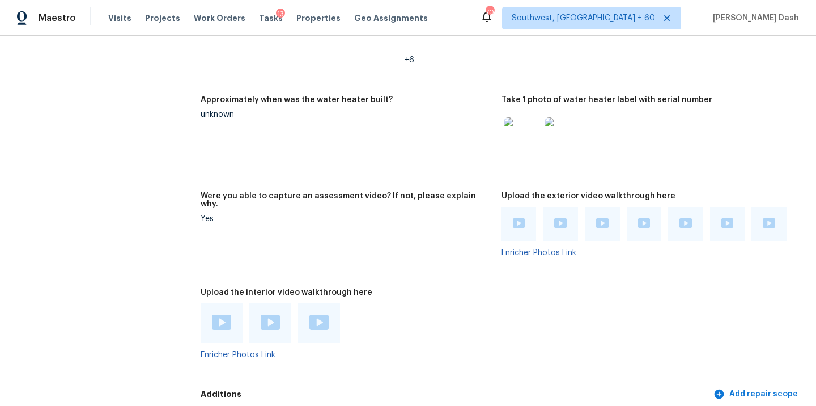
scroll to position [2936, 0]
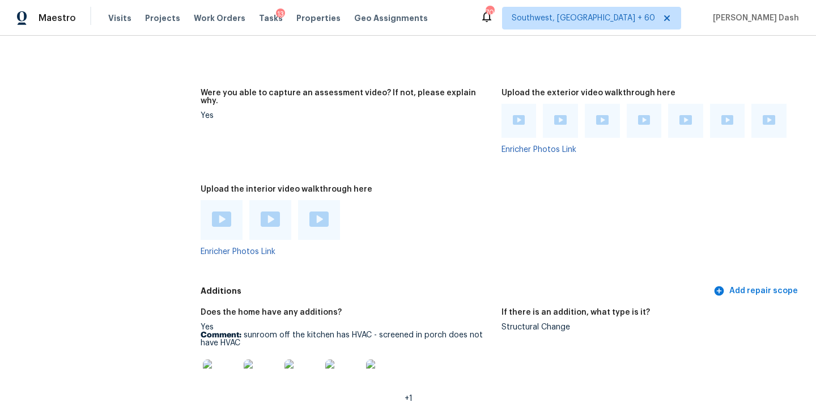
click at [226, 211] on img at bounding box center [221, 218] width 19 height 15
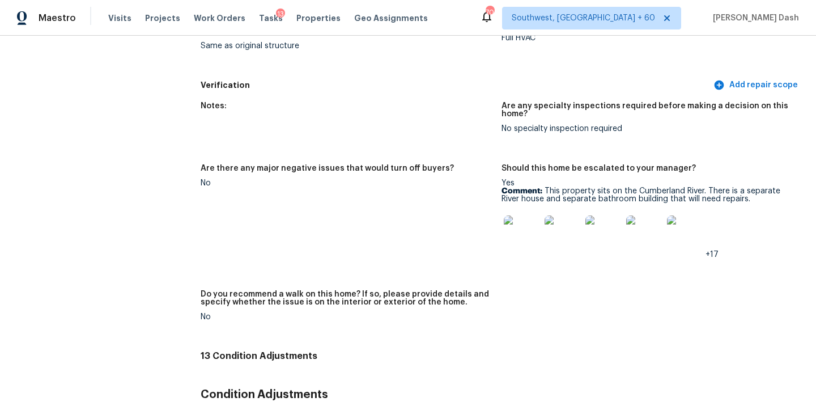
scroll to position [3354, 0]
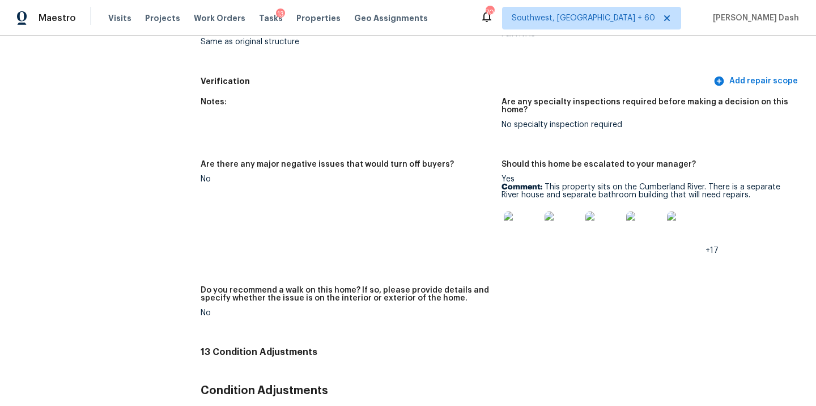
click at [519, 213] on img at bounding box center [522, 229] width 36 height 36
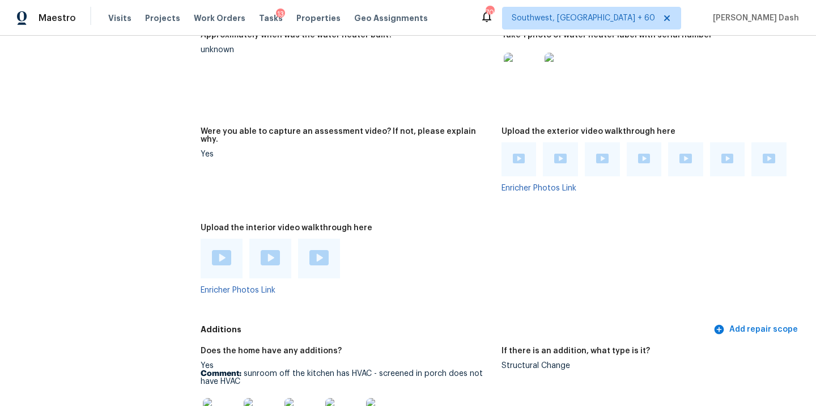
scroll to position [2958, 0]
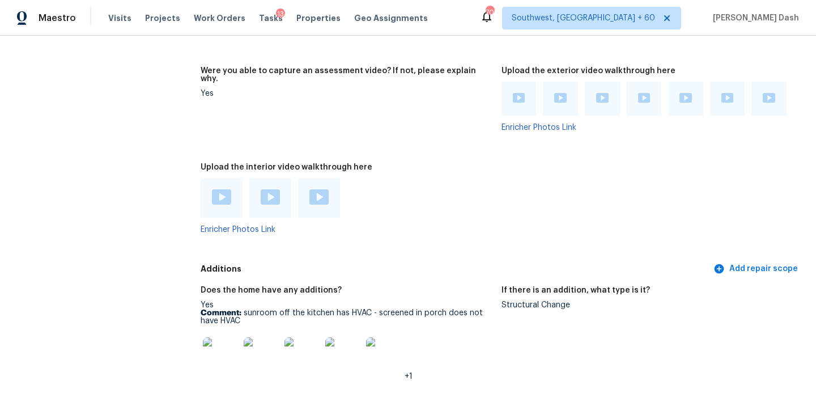
click at [218, 189] on img at bounding box center [221, 196] width 19 height 15
click at [263, 189] on img at bounding box center [270, 196] width 19 height 15
click at [323, 189] on img at bounding box center [318, 196] width 19 height 15
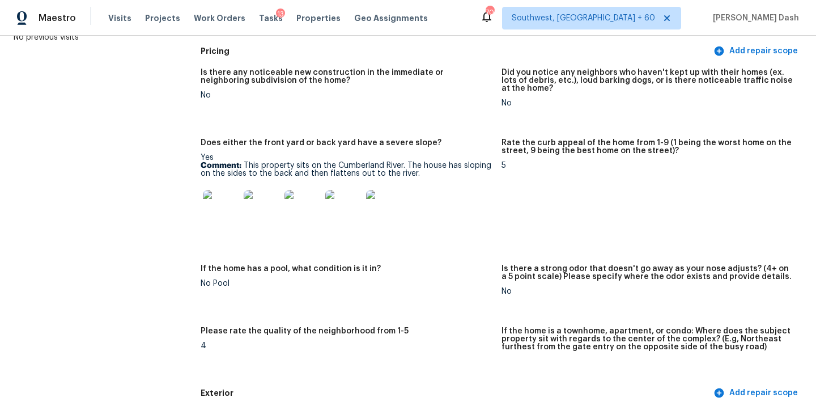
scroll to position [197, 0]
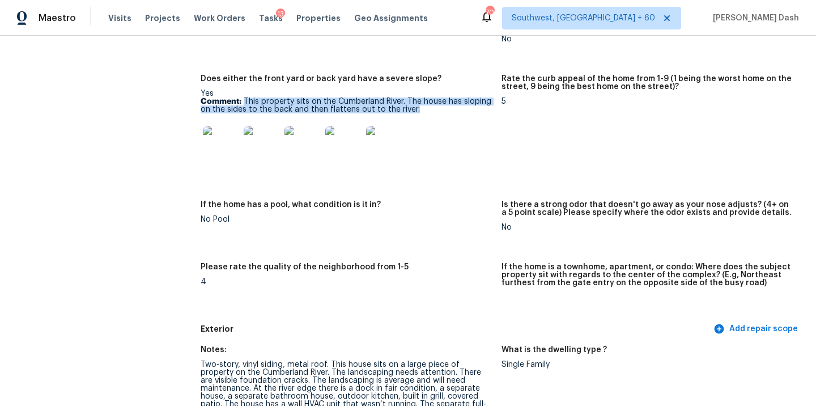
drag, startPoint x: 244, startPoint y: 100, endPoint x: 413, endPoint y: 111, distance: 169.2
click at [413, 111] on p "Comment: This property sits on the Cumberland River. The house has sloping on t…" at bounding box center [347, 105] width 292 height 16
copy p "This property sits on the Cumberland River. The house has sloping on the sides …"
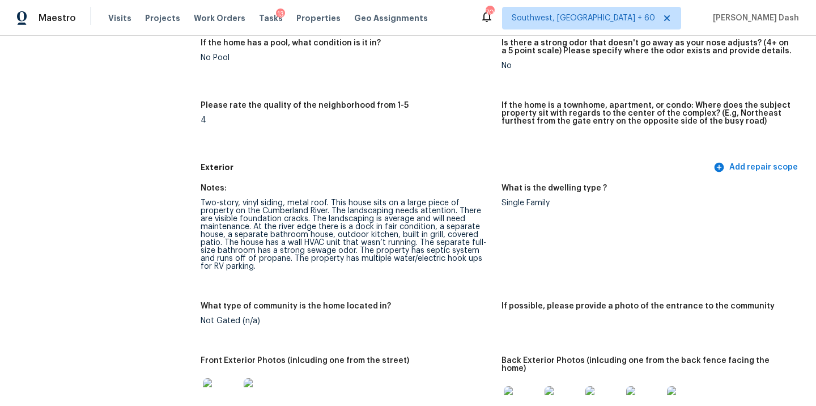
scroll to position [367, 0]
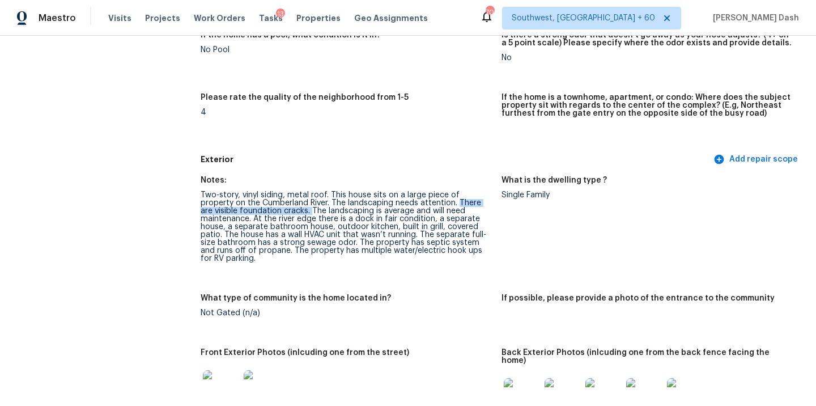
drag, startPoint x: 423, startPoint y: 203, endPoint x: 270, endPoint y: 209, distance: 153.1
click at [270, 209] on div "Two-story, vinyl siding, metal roof. This house sits on a large piece of proper…" at bounding box center [347, 226] width 292 height 71
copy div "There are visible foundation cracks."
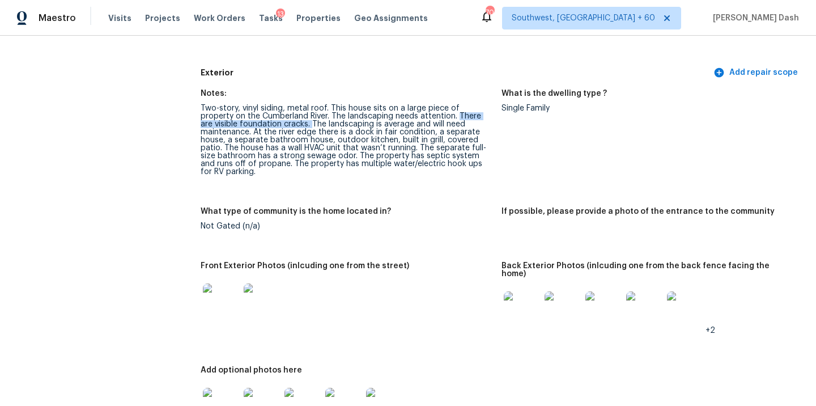
scroll to position [456, 0]
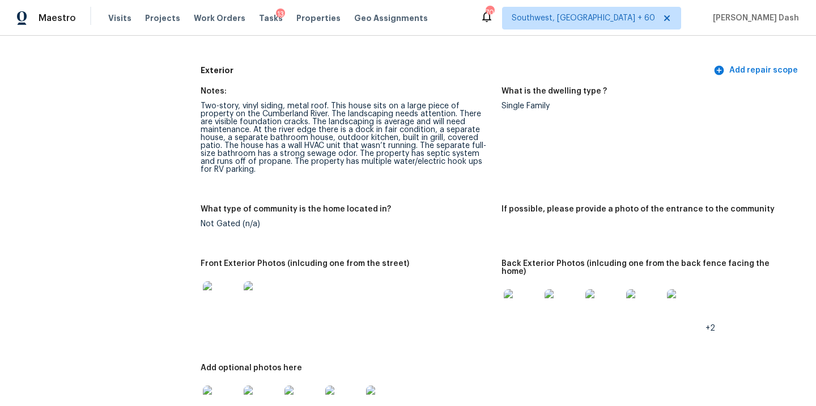
drag, startPoint x: 372, startPoint y: 131, endPoint x: 461, endPoint y: 131, distance: 89.0
click at [461, 131] on div "Two-story, vinyl siding, metal roof. This house sits on a large piece of proper…" at bounding box center [347, 137] width 292 height 71
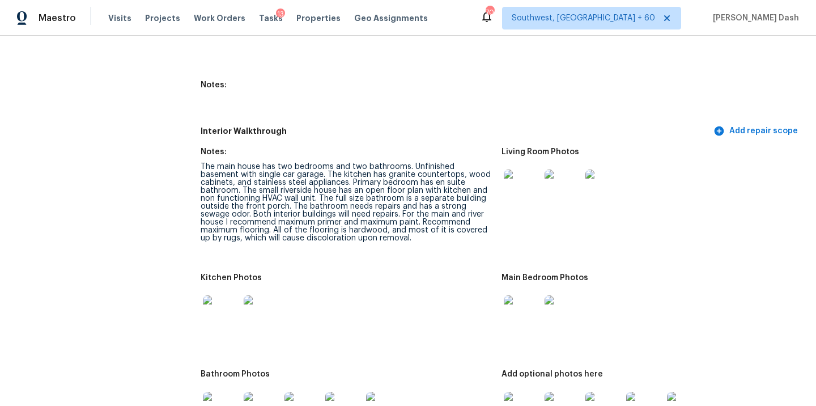
scroll to position [1802, 0]
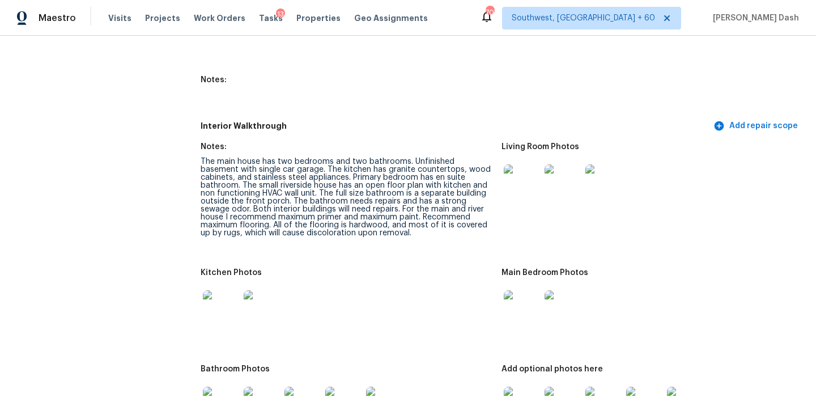
drag, startPoint x: 226, startPoint y: 184, endPoint x: 380, endPoint y: 185, distance: 154.7
click at [380, 185] on div "The main house has two bedrooms and two bathrooms. Unfinished basement with sin…" at bounding box center [347, 197] width 292 height 79
drag, startPoint x: 364, startPoint y: 186, endPoint x: 447, endPoint y: 185, distance: 82.8
click at [447, 185] on div "The main house has two bedrooms and two bathrooms. Unfinished basement with sin…" at bounding box center [347, 197] width 292 height 79
drag, startPoint x: 201, startPoint y: 208, endPoint x: 352, endPoint y: 219, distance: 151.1
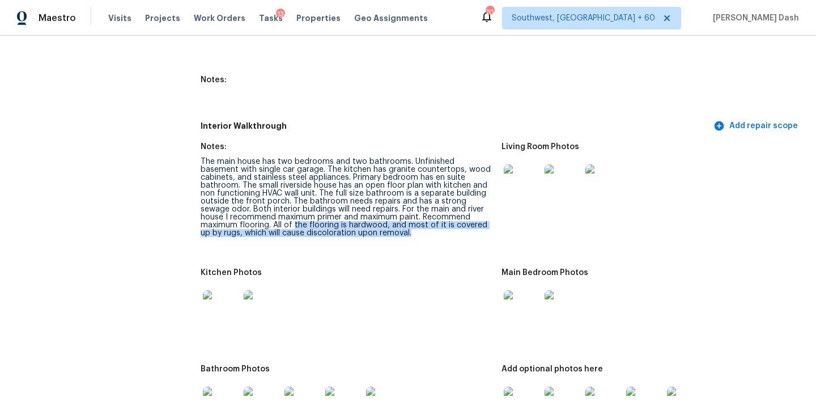
click at [352, 219] on div "The main house has two bedrooms and two bathrooms. Unfinished basement with sin…" at bounding box center [347, 197] width 292 height 79
click at [429, 211] on div "The main house has two bedrooms and two bathrooms. Unfinished basement with sin…" at bounding box center [347, 197] width 292 height 79
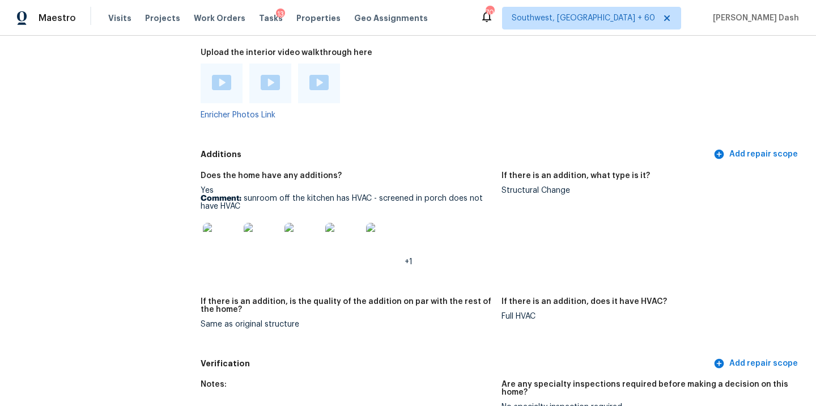
scroll to position [3073, 0]
drag, startPoint x: 243, startPoint y: 181, endPoint x: 256, endPoint y: 188, distance: 14.2
click at [256, 194] on p "Comment: sunroom off the kitchen has HVAC - screened in porch does not have HVAC" at bounding box center [347, 202] width 292 height 16
copy p "sunroom off the kitchen has HVAC - screened in porch does not have HVAC"
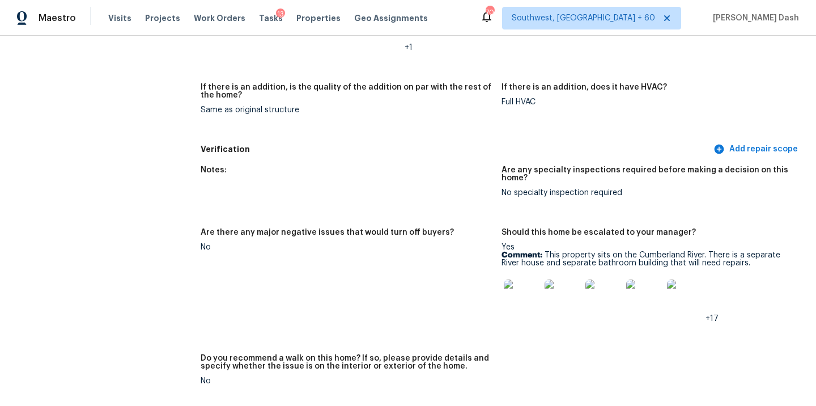
scroll to position [3301, 0]
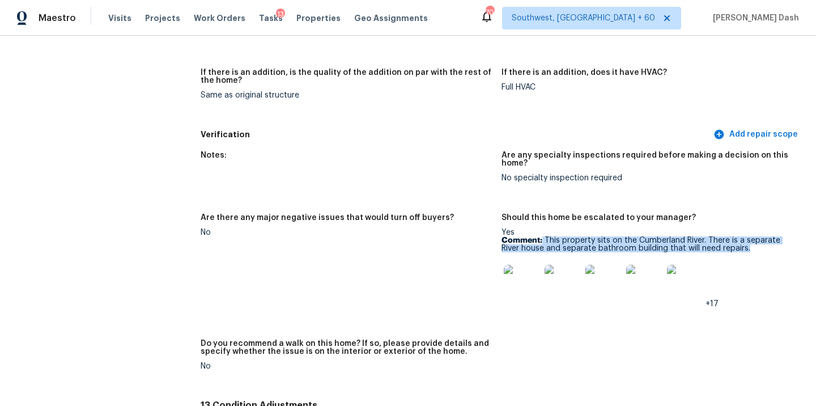
drag, startPoint x: 542, startPoint y: 225, endPoint x: 752, endPoint y: 233, distance: 210.4
click at [752, 236] on p "Comment: This property sits on the Cumberland River. There is a separate River …" at bounding box center [648, 244] width 292 height 16
copy p "This property sits on the Cumberland River. There is a separate River house and…"
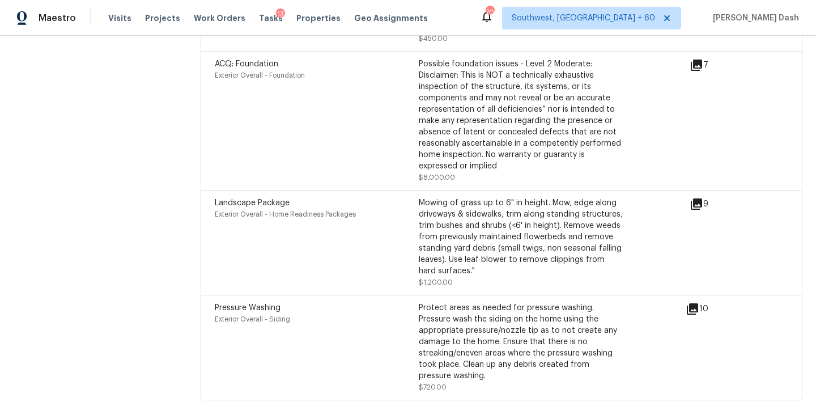
scroll to position [4268, 0]
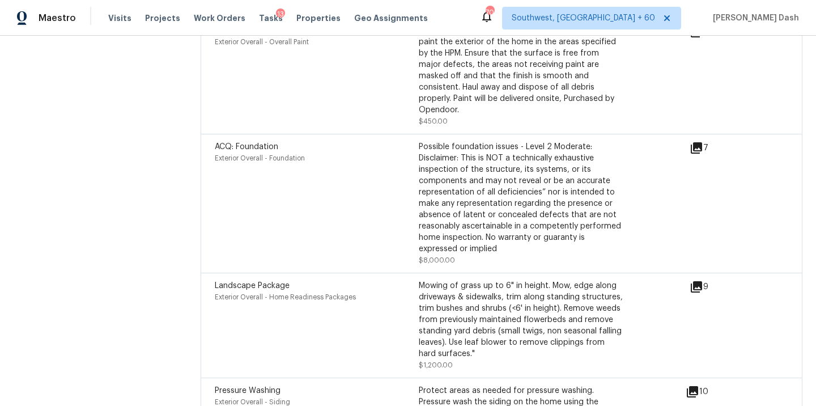
click at [702, 142] on icon at bounding box center [696, 147] width 11 height 11
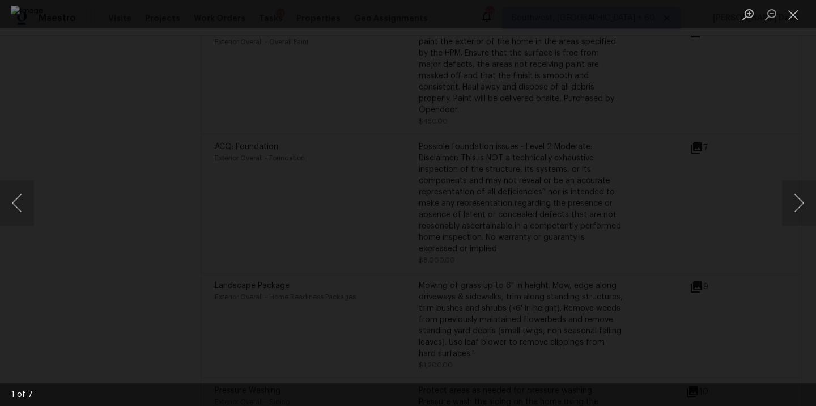
click at [113, 97] on div "Lightbox" at bounding box center [408, 203] width 816 height 406
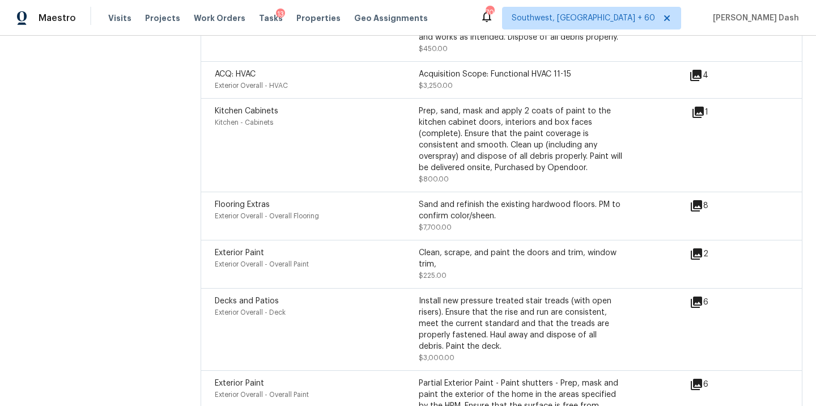
scroll to position [3915, 0]
click at [699, 200] on icon at bounding box center [697, 207] width 14 height 14
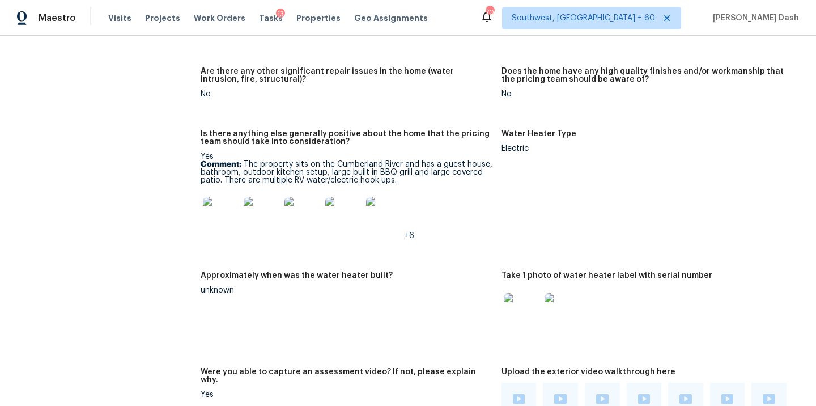
scroll to position [2644, 0]
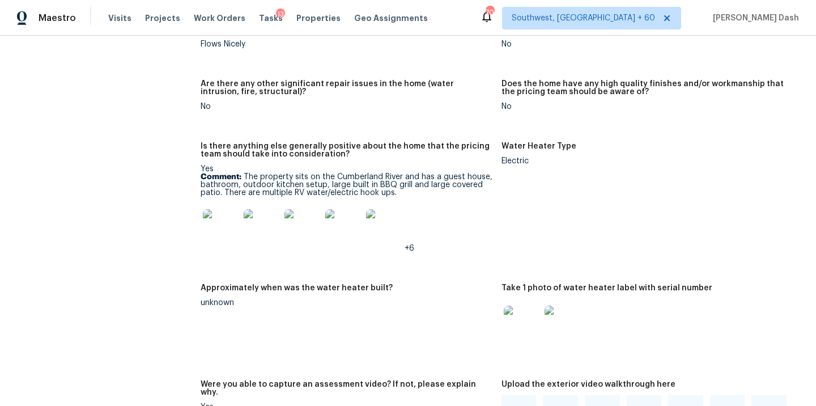
click at [218, 209] on img at bounding box center [221, 227] width 36 height 36
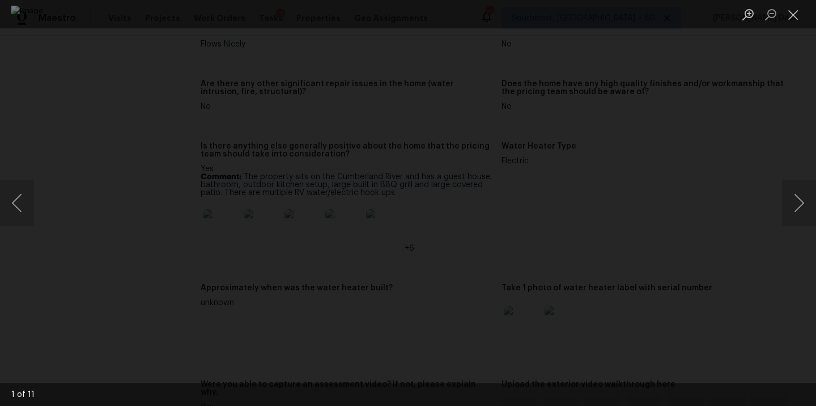
click at [689, 140] on img "Lightbox" at bounding box center [408, 203] width 795 height 395
click at [704, 138] on div "Lightbox" at bounding box center [408, 203] width 816 height 406
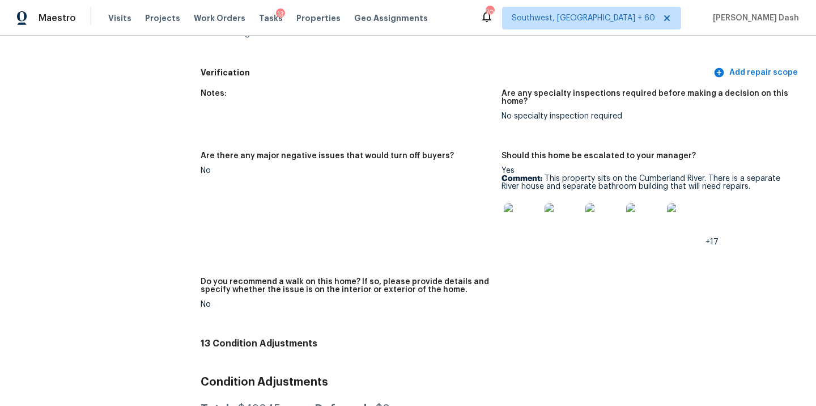
scroll to position [3365, 0]
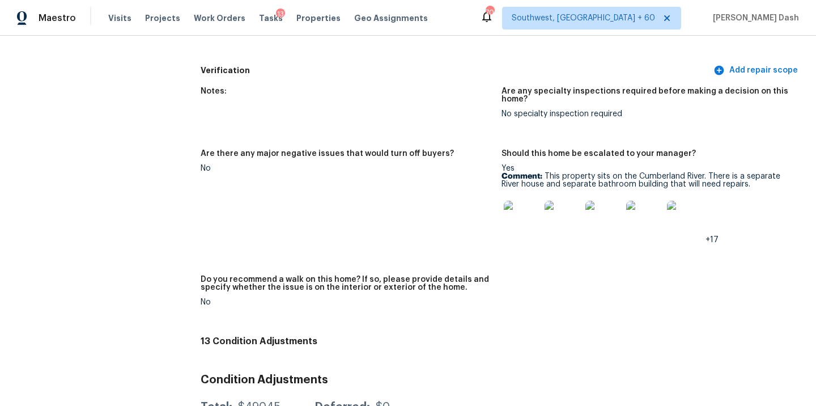
click at [524, 205] on img at bounding box center [522, 219] width 36 height 36
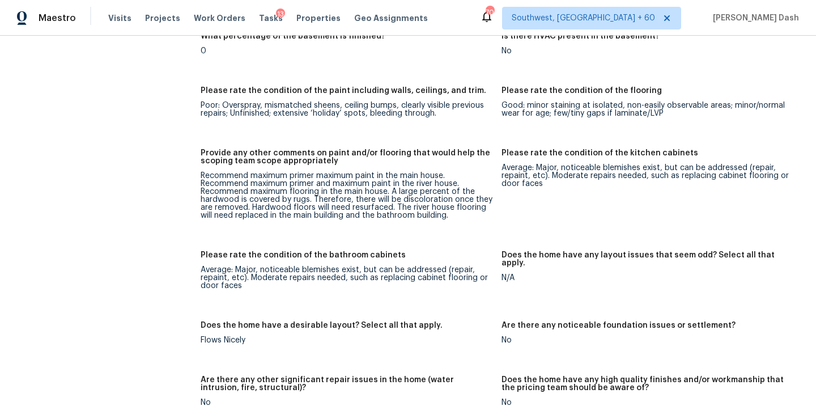
scroll to position [2347, 0]
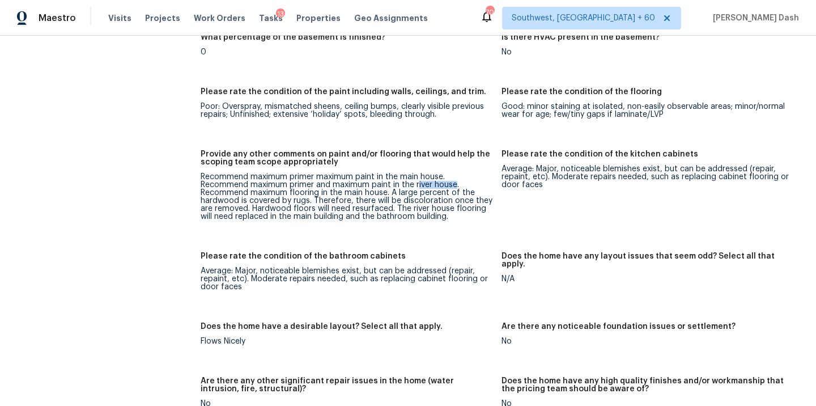
drag, startPoint x: 417, startPoint y: 170, endPoint x: 455, endPoint y: 170, distance: 38.5
click at [455, 173] on div "Recommend maximum primer maximum paint in the main house. Recommend maximum pri…" at bounding box center [347, 197] width 292 height 48
drag, startPoint x: 417, startPoint y: 168, endPoint x: 459, endPoint y: 168, distance: 42.5
click at [459, 173] on div "Recommend maximum primer maximum paint in the main house. Recommend maximum pri…" at bounding box center [347, 197] width 292 height 48
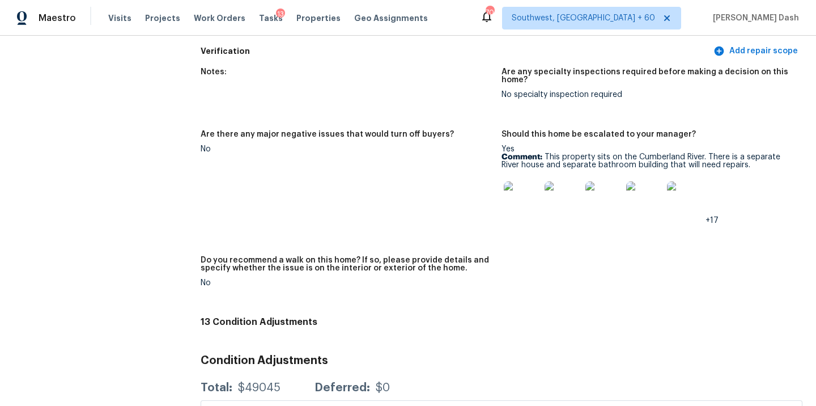
scroll to position [3405, 0]
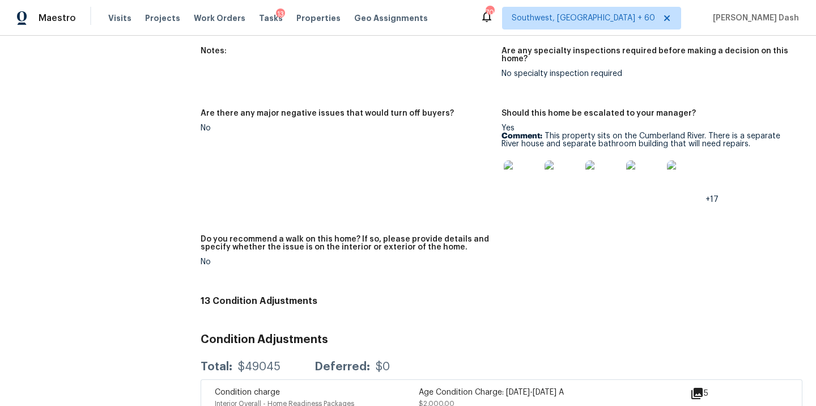
click at [528, 162] on img at bounding box center [522, 178] width 36 height 36
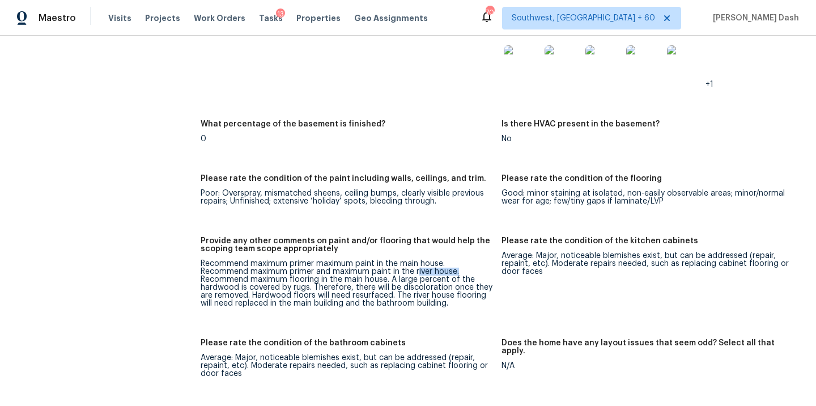
scroll to position [2255, 0]
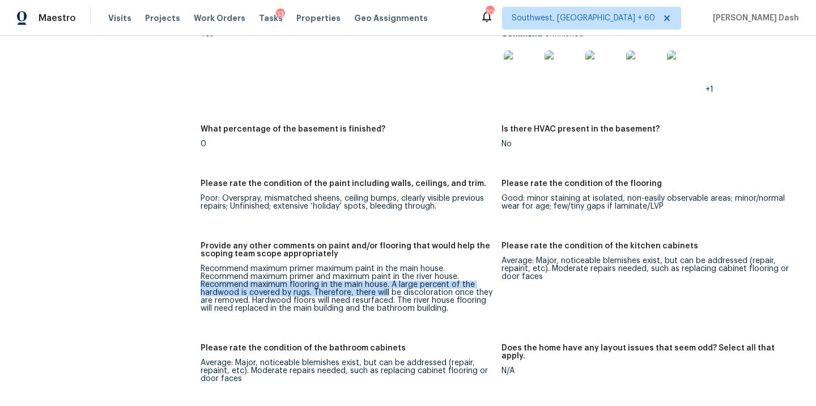
drag, startPoint x: 201, startPoint y: 269, endPoint x: 386, endPoint y: 273, distance: 185.4
click at [386, 273] on div "Recommend maximum primer maximum paint in the main house. Recommend maximum pri…" at bounding box center [347, 289] width 292 height 48
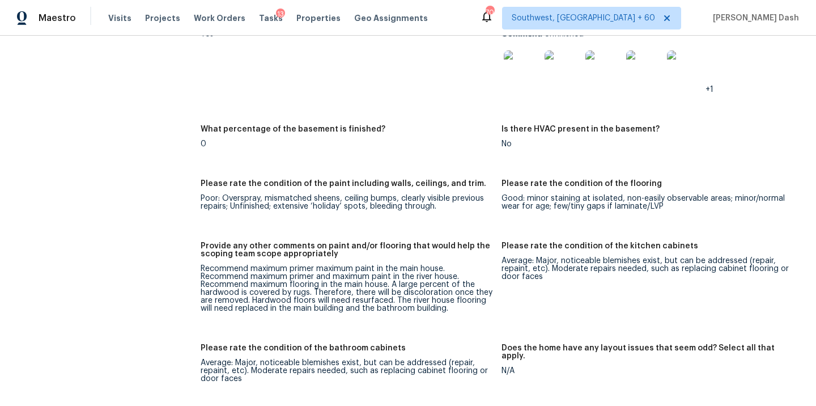
click at [453, 265] on div "Recommend maximum primer maximum paint in the main house. Recommend maximum pri…" at bounding box center [347, 289] width 292 height 48
drag, startPoint x: 417, startPoint y: 261, endPoint x: 454, endPoint y: 261, distance: 36.8
click at [454, 265] on div "Recommend maximum primer maximum paint in the main house. Recommend maximum pri…" at bounding box center [347, 289] width 292 height 48
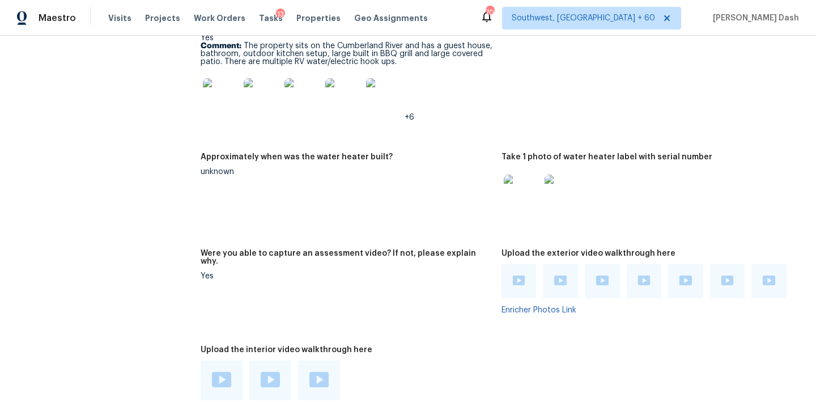
scroll to position [2779, 0]
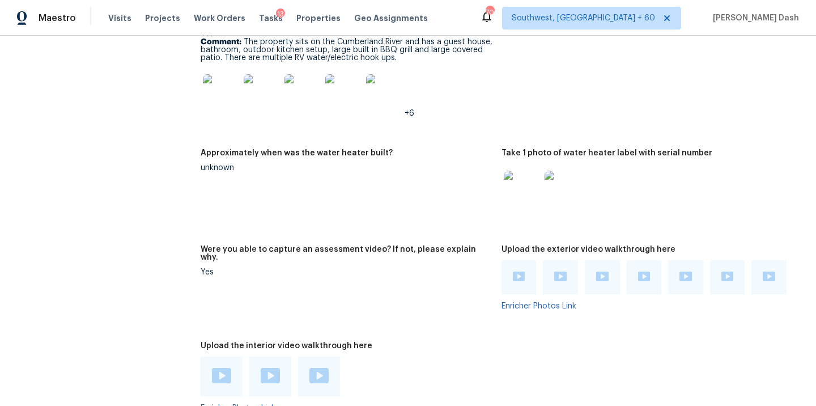
click at [267, 188] on figure "Approximately when was the water heater built? unknown" at bounding box center [351, 190] width 301 height 83
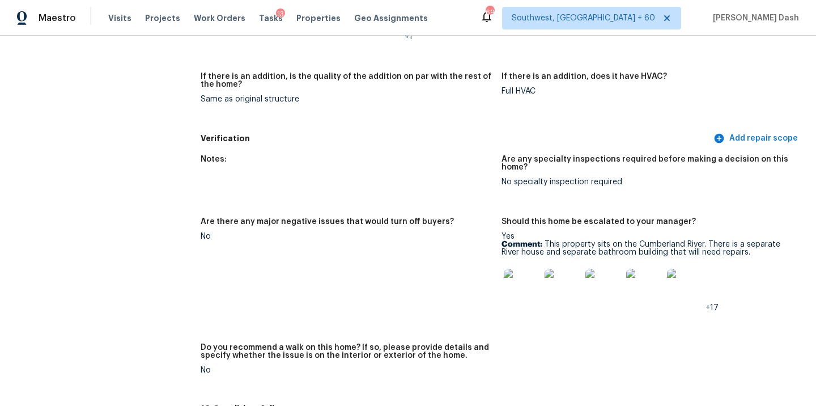
scroll to position [3309, 0]
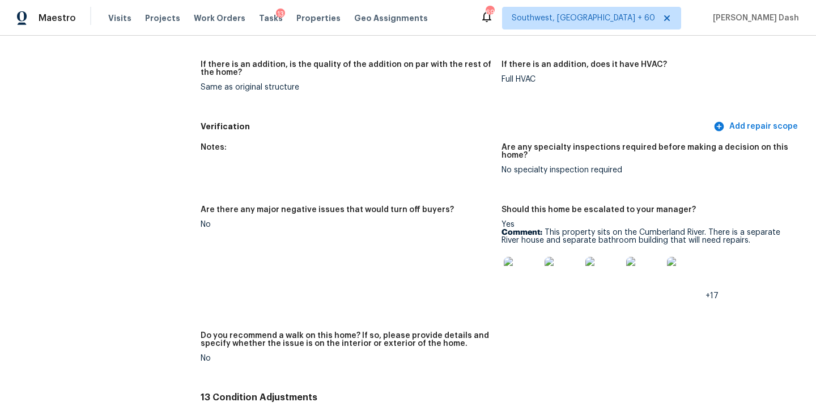
click at [525, 257] on img at bounding box center [522, 275] width 36 height 36
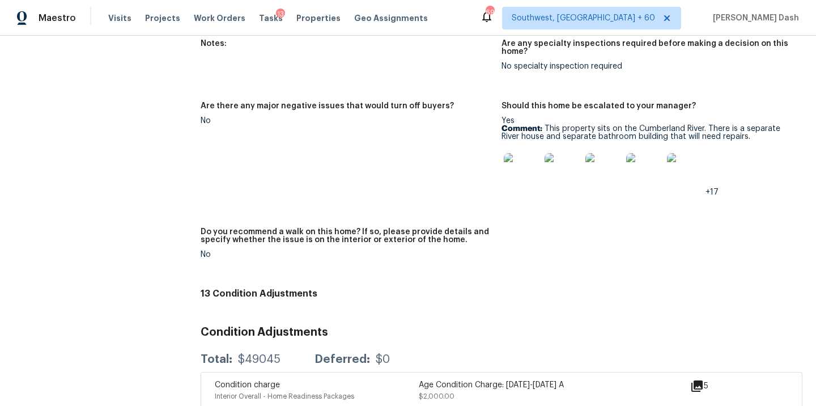
scroll to position [3392, 0]
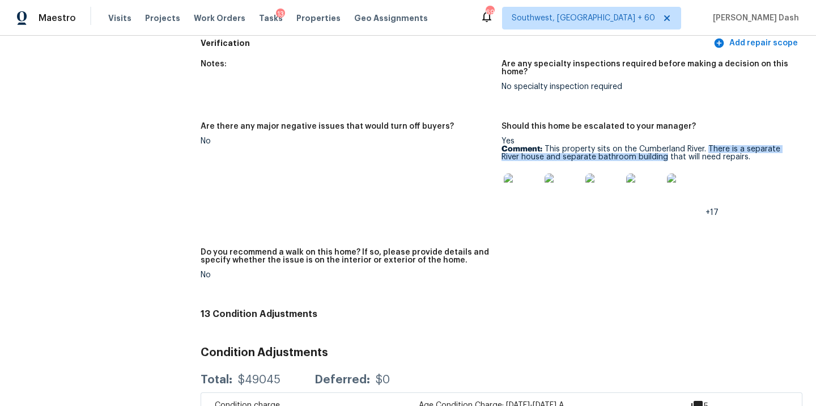
drag, startPoint x: 706, startPoint y: 133, endPoint x: 666, endPoint y: 142, distance: 40.7
click at [666, 145] on p "Comment: This property sits on the Cumberland River. There is a separate River …" at bounding box center [648, 153] width 292 height 16
copy p "There is a separate River house and separate bathroom building"
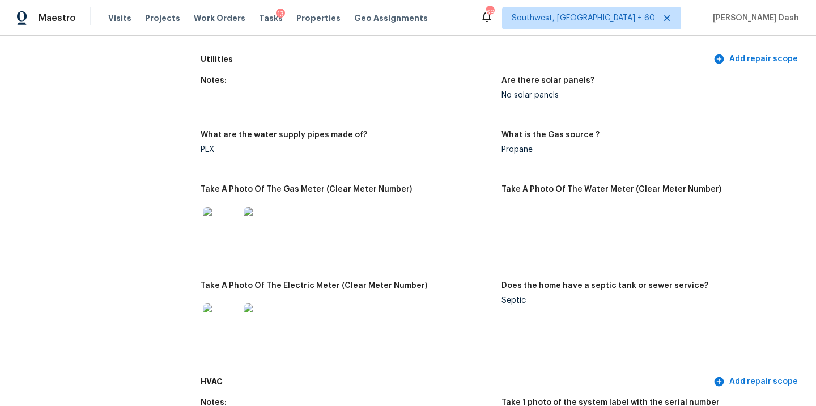
scroll to position [0, 0]
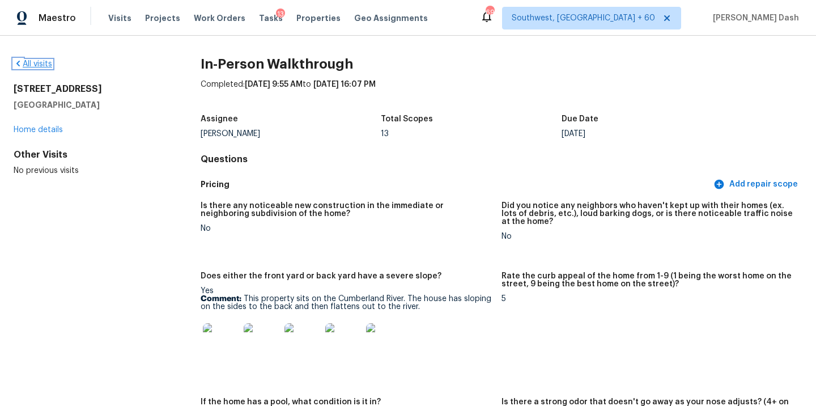
click at [45, 62] on link "All visits" at bounding box center [33, 64] width 39 height 8
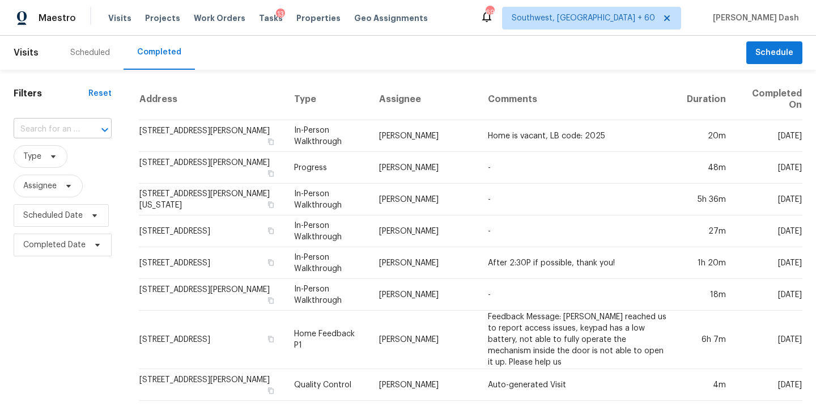
click at [73, 135] on input "text" at bounding box center [47, 130] width 66 height 18
paste input "3911 Lipan St, Denver, CO 80211"
type input "3911 Lipan St, Denver, CO 80211"
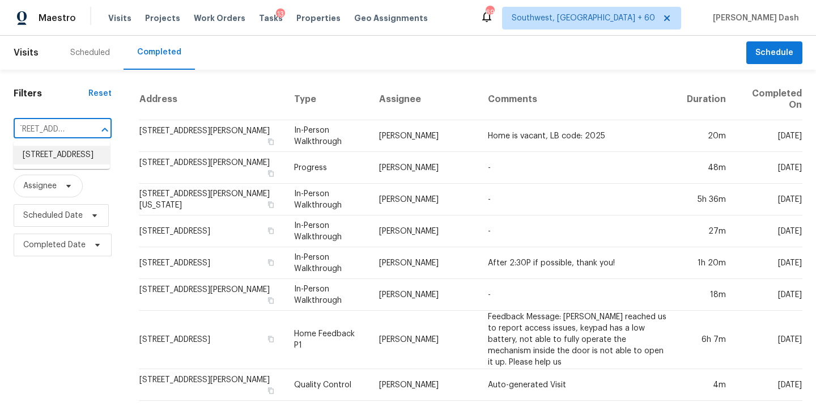
click at [76, 152] on li "3911 Lipan St, Denver, CO 80211" at bounding box center [62, 155] width 96 height 19
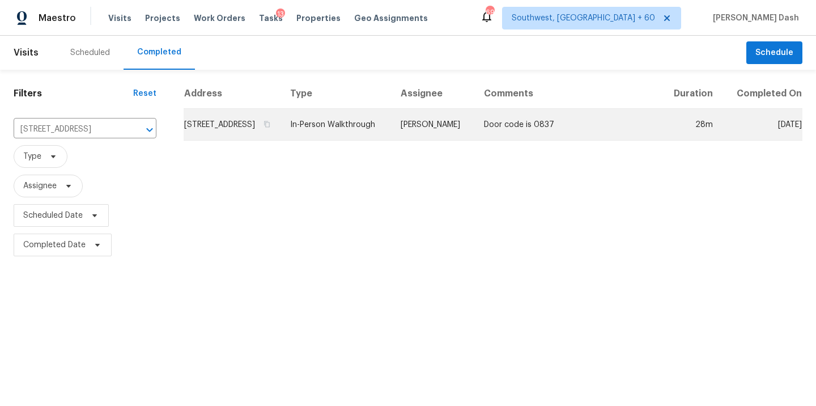
click at [322, 133] on td "In-Person Walkthrough" at bounding box center [336, 125] width 111 height 32
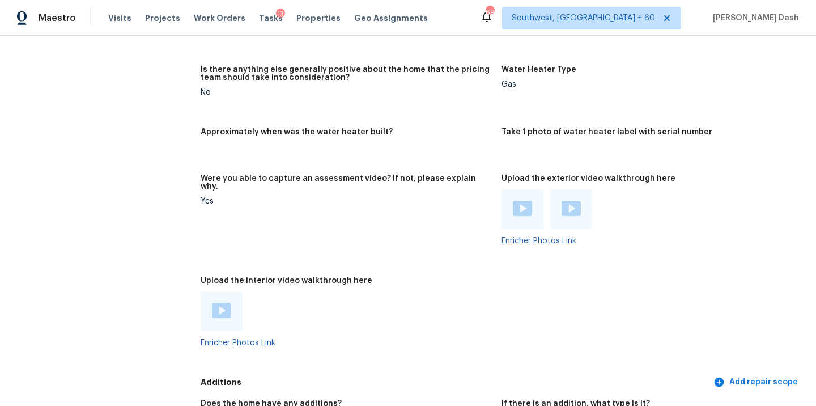
scroll to position [2151, 0]
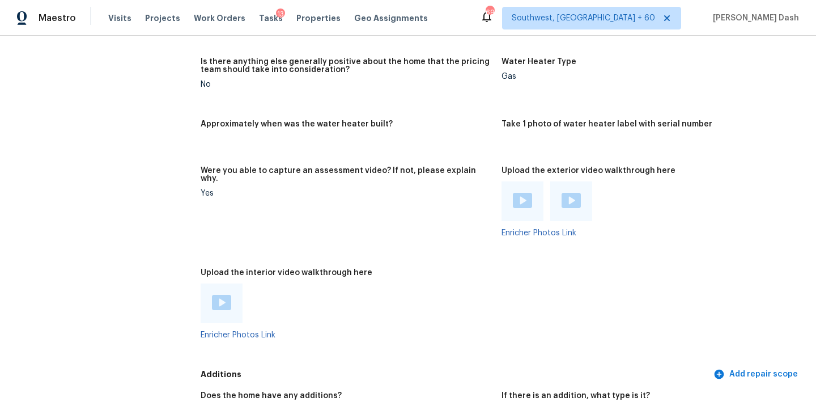
click at [221, 295] on img at bounding box center [221, 302] width 19 height 15
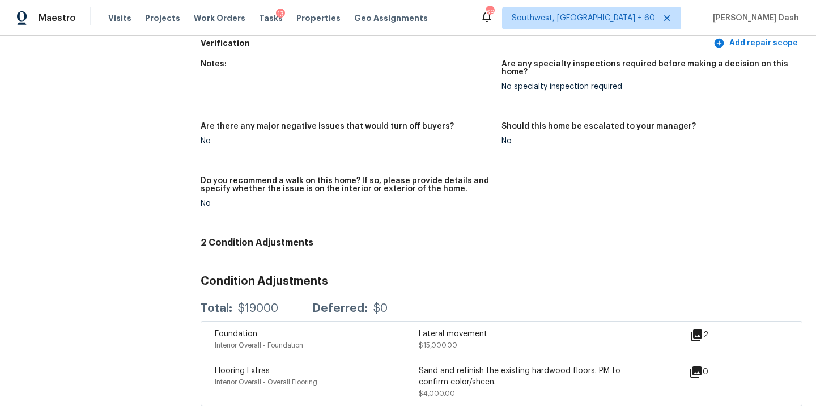
scroll to position [2641, 0]
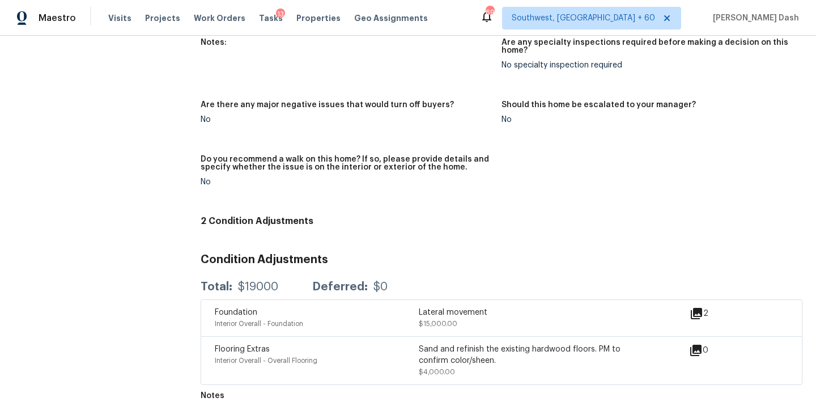
click at [695, 308] on icon at bounding box center [696, 313] width 11 height 11
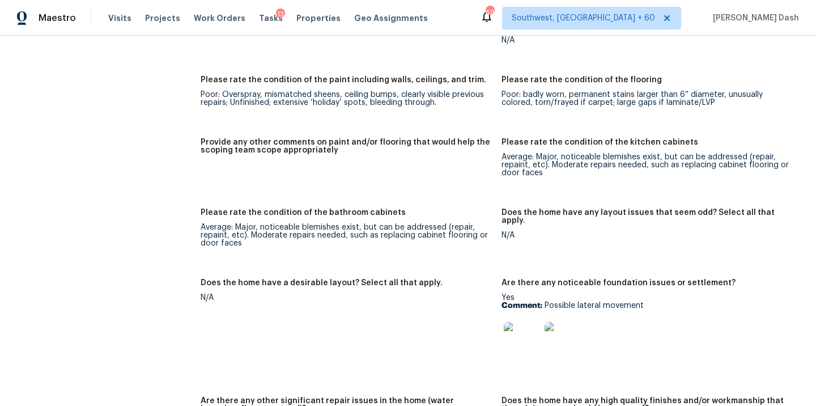
scroll to position [1763, 0]
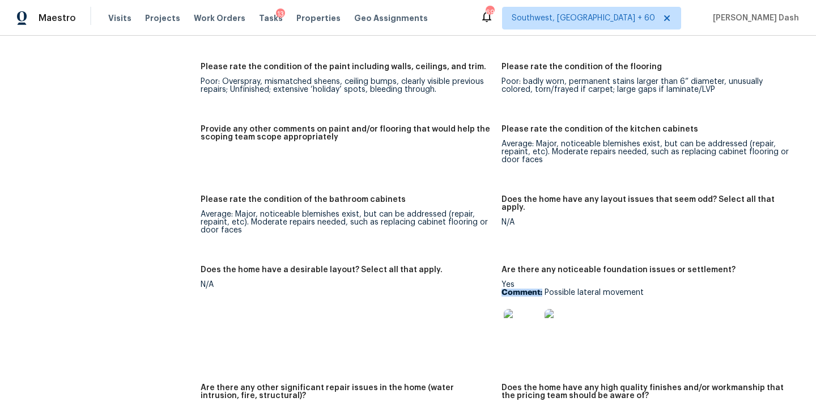
drag, startPoint x: 542, startPoint y: 277, endPoint x: 646, endPoint y: 272, distance: 103.8
click at [646, 281] on div "Yes Comment: Possible lateral movement" at bounding box center [648, 316] width 292 height 71
click at [644, 288] on p "Comment: Possible lateral movement" at bounding box center [648, 292] width 292 height 8
click at [588, 288] on p "Comment: Possible lateral movement" at bounding box center [648, 292] width 292 height 8
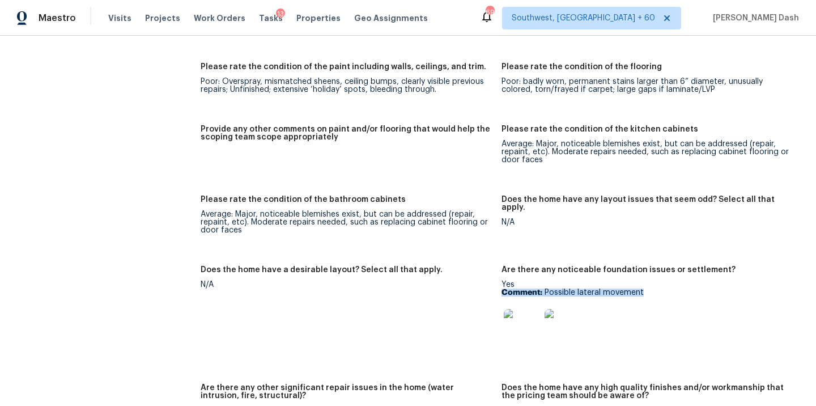
click at [588, 288] on p "Comment: Possible lateral movement" at bounding box center [648, 292] width 292 height 8
click at [567, 288] on p "Comment: Possible lateral movement" at bounding box center [648, 292] width 292 height 8
drag, startPoint x: 545, startPoint y: 278, endPoint x: 645, endPoint y: 278, distance: 100.3
click at [645, 288] on p "Comment: Possible lateral movement" at bounding box center [648, 292] width 292 height 8
copy p "Possible lateral movement"
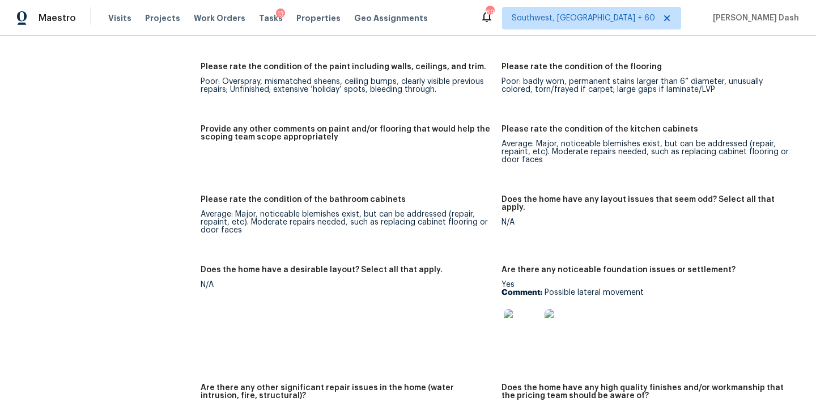
click at [422, 281] on div "N/A" at bounding box center [347, 285] width 292 height 8
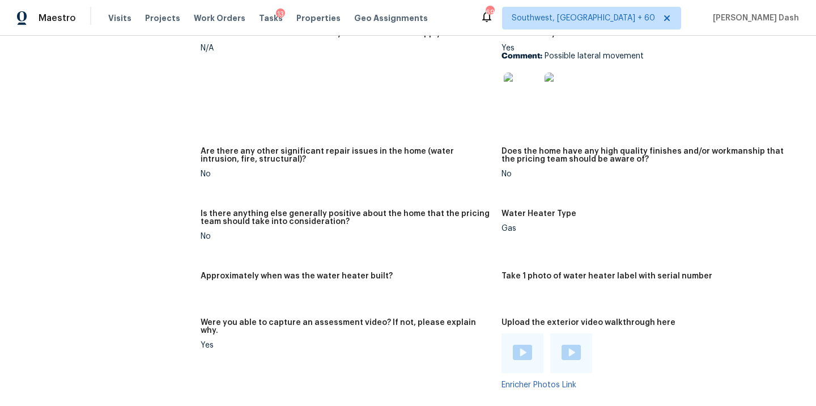
scroll to position [1962, 0]
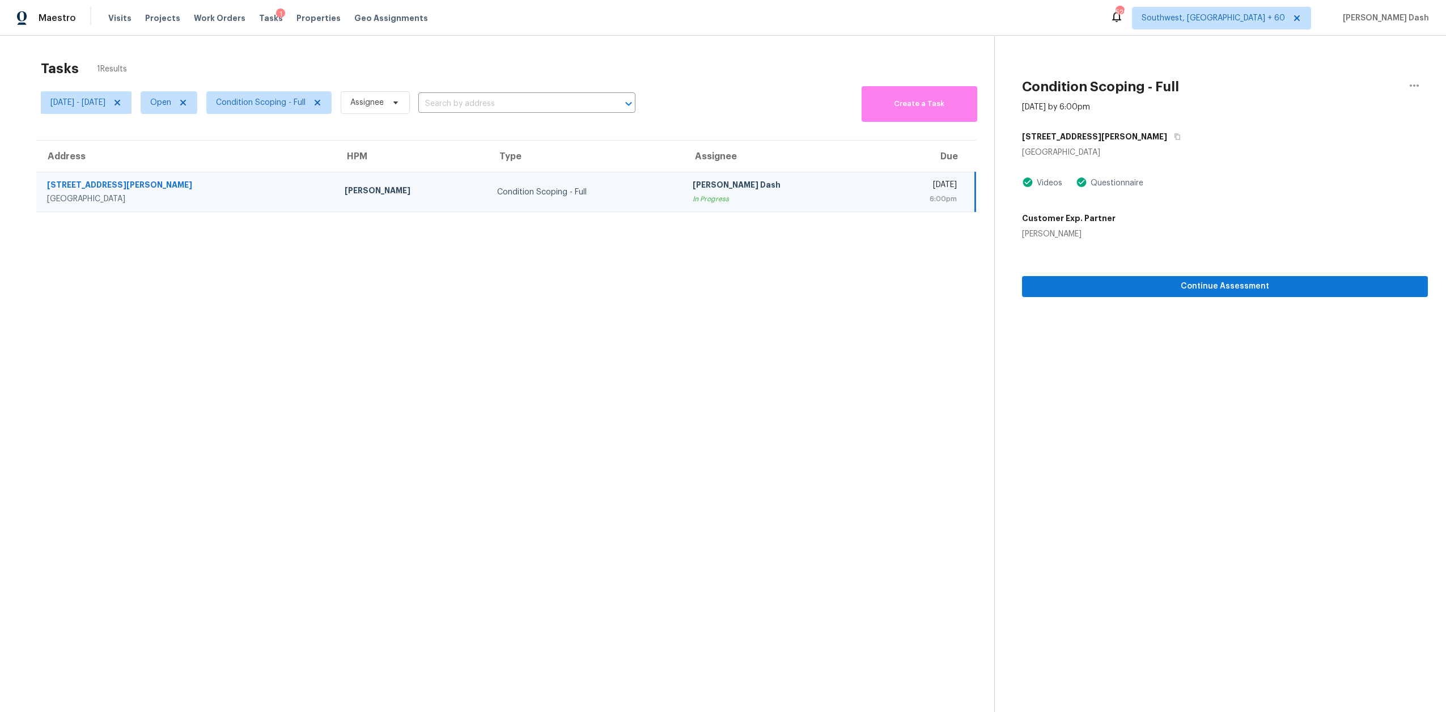
click at [898, 197] on div "6:00pm" at bounding box center [921, 198] width 72 height 11
click at [1411, 88] on icon "button" at bounding box center [1414, 86] width 14 height 14
click at [1328, 84] on div "Mark as Blocked" at bounding box center [1349, 87] width 88 height 11
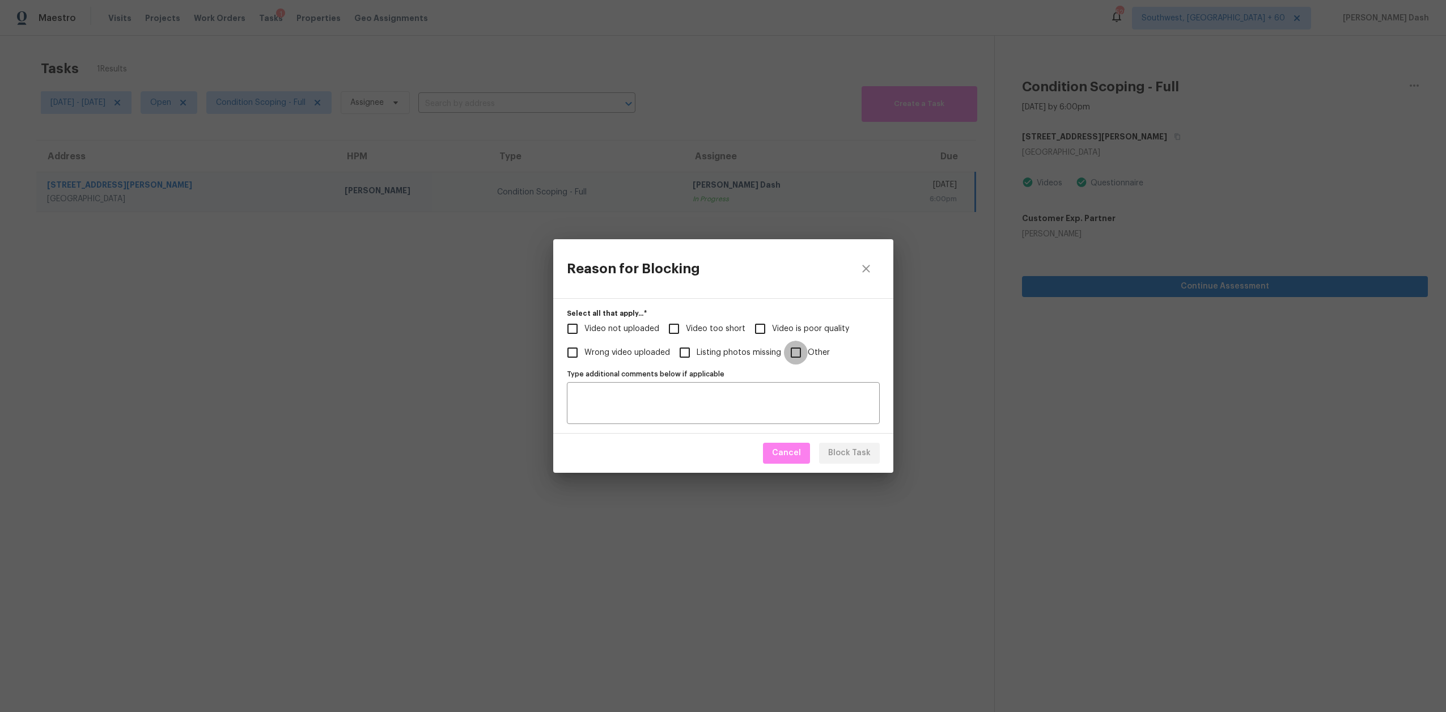
click at [791, 352] on input "Other" at bounding box center [796, 353] width 24 height 24
checkbox input "true"
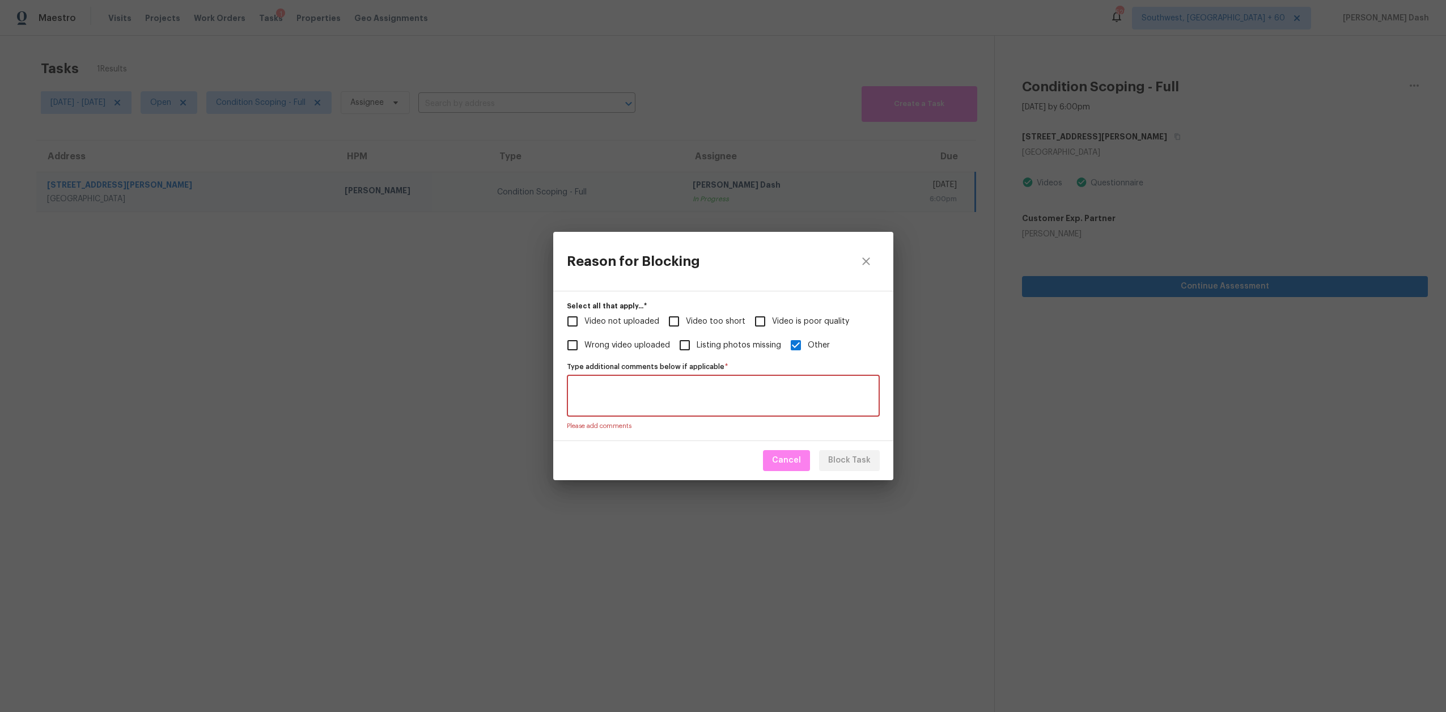
click at [699, 397] on textarea "Type additional comments below if applicable   *" at bounding box center [723, 396] width 299 height 24
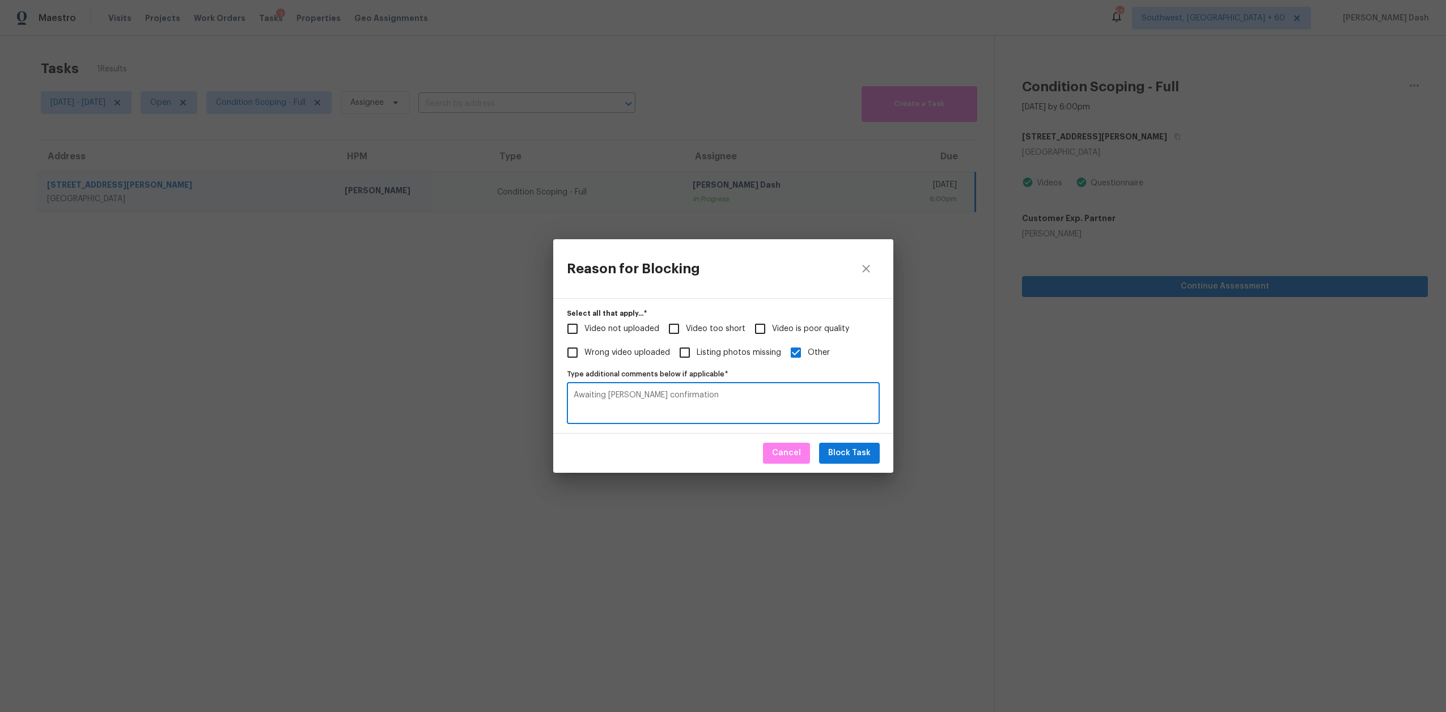
type textarea "Awaiting [PERSON_NAME] confirmation"
click at [840, 457] on span "Block Task" at bounding box center [849, 453] width 43 height 14
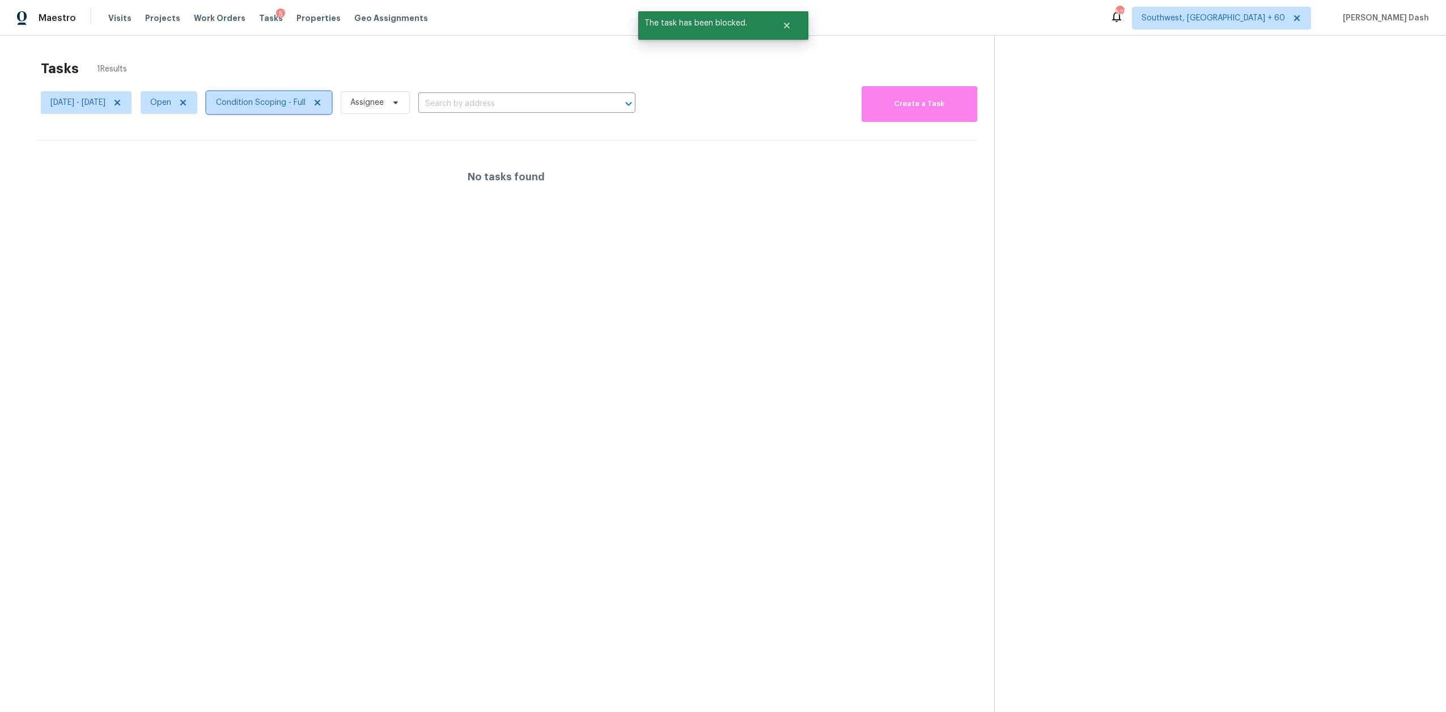
click at [305, 108] on span "Condition Scoping - Full" at bounding box center [261, 102] width 90 height 11
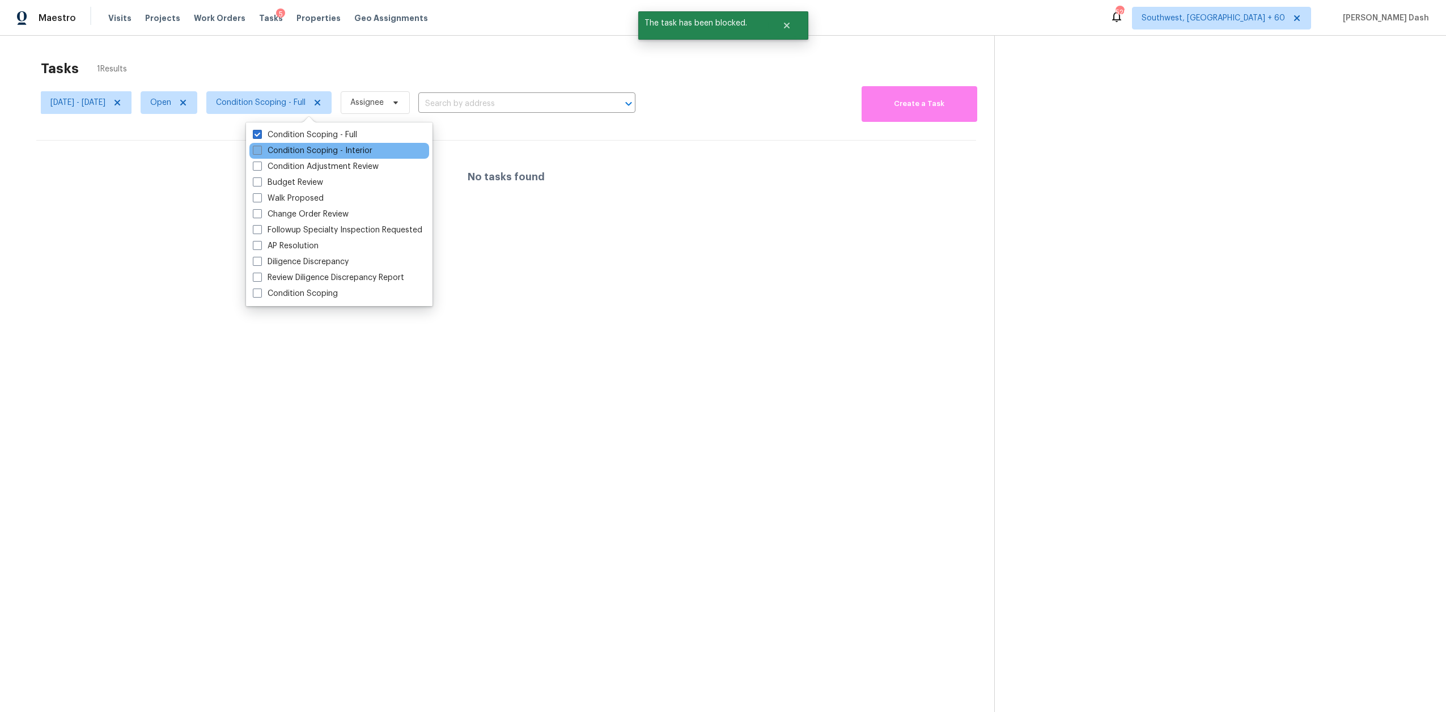
click at [334, 150] on label "Condition Scoping - Interior" at bounding box center [313, 150] width 120 height 11
click at [260, 150] on input "Condition Scoping - Interior" at bounding box center [256, 148] width 7 height 7
checkbox input "true"
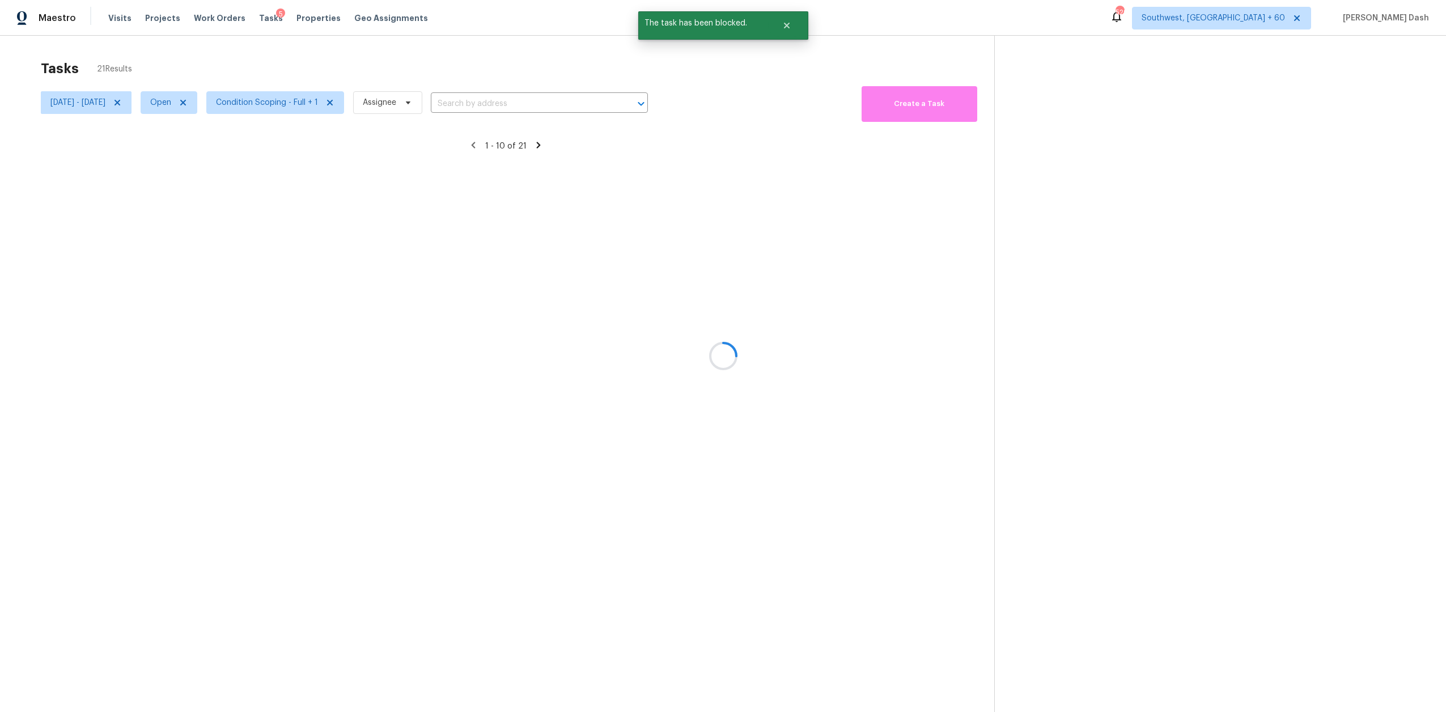
click at [334, 56] on div at bounding box center [723, 356] width 1446 height 712
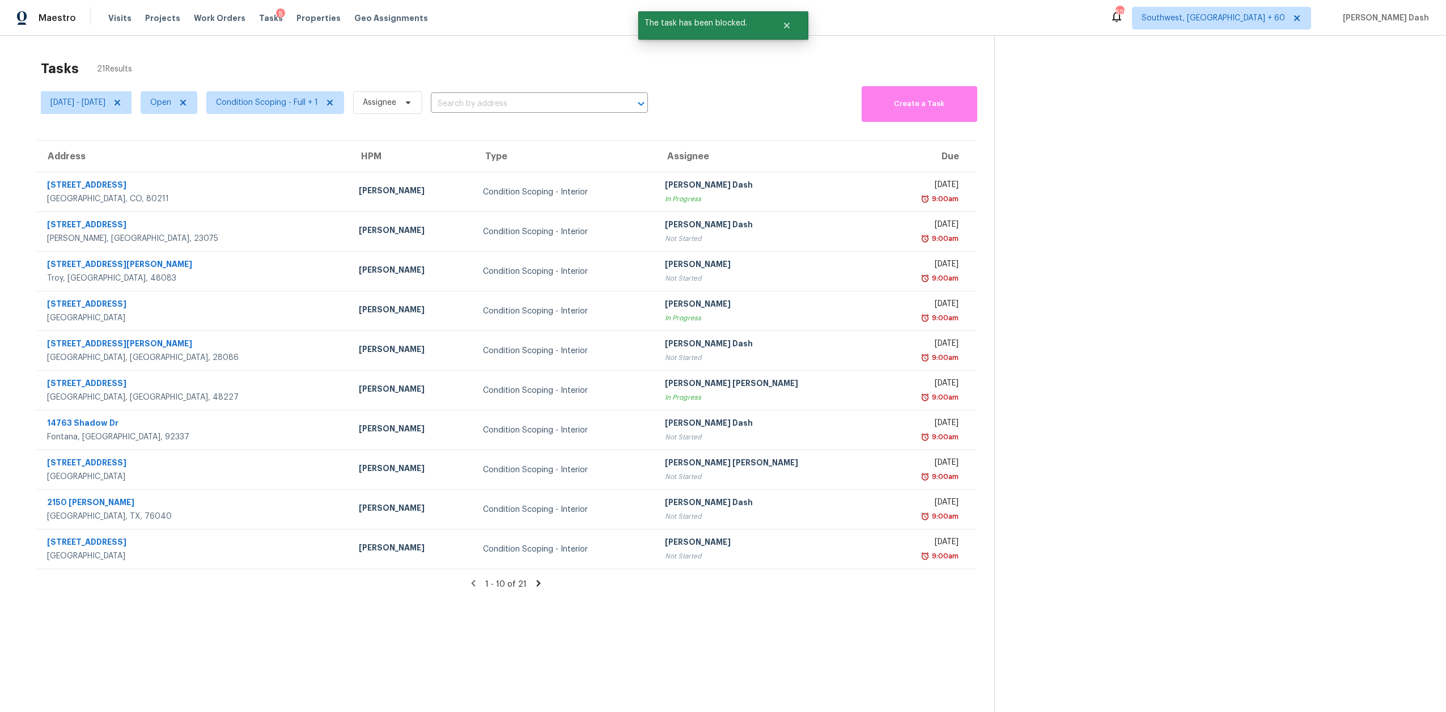
click at [537, 68] on div "Tasks 21 Results" at bounding box center [517, 68] width 953 height 29
